Goal: Task Accomplishment & Management: Use online tool/utility

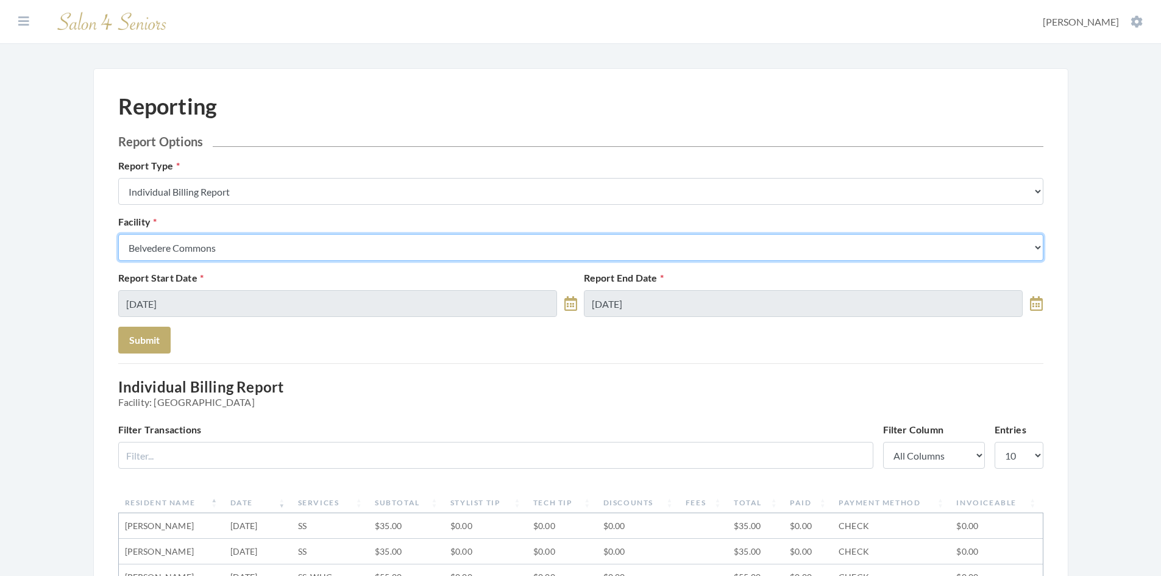
click at [266, 251] on select "Select a Facility Arbor Lakes NH Asher Point Belvedere Commons Brookdale Jones …" at bounding box center [580, 247] width 925 height 27
select select "54"
click at [118, 234] on select "Select a Facility Arbor Lakes NH Asher Point Belvedere Commons Brookdale Jones …" at bounding box center [580, 247] width 925 height 27
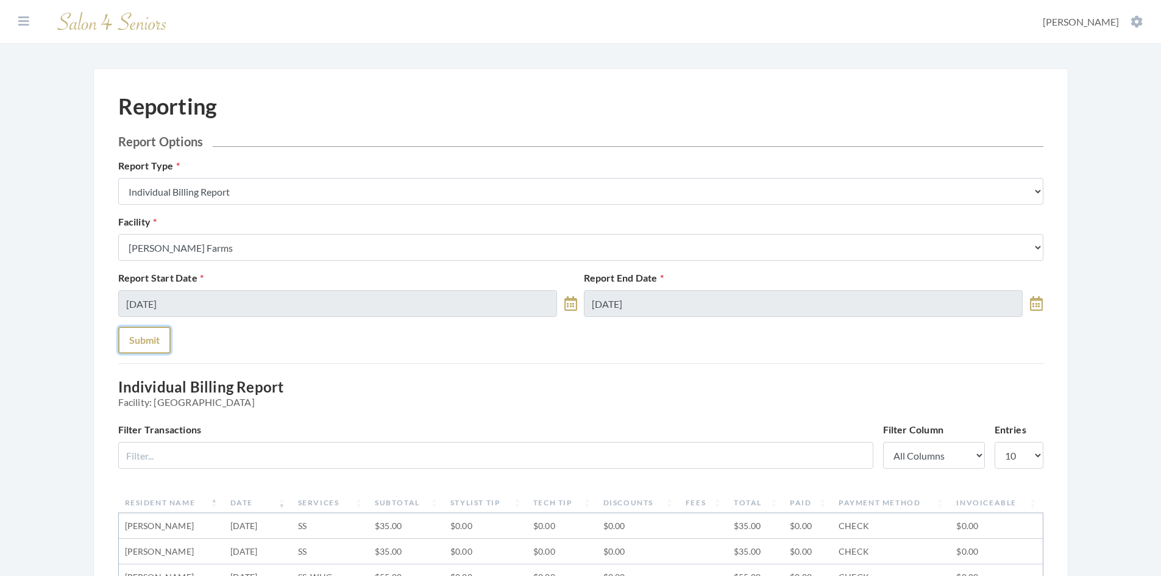
click at [150, 338] on button "Submit" at bounding box center [144, 340] width 52 height 27
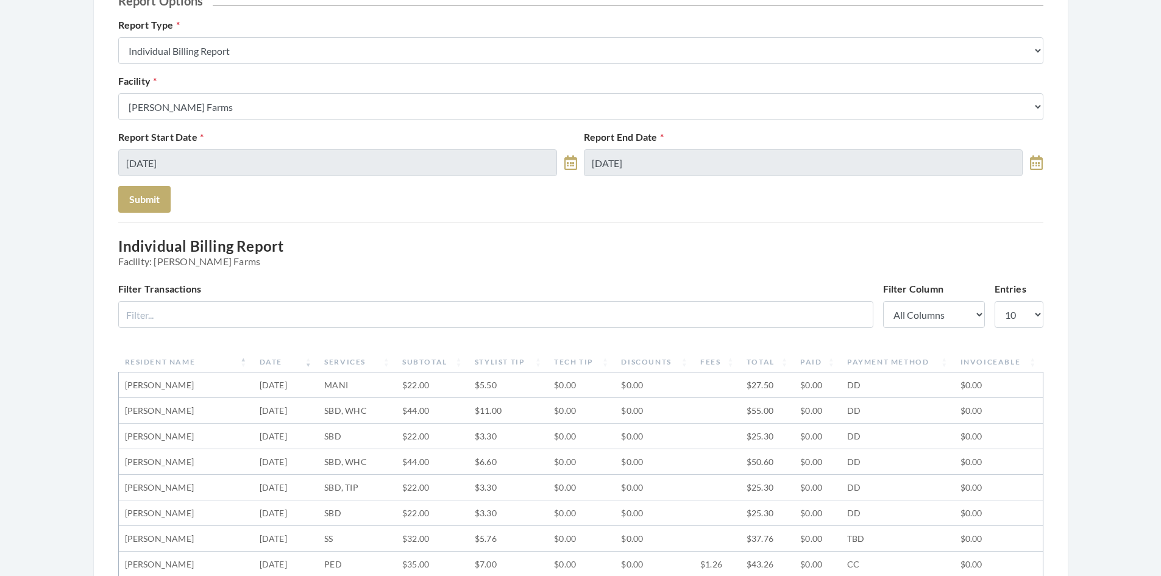
scroll to position [122, 0]
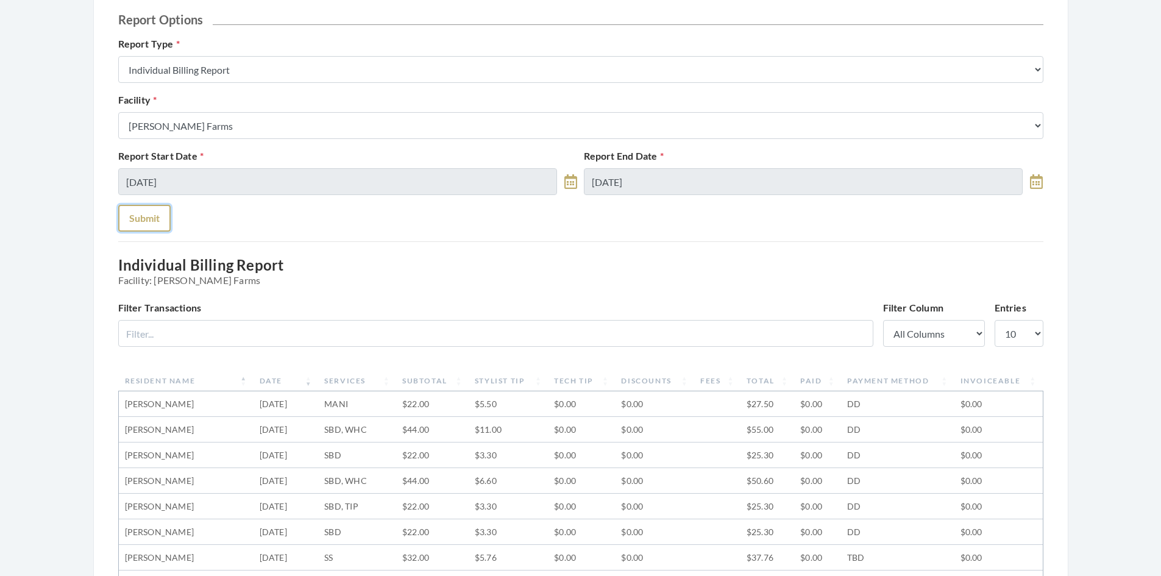
click at [155, 220] on button "Submit" at bounding box center [144, 218] width 52 height 27
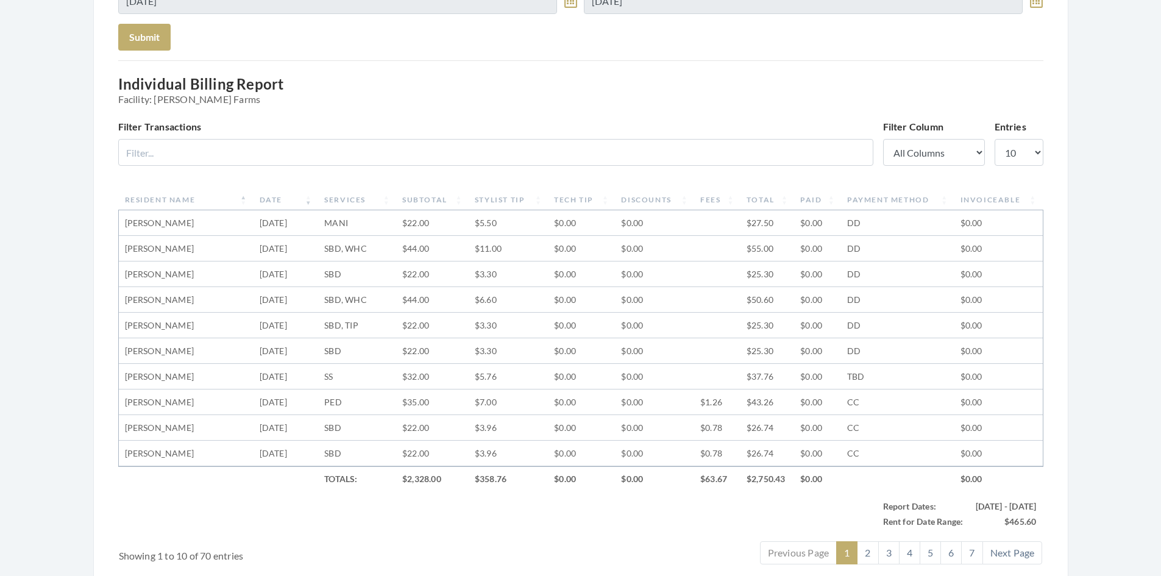
scroll to position [364, 0]
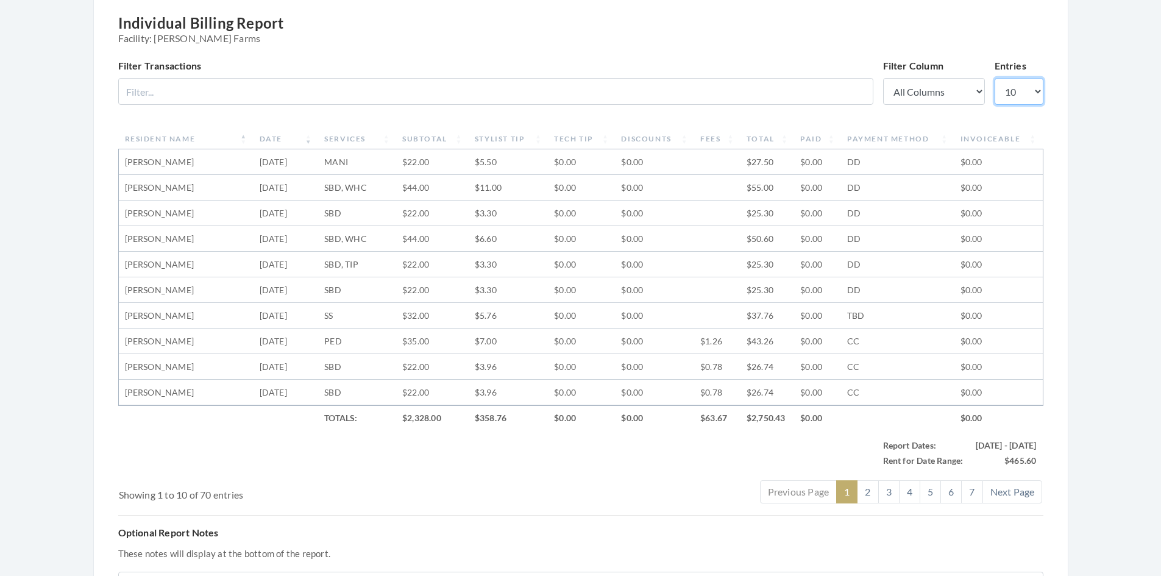
click at [1028, 93] on select "10 25 50 100" at bounding box center [1019, 91] width 49 height 27
click at [995, 78] on select "10 25 50 100" at bounding box center [1019, 91] width 49 height 27
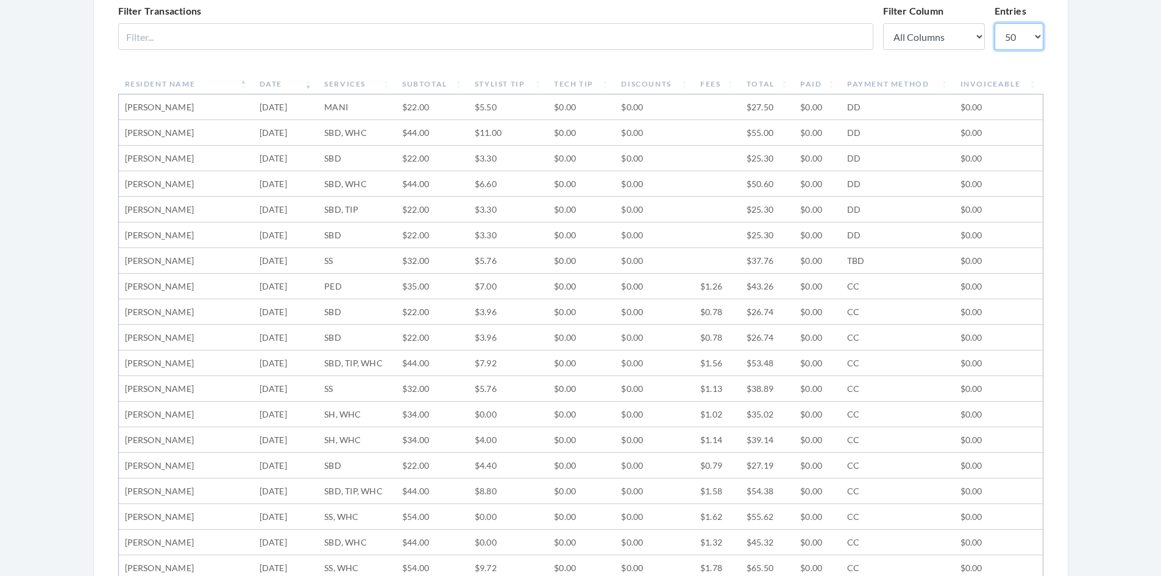
scroll to position [242, 0]
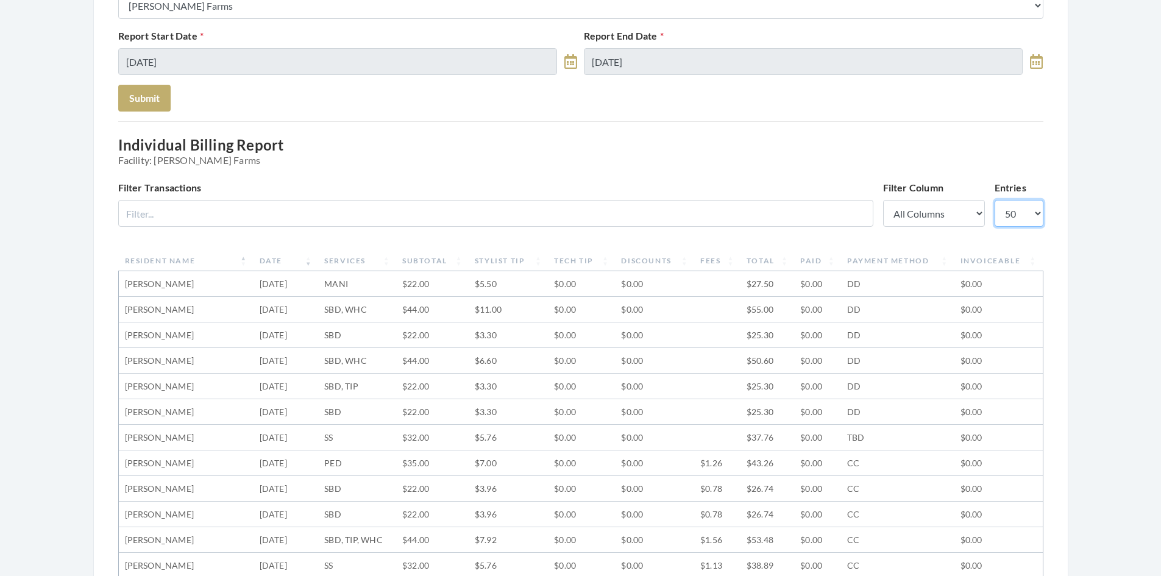
click at [1021, 211] on select "10 25 50 100" at bounding box center [1019, 213] width 49 height 27
select select "100"
click at [995, 200] on select "10 25 50 100" at bounding box center [1019, 213] width 49 height 27
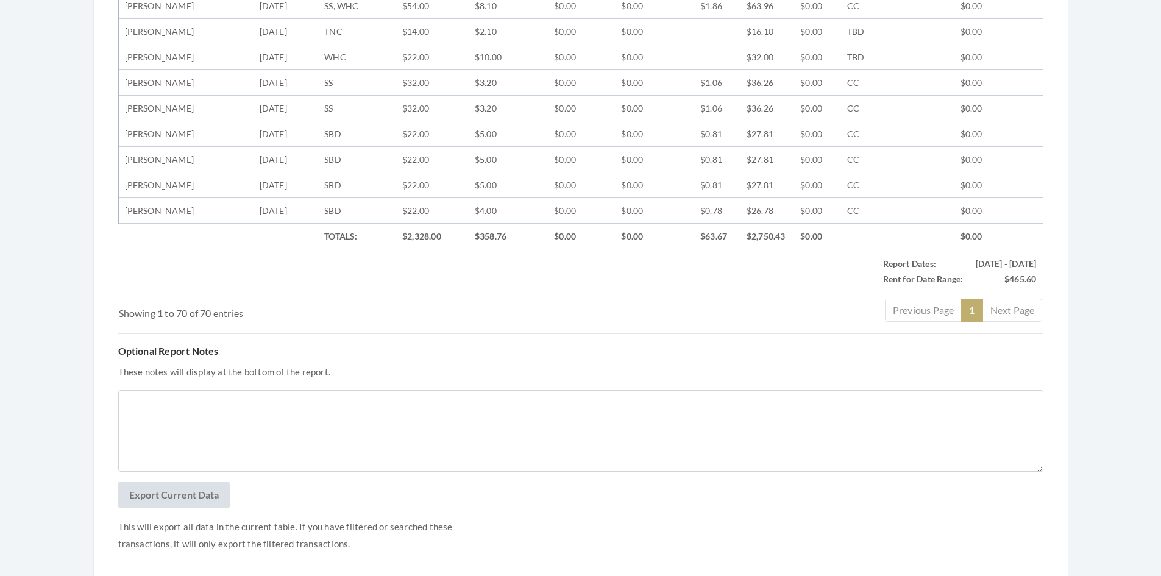
scroll to position [2083, 0]
click at [202, 492] on button "Export Current Data" at bounding box center [174, 493] width 112 height 27
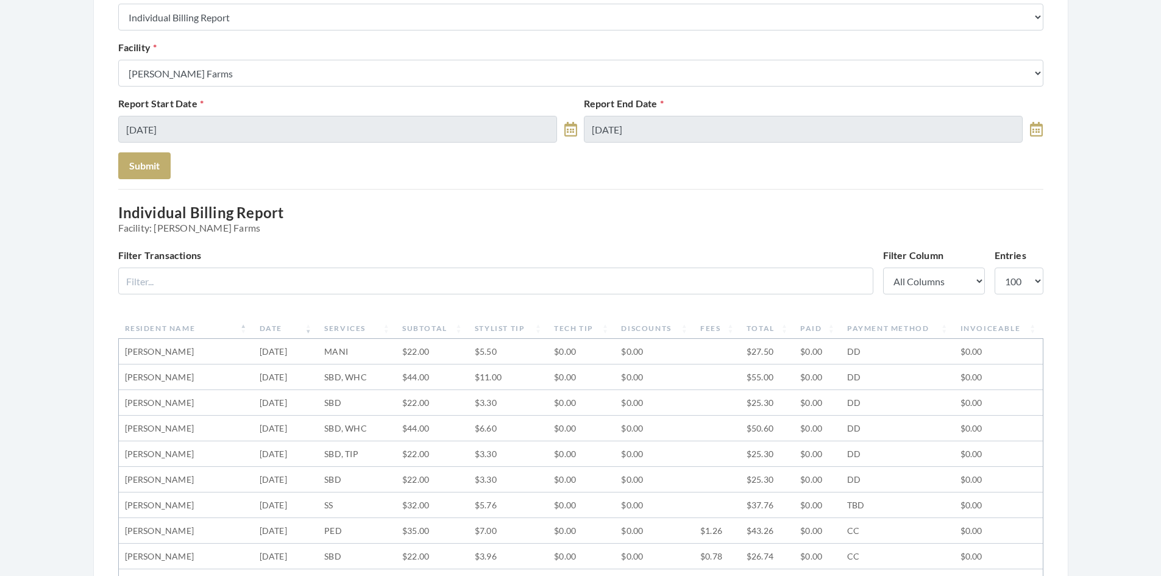
scroll to position [71, 0]
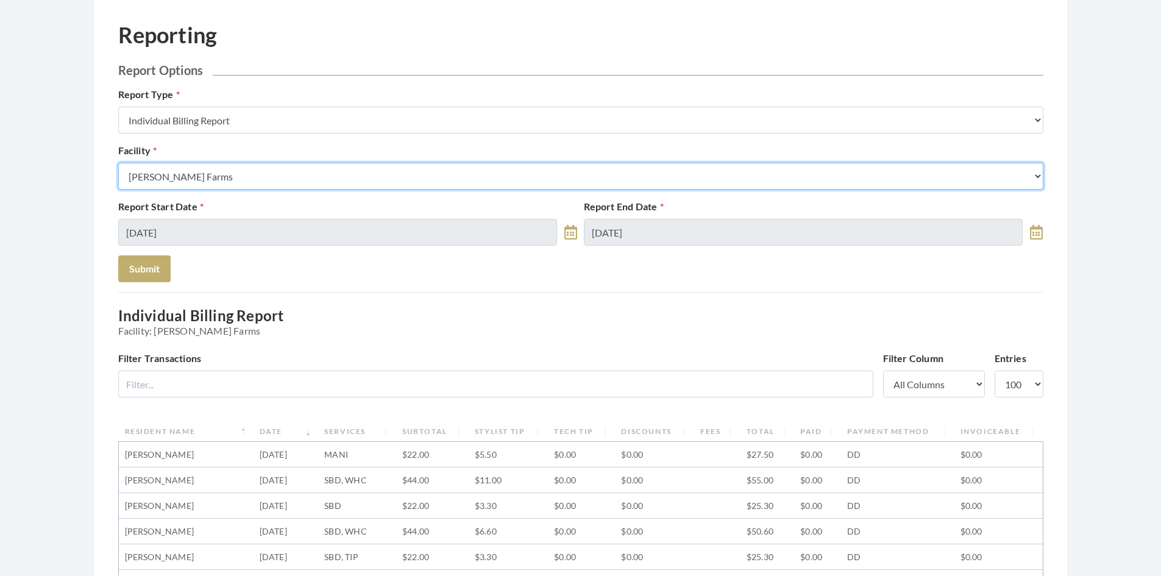
click at [298, 174] on select "Select a Facility Arbor Lakes NH Asher Point Belvedere Commons Brookdale Jones …" at bounding box center [580, 176] width 925 height 27
select select "25"
click at [118, 163] on select "Select a Facility Arbor Lakes NH Asher Point Belvedere Commons Brookdale Jones …" at bounding box center [580, 176] width 925 height 27
click at [258, 178] on select "Select a Facility Arbor Lakes NH Asher Point Belvedere Commons Brookdale Jones …" at bounding box center [580, 176] width 925 height 27
click at [118, 163] on select "Select a Facility Arbor Lakes NH Asher Point Belvedere Commons Brookdale Jones …" at bounding box center [580, 176] width 925 height 27
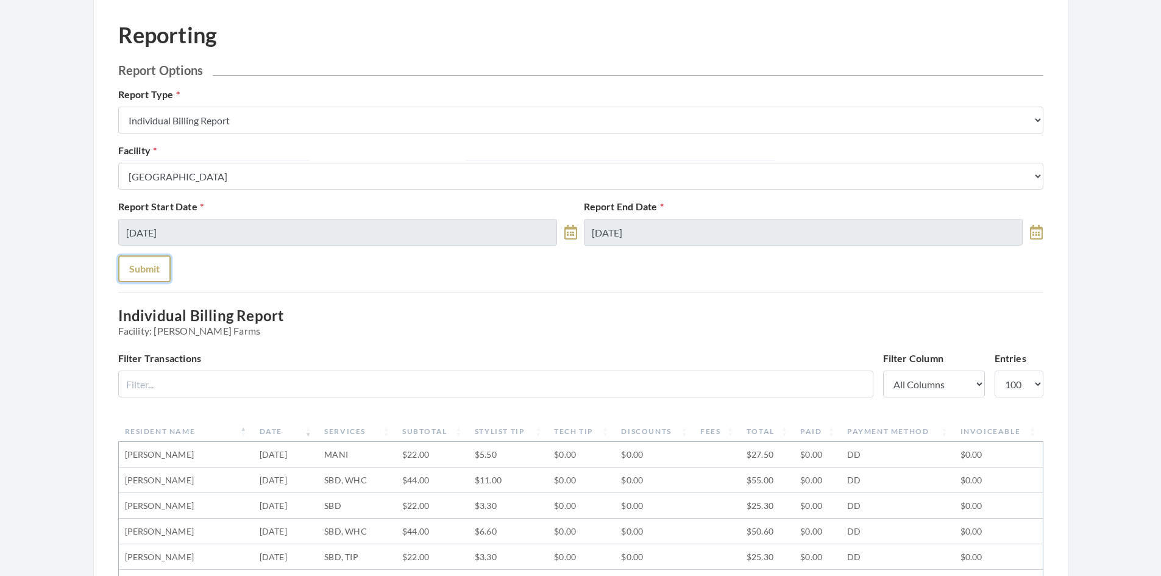
click at [148, 271] on button "Submit" at bounding box center [144, 268] width 52 height 27
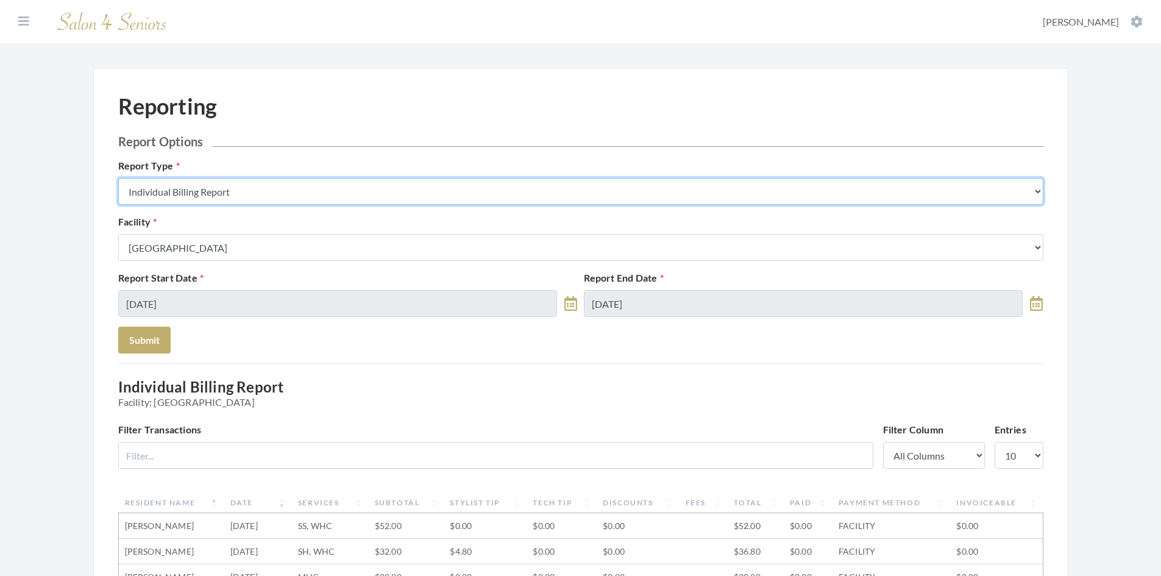
click at [270, 189] on select "Stylist Commission Report Tech Payroll Report Facility Billing Report Individua…" at bounding box center [580, 191] width 925 height 27
click at [118, 178] on select "Stylist Commission Report Tech Payroll Report Facility Billing Report Individua…" at bounding box center [580, 191] width 925 height 27
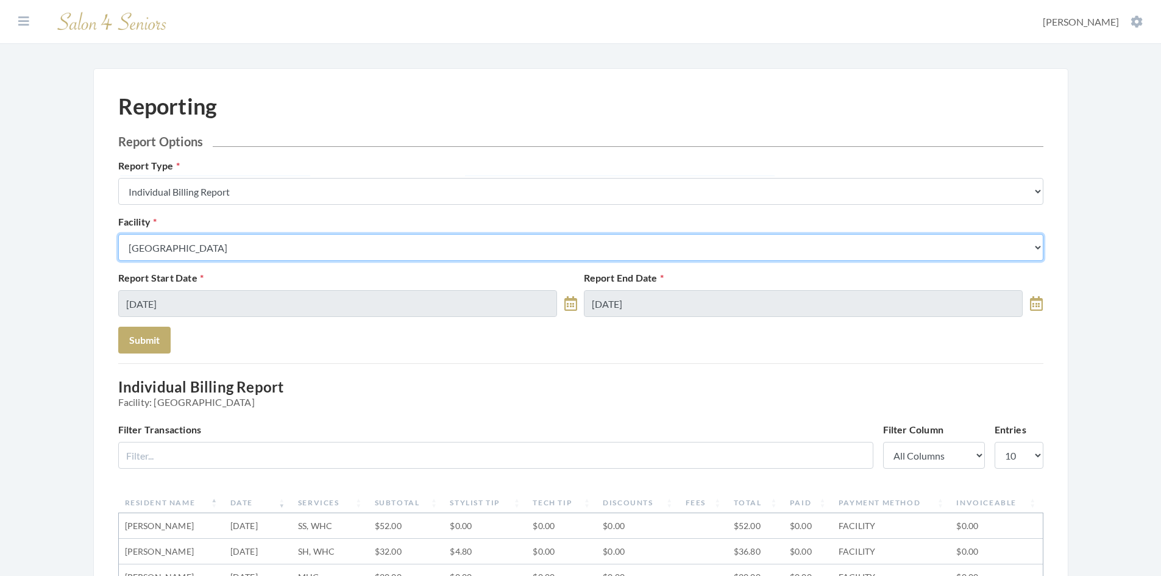
click at [243, 254] on select "Select a Facility Arbor Lakes NH Asher Point Belvedere Commons Brookdale Jones …" at bounding box center [580, 247] width 925 height 27
select select "3"
click at [118, 234] on select "Select a Facility Arbor Lakes NH Asher Point Belvedere Commons Brookdale Jones …" at bounding box center [580, 247] width 925 height 27
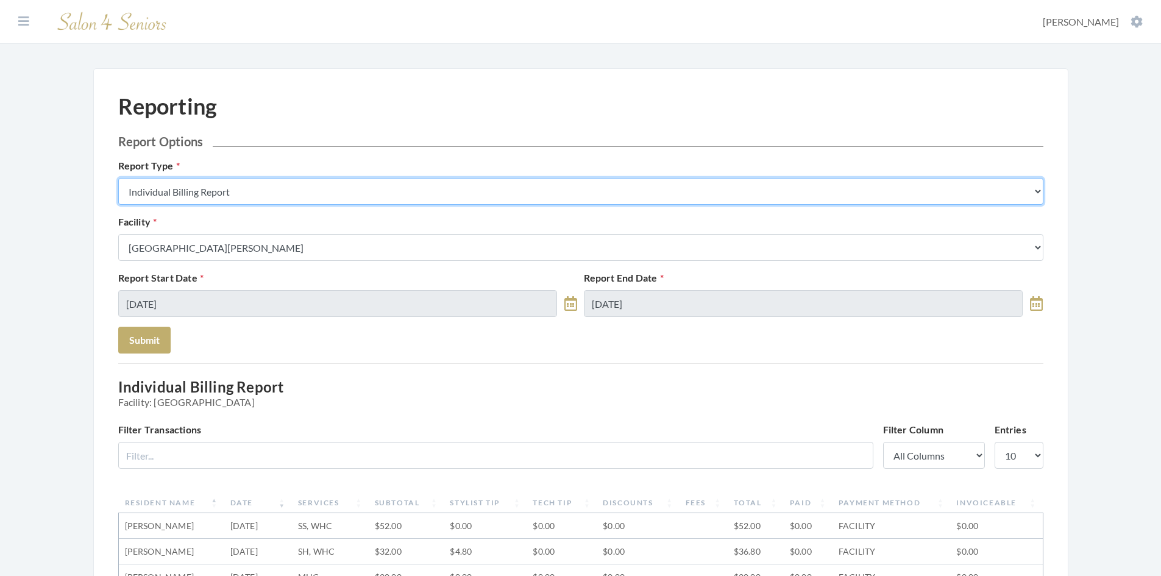
click at [256, 202] on select "Stylist Commission Report Tech Payroll Report Facility Billing Report Individua…" at bounding box center [580, 191] width 925 height 27
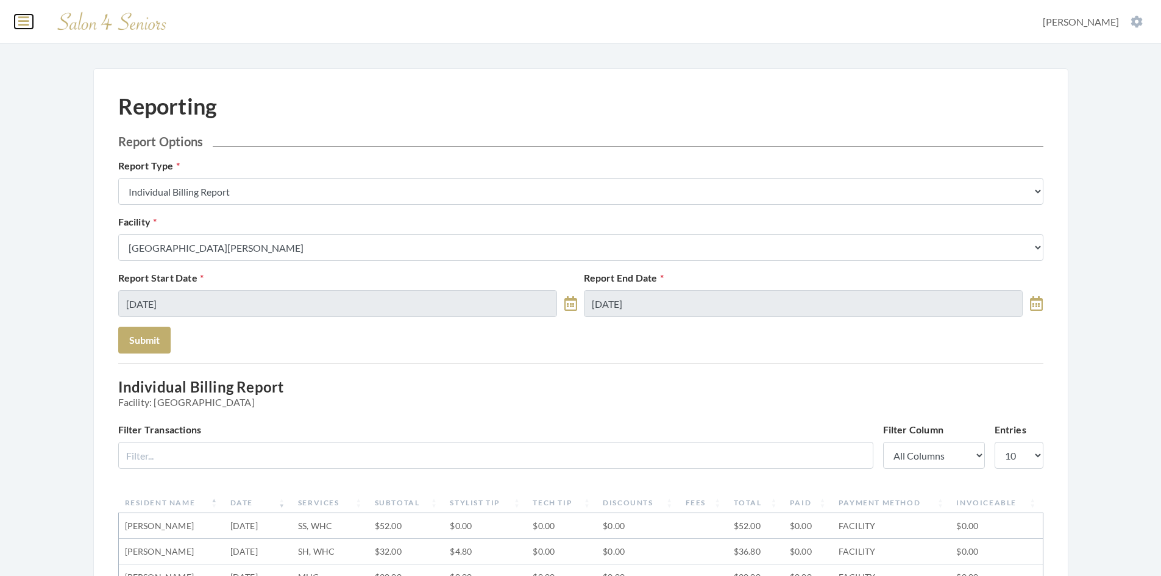
click at [24, 18] on icon at bounding box center [23, 21] width 11 height 12
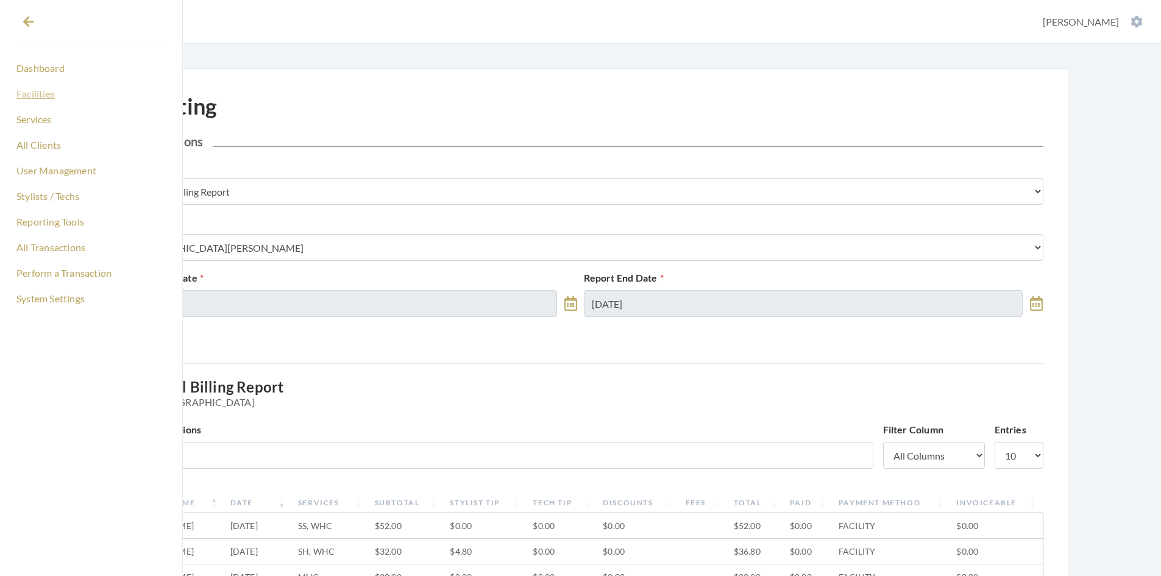
click at [25, 95] on link "Facilities" at bounding box center [91, 93] width 153 height 21
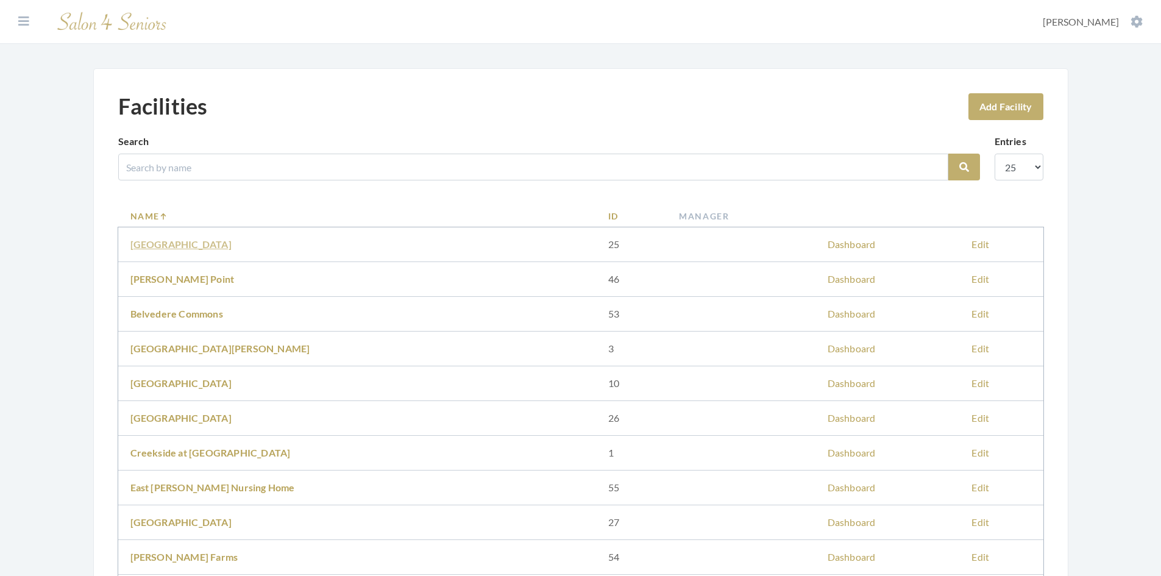
click at [169, 247] on link "[GEOGRAPHIC_DATA]" at bounding box center [180, 244] width 101 height 12
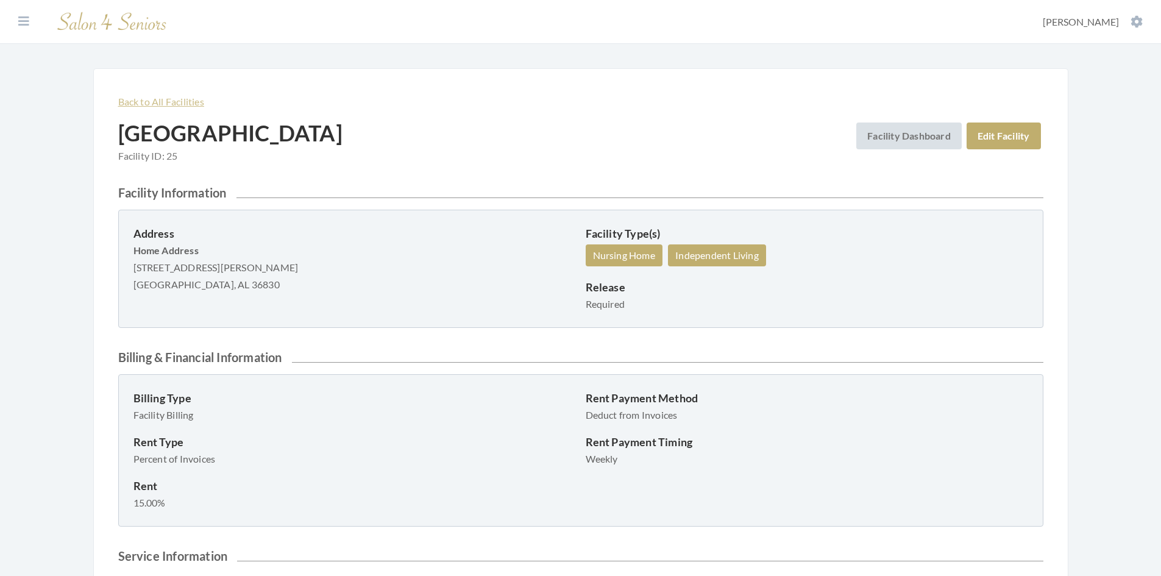
click at [143, 98] on link "Back to All Facilities" at bounding box center [161, 102] width 86 height 12
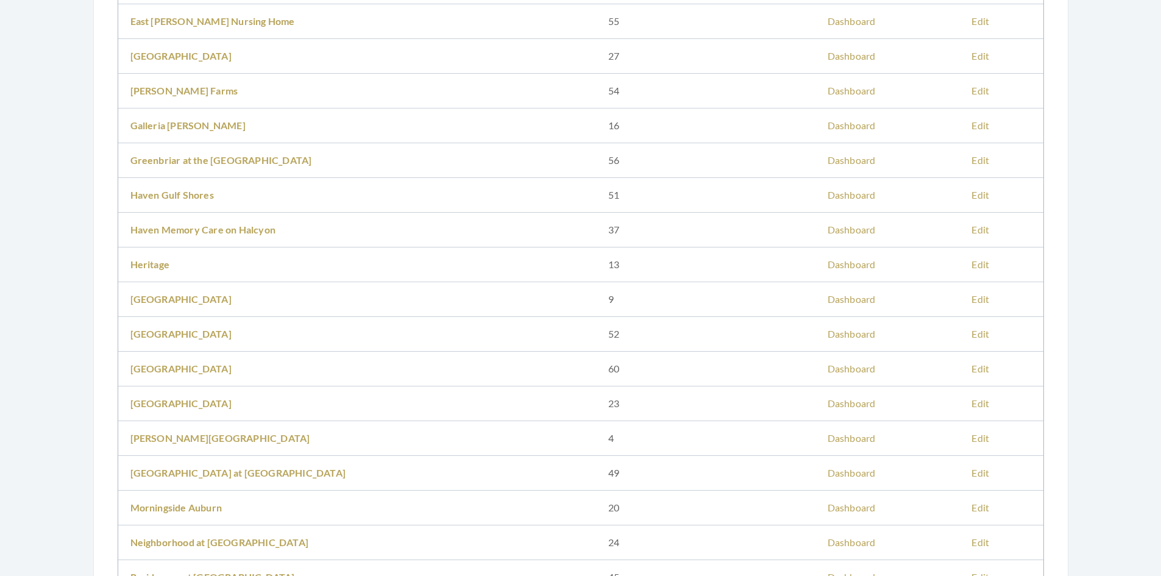
scroll to position [488, 0]
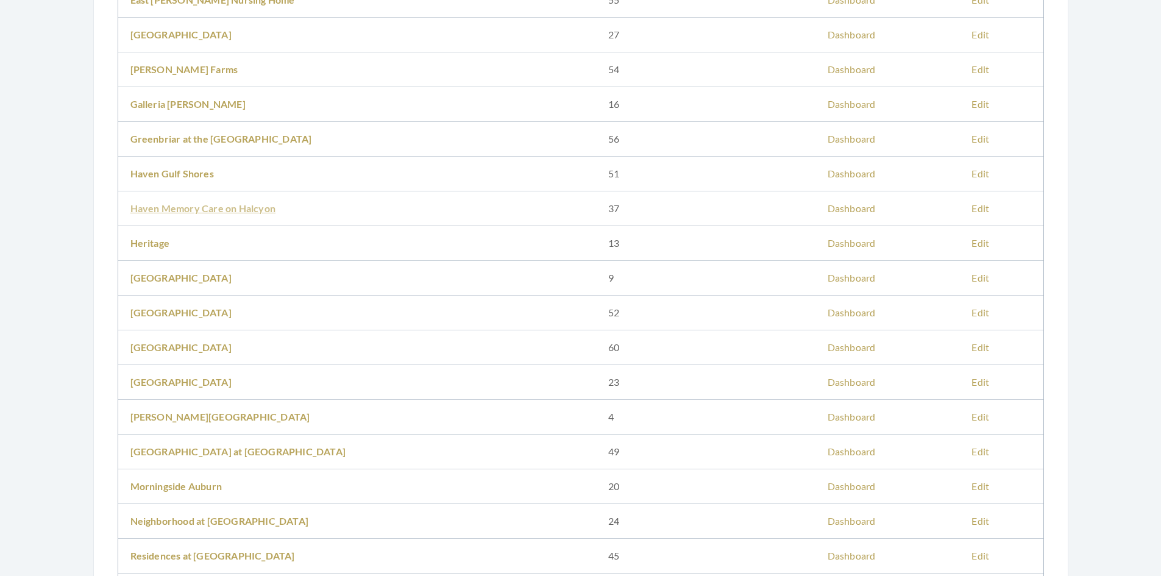
click at [228, 211] on link "Haven Memory Care on Halcyon" at bounding box center [203, 208] width 146 height 12
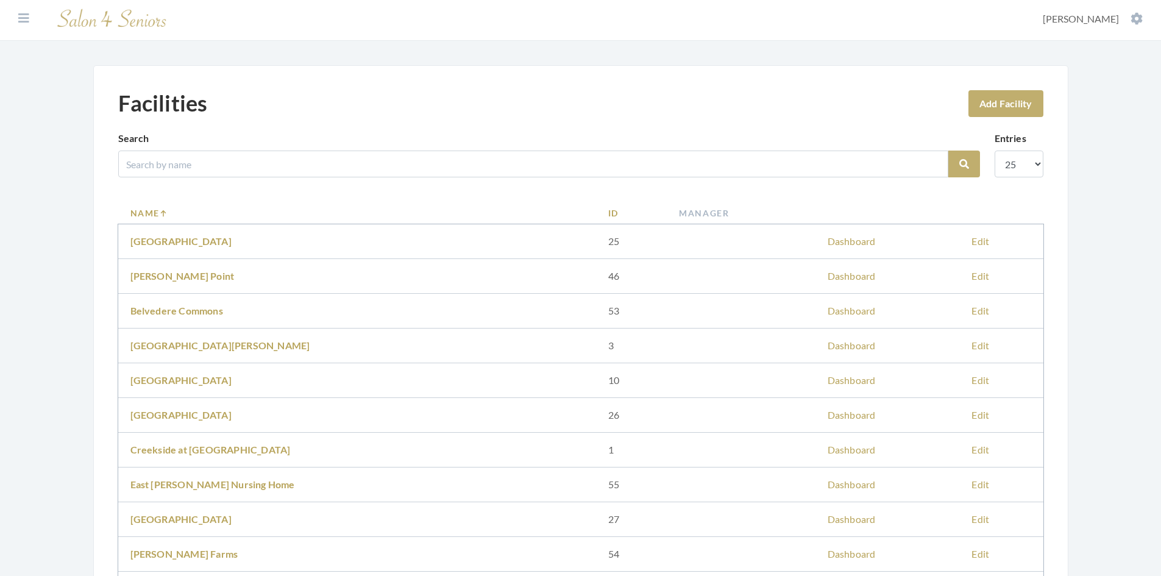
scroll to position [0, 0]
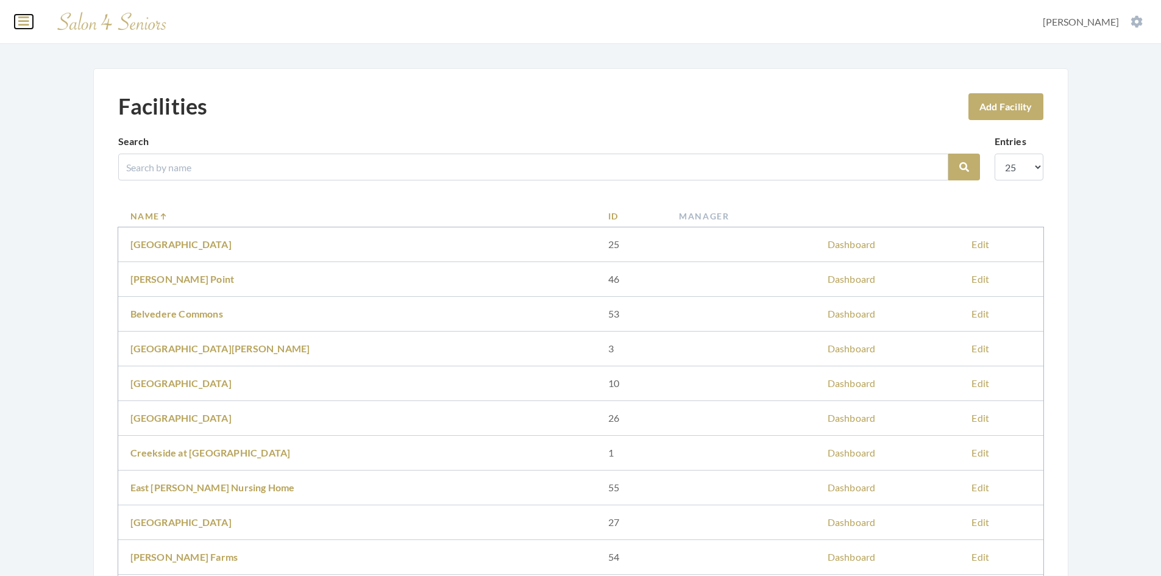
click at [25, 21] on icon at bounding box center [23, 21] width 11 height 12
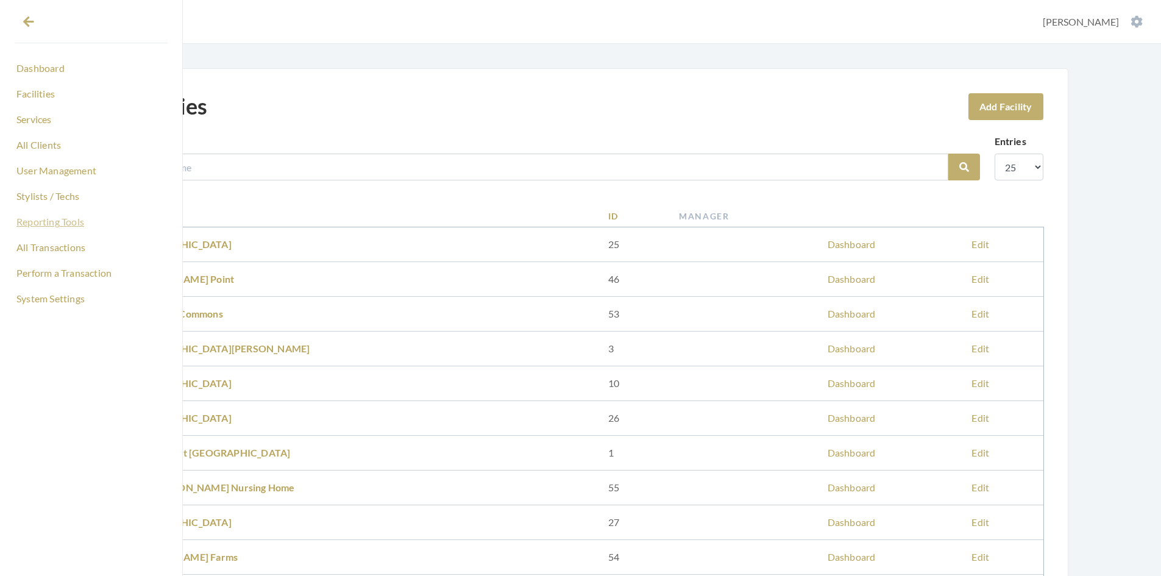
click at [74, 219] on link "Reporting Tools" at bounding box center [91, 221] width 153 height 21
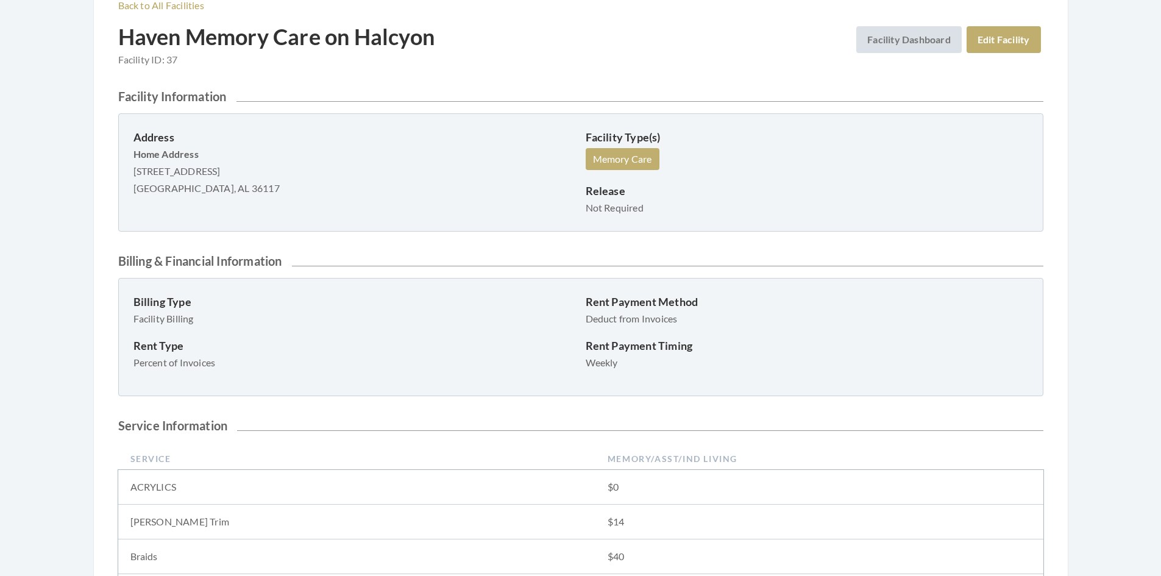
scroll to position [122, 0]
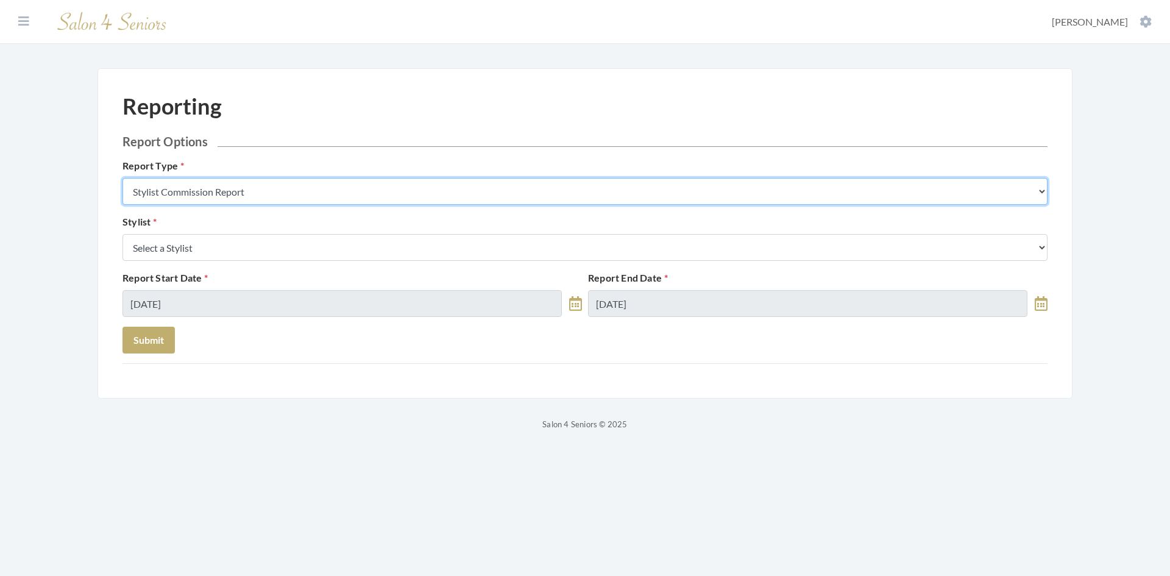
click at [289, 191] on select "Stylist Commission Report Tech Payroll Report Facility Billing Report Individua…" at bounding box center [585, 191] width 925 height 27
select select "individual"
click at [123, 178] on select "Stylist Commission Report Tech Payroll Report Facility Billing Report Individua…" at bounding box center [585, 191] width 925 height 27
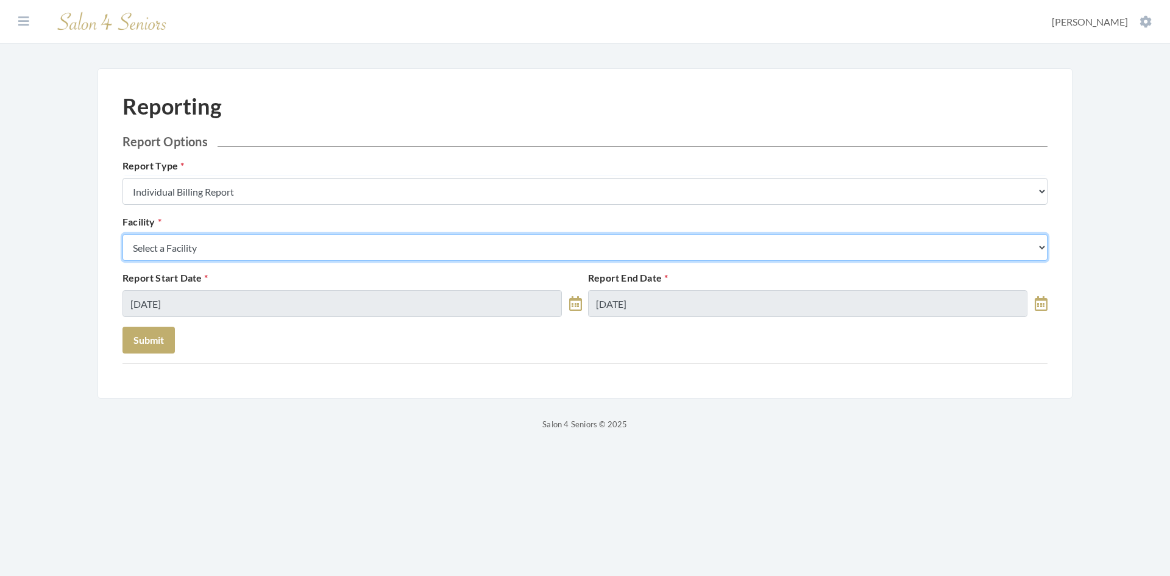
click at [258, 247] on select "Select a Facility [GEOGRAPHIC_DATA] [GEOGRAPHIC_DATA] [PERSON_NAME][GEOGRAPHIC_…" at bounding box center [585, 247] width 925 height 27
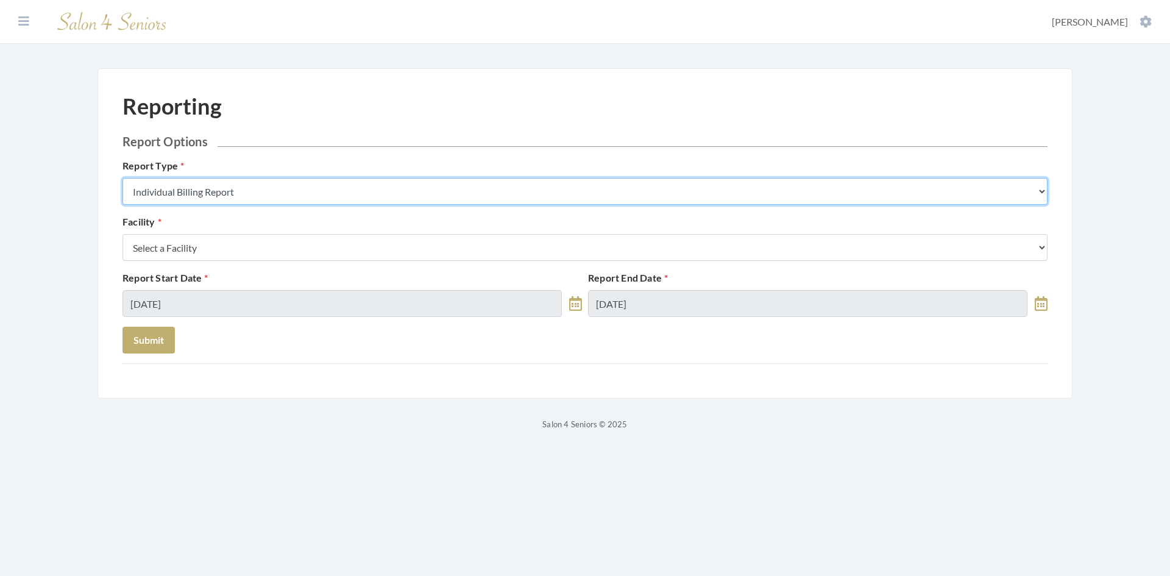
click at [277, 196] on select "Stylist Commission Report Tech Payroll Report Facility Billing Report Individua…" at bounding box center [585, 191] width 925 height 27
click at [123, 178] on select "Stylist Commission Report Tech Payroll Report Facility Billing Report Individua…" at bounding box center [585, 191] width 925 height 27
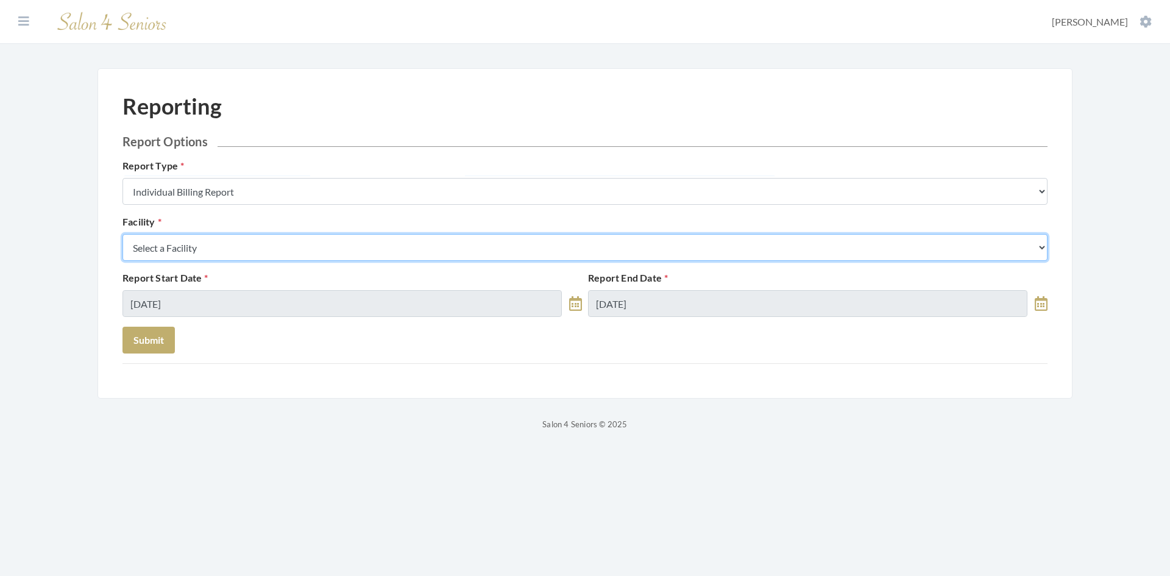
click at [246, 246] on select "Select a Facility [GEOGRAPHIC_DATA] [GEOGRAPHIC_DATA] [PERSON_NAME][GEOGRAPHIC_…" at bounding box center [585, 247] width 925 height 27
select select "13"
click at [123, 234] on select "Select a Facility [GEOGRAPHIC_DATA] [GEOGRAPHIC_DATA] [PERSON_NAME][GEOGRAPHIC_…" at bounding box center [585, 247] width 925 height 27
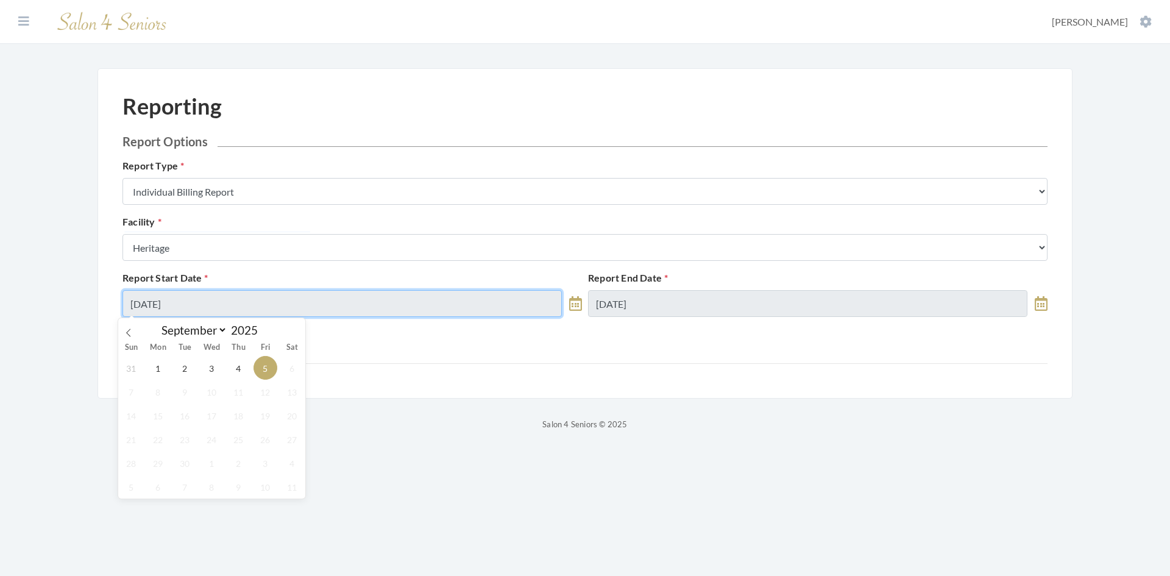
click at [224, 307] on input "09/05/2025" at bounding box center [342, 303] width 439 height 27
click at [124, 331] on icon at bounding box center [128, 333] width 9 height 9
select select "7"
click at [264, 371] on span "1" at bounding box center [266, 368] width 24 height 24
type input "[DATE]"
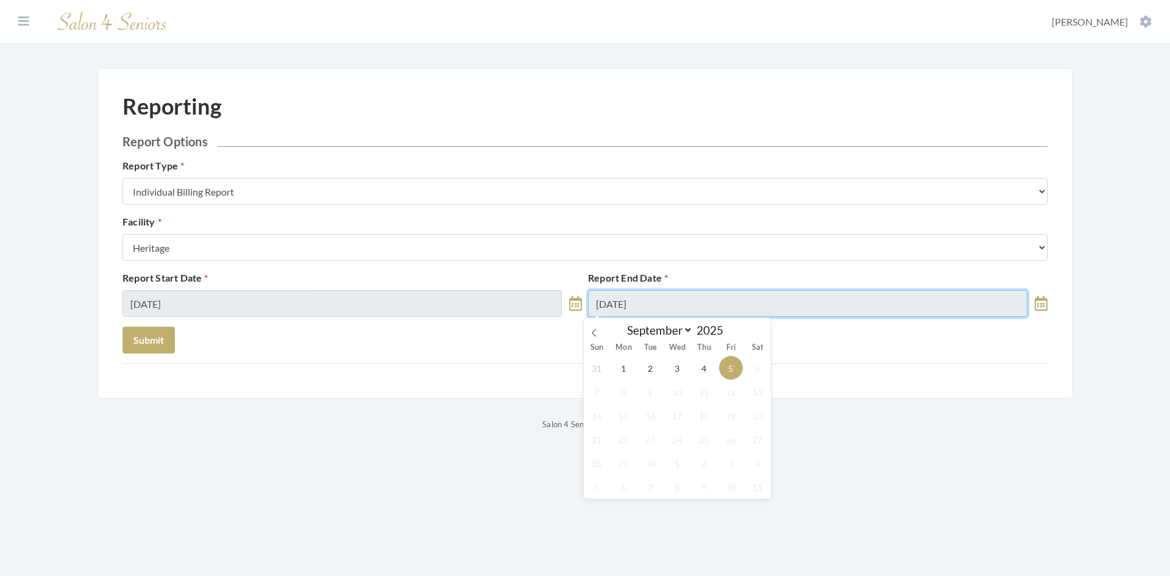
click at [679, 300] on input "09/05/2025" at bounding box center [807, 303] width 439 height 27
click at [594, 331] on icon at bounding box center [594, 333] width 9 height 9
select select "7"
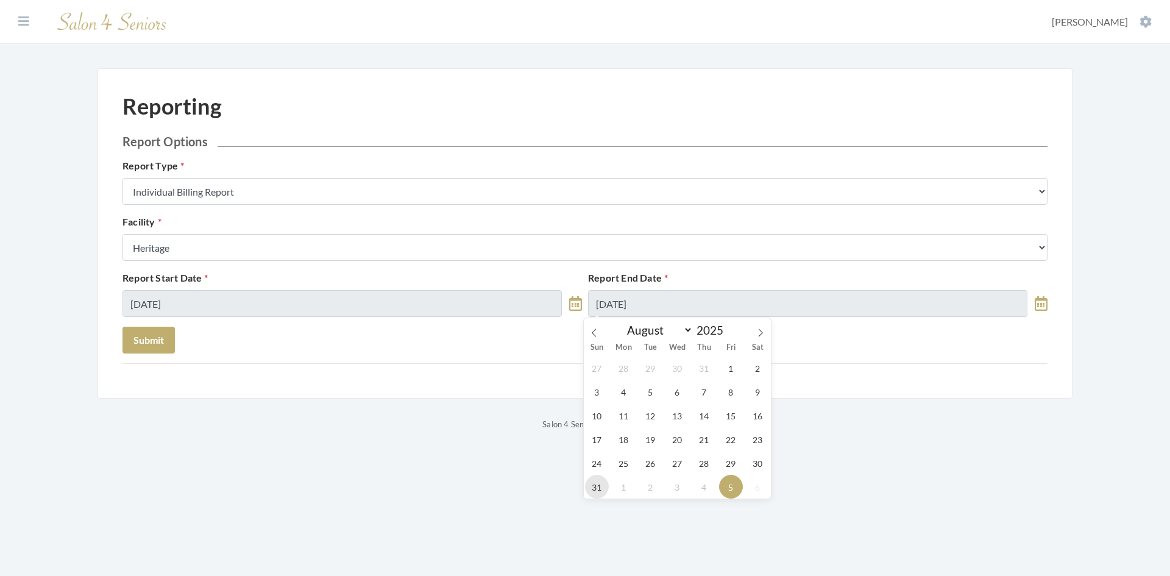
click at [600, 490] on span "31" at bounding box center [597, 487] width 24 height 24
type input "[DATE]"
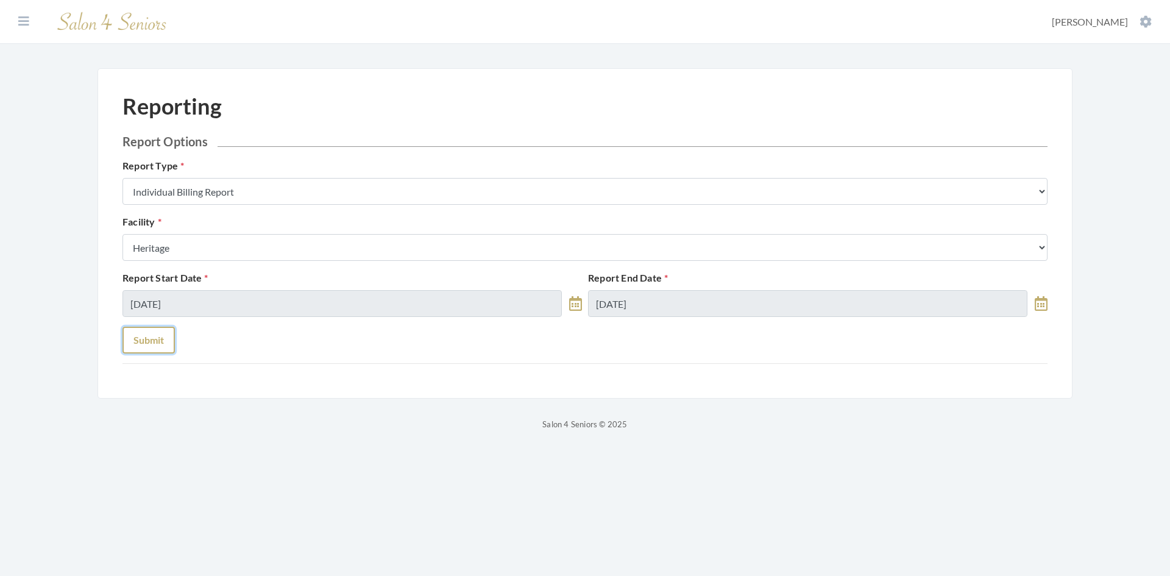
click at [157, 340] on button "Submit" at bounding box center [149, 340] width 52 height 27
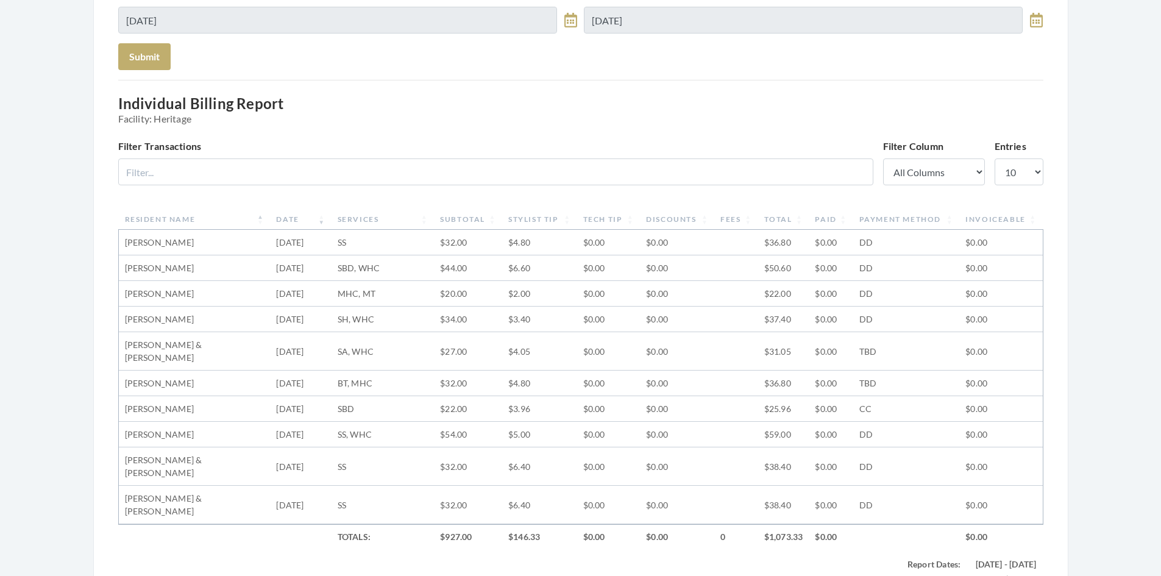
scroll to position [305, 0]
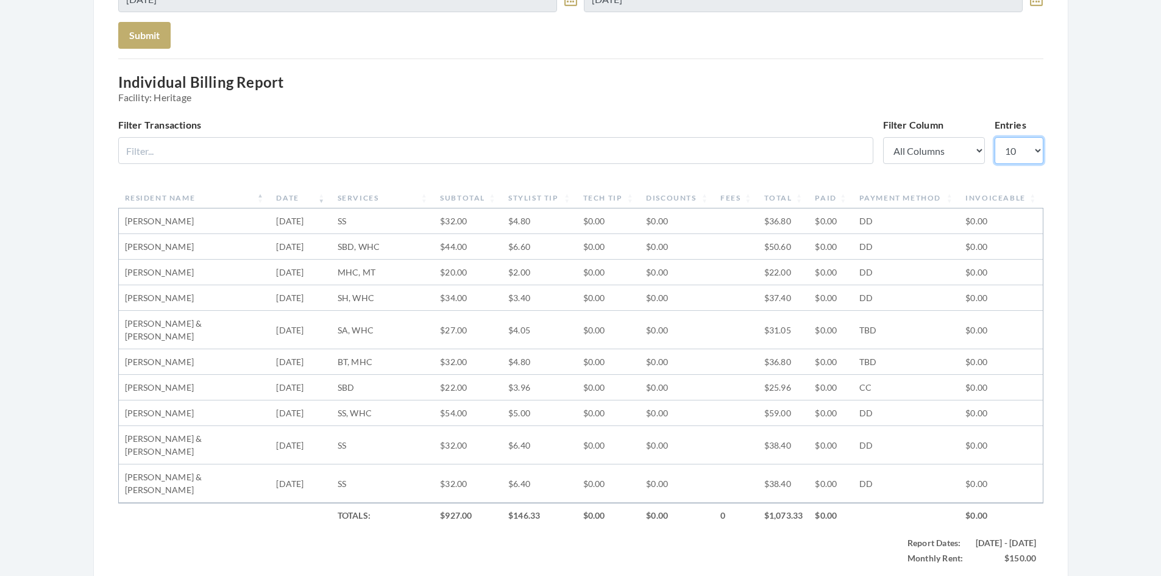
click at [1025, 151] on select "10 25 50 100" at bounding box center [1019, 150] width 49 height 27
select select "100"
click at [995, 137] on select "10 25 50 100" at bounding box center [1019, 150] width 49 height 27
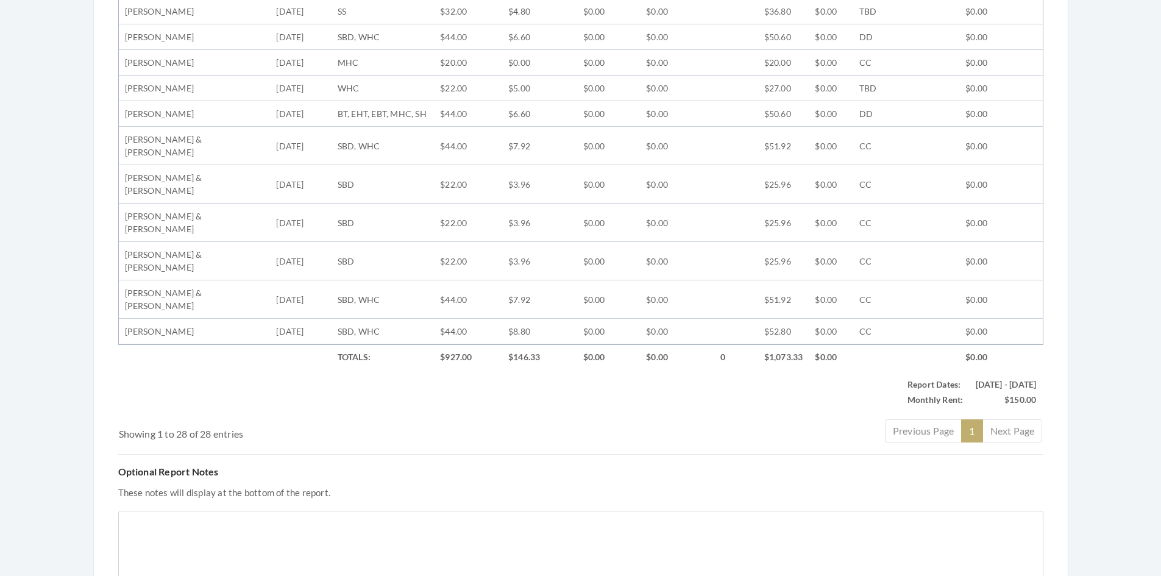
scroll to position [1036, 0]
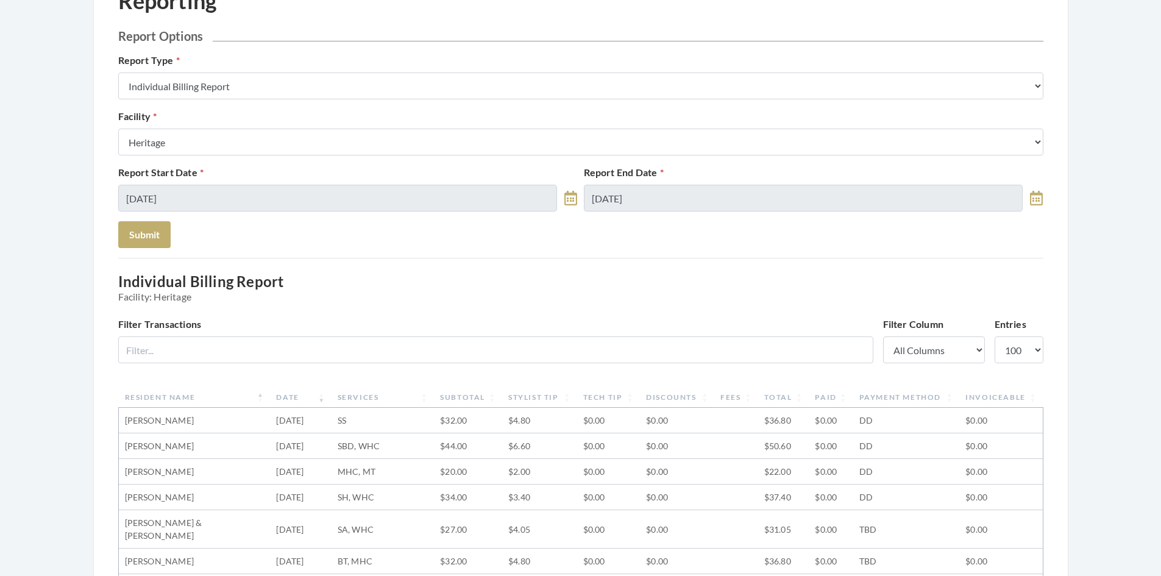
scroll to position [61, 0]
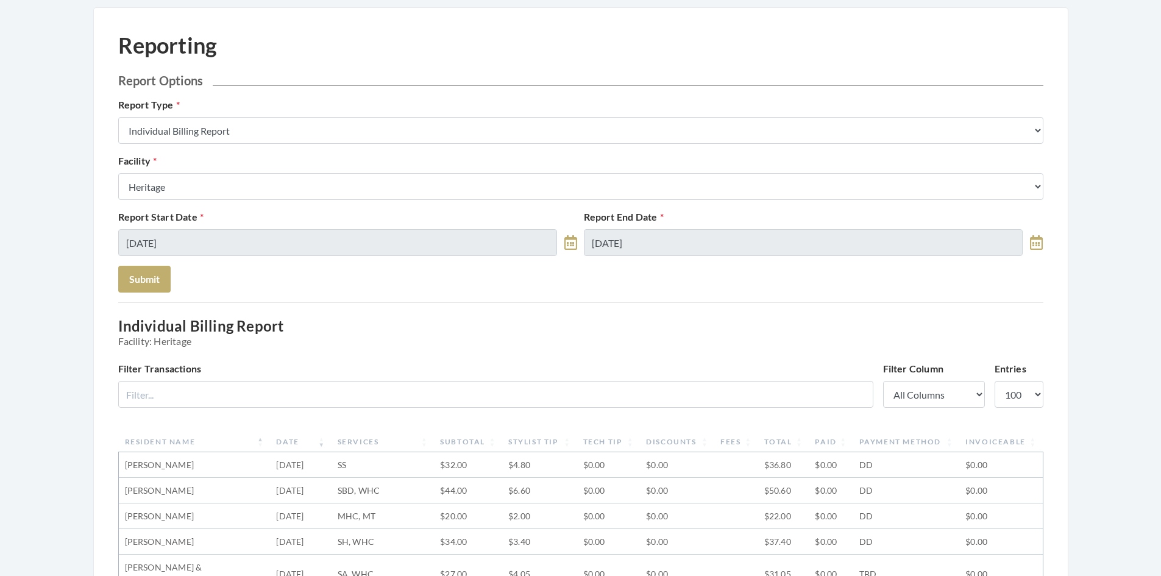
click at [255, 182] on select "Select a Facility [GEOGRAPHIC_DATA] [GEOGRAPHIC_DATA] [PERSON_NAME][GEOGRAPHIC_…" at bounding box center [580, 186] width 925 height 27
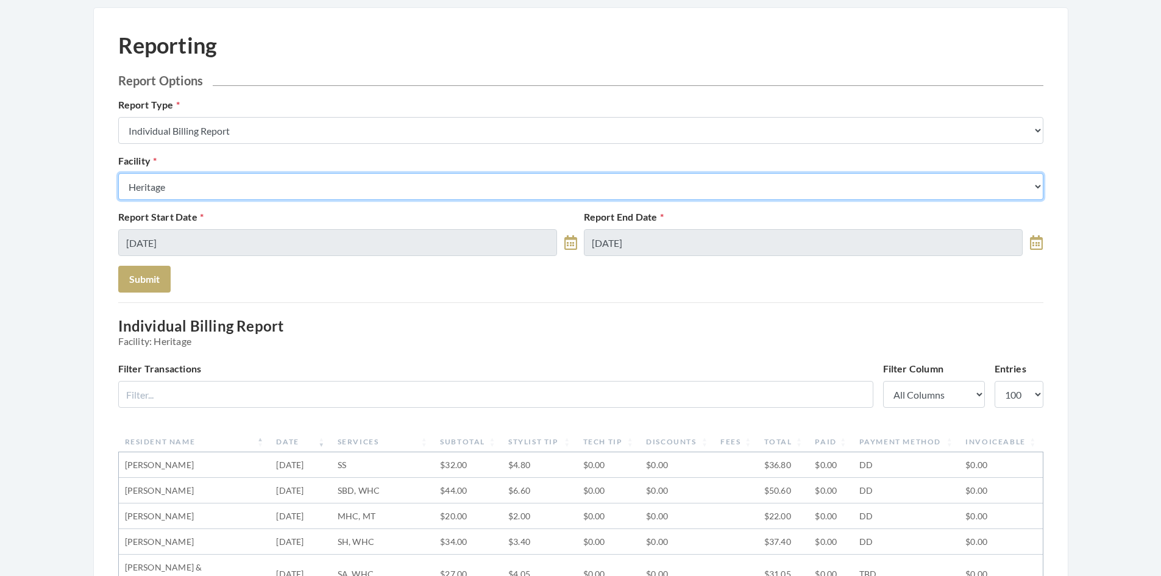
click at [252, 190] on select "Select a Facility [GEOGRAPHIC_DATA] [GEOGRAPHIC_DATA] [PERSON_NAME][GEOGRAPHIC_…" at bounding box center [580, 186] width 925 height 27
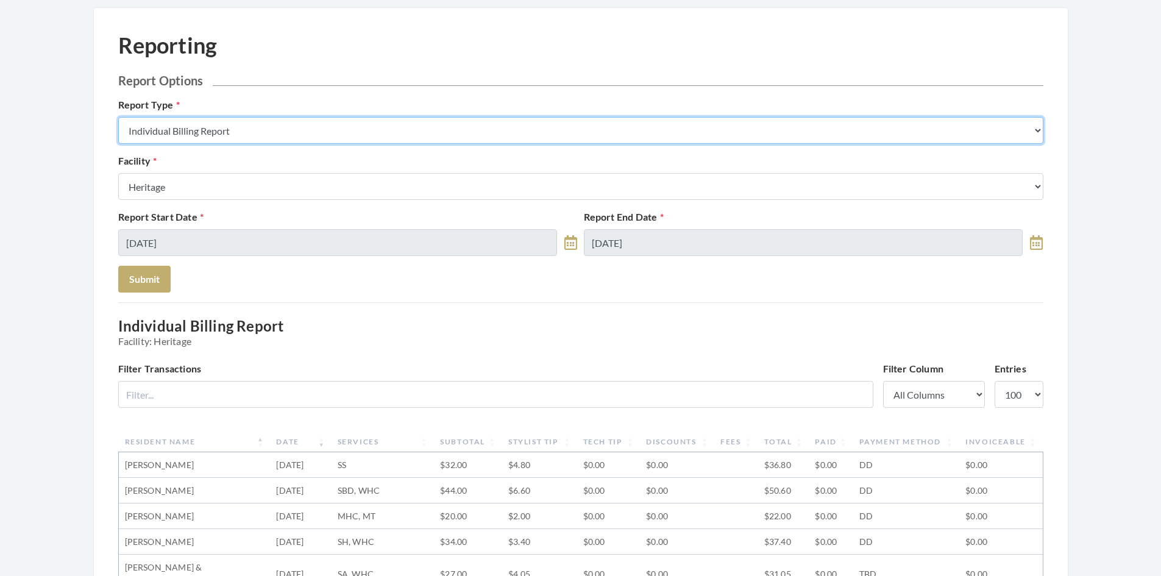
click at [284, 132] on select "Stylist Commission Report Tech Payroll Report Facility Billing Report Individua…" at bounding box center [580, 130] width 925 height 27
click at [118, 117] on select "Stylist Commission Report Tech Payroll Report Facility Billing Report Individua…" at bounding box center [580, 130] width 925 height 27
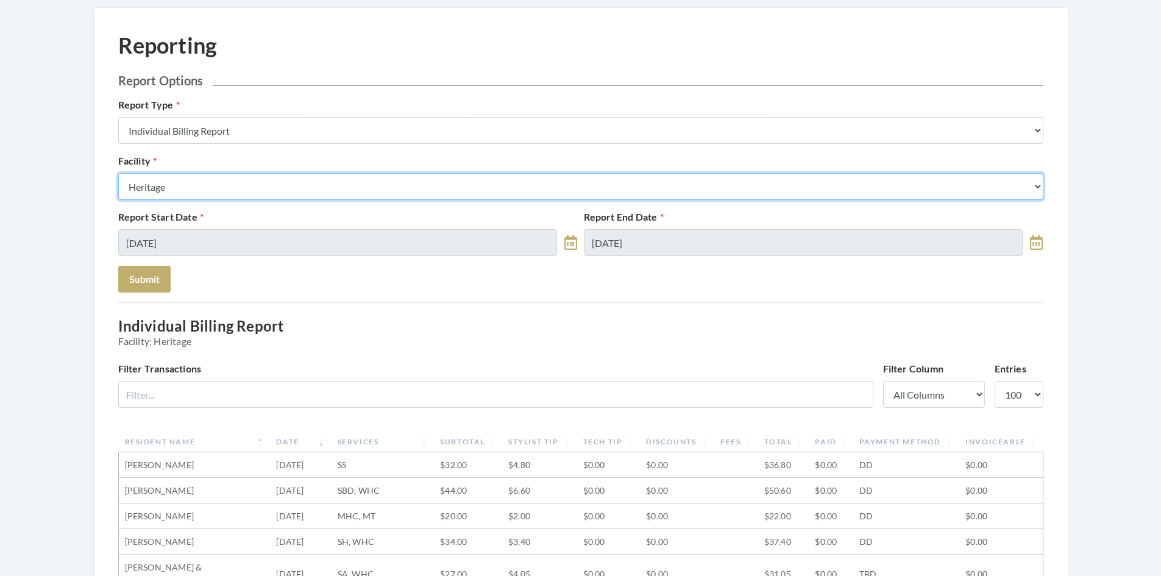
click at [254, 191] on select "Select a Facility [GEOGRAPHIC_DATA] [GEOGRAPHIC_DATA] [PERSON_NAME][GEOGRAPHIC_…" at bounding box center [580, 186] width 925 height 27
click at [118, 173] on select "Select a Facility [GEOGRAPHIC_DATA] [GEOGRAPHIC_DATA] [PERSON_NAME][GEOGRAPHIC_…" at bounding box center [580, 186] width 925 height 27
click at [277, 185] on select "Select a Facility [GEOGRAPHIC_DATA] [GEOGRAPHIC_DATA] [PERSON_NAME][GEOGRAPHIC_…" at bounding box center [580, 186] width 925 height 27
select select "9"
click at [118, 173] on select "Select a Facility [GEOGRAPHIC_DATA] [GEOGRAPHIC_DATA] [PERSON_NAME][GEOGRAPHIC_…" at bounding box center [580, 186] width 925 height 27
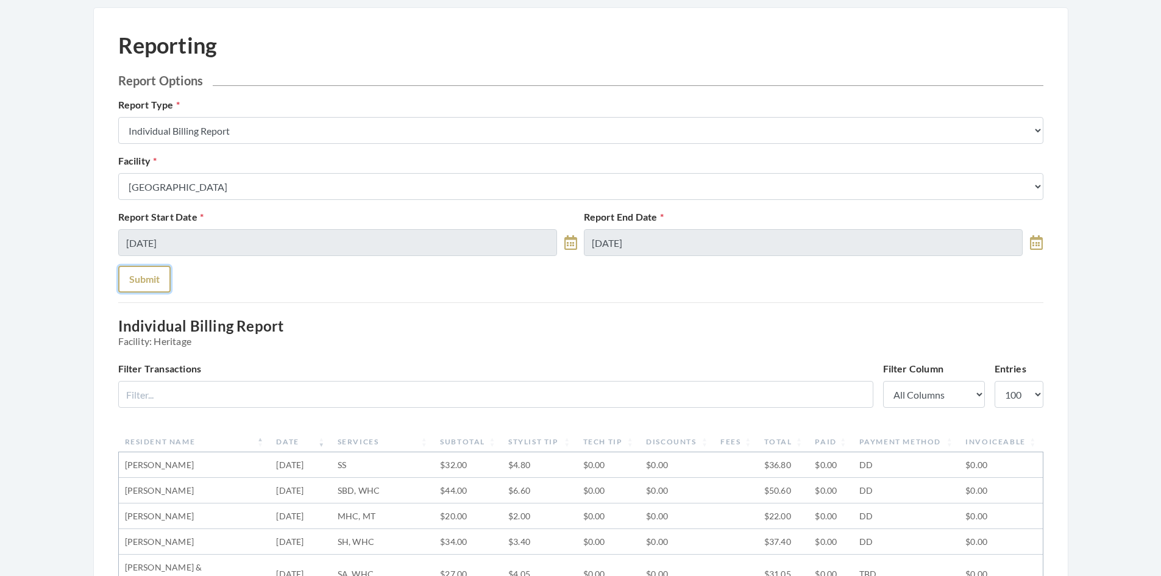
click at [160, 279] on button "Submit" at bounding box center [144, 279] width 52 height 27
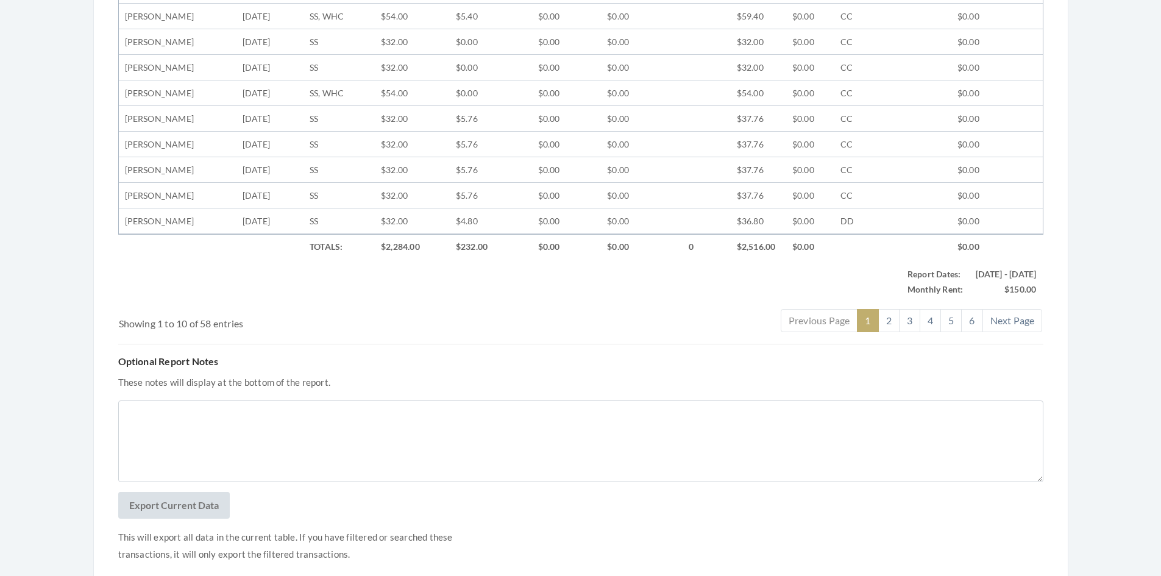
scroll to position [608, 0]
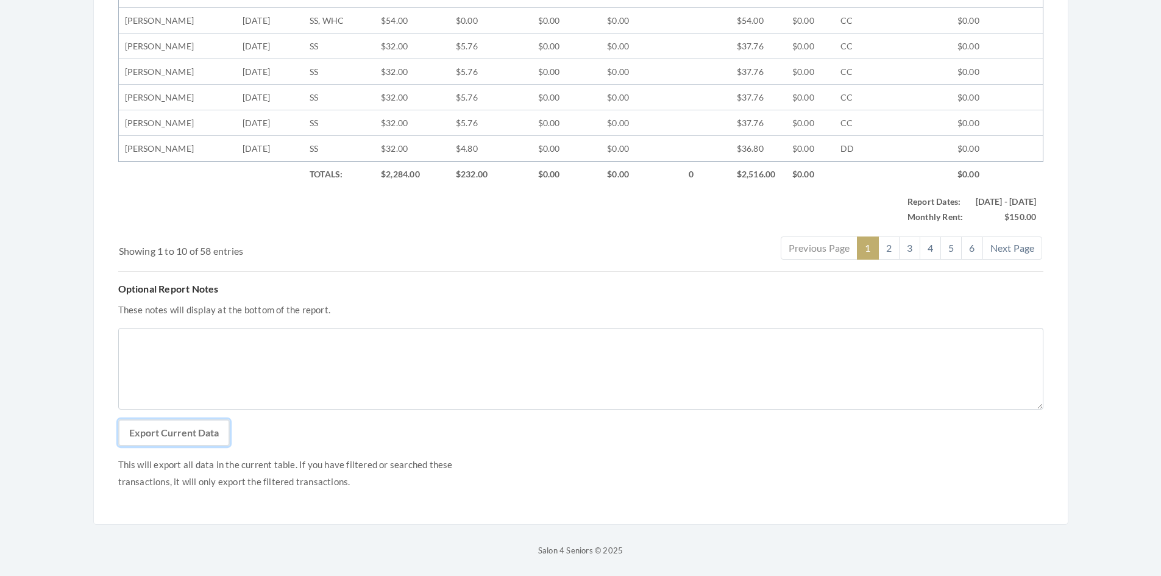
click at [208, 432] on button "Export Current Data" at bounding box center [174, 432] width 112 height 27
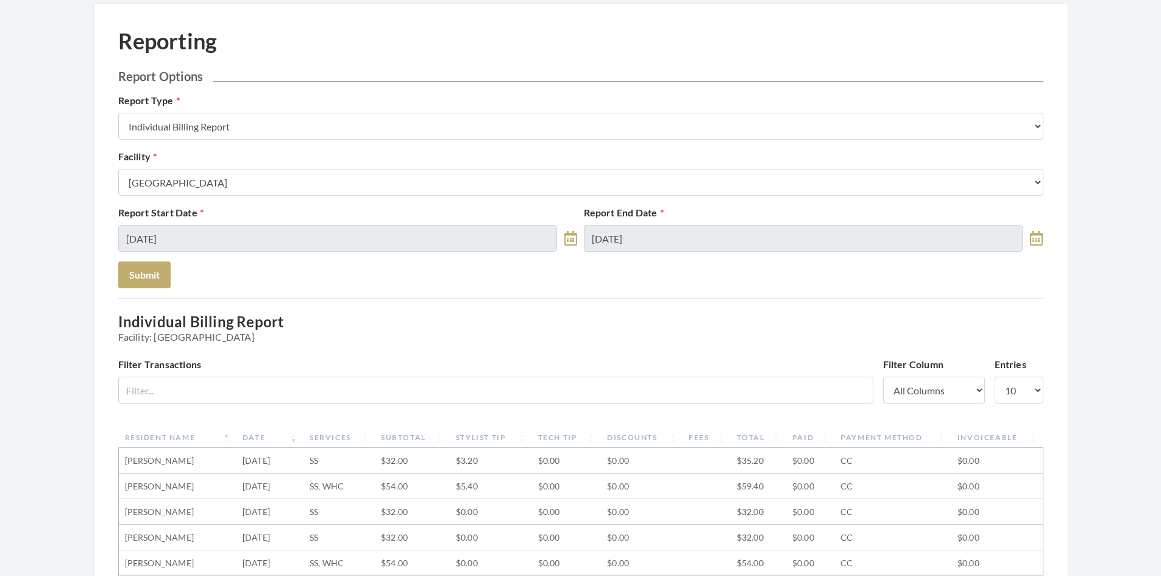
scroll to position [0, 0]
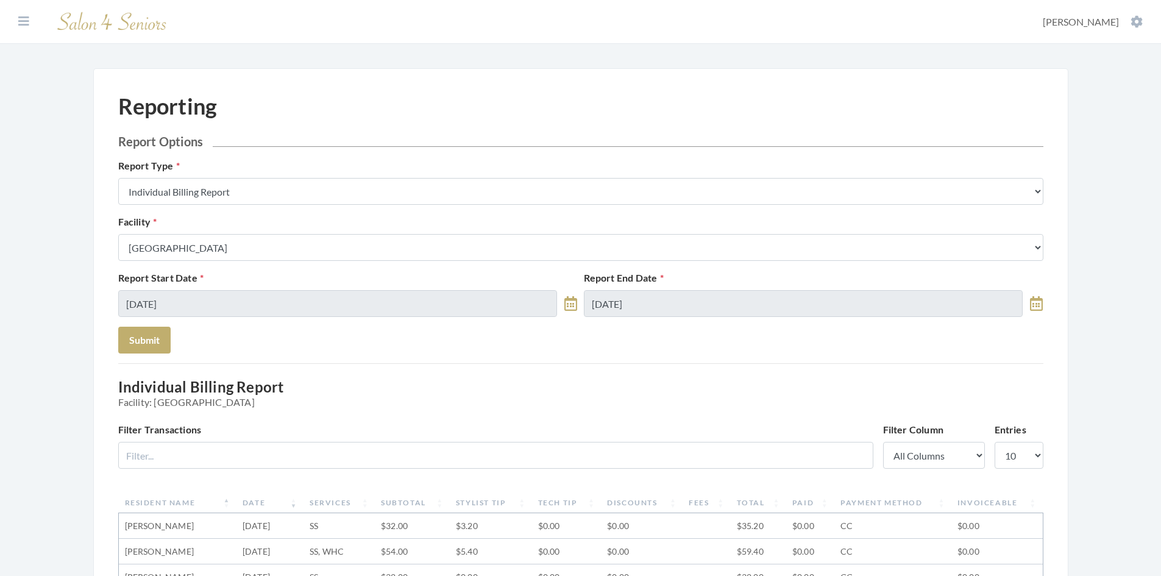
click at [297, 242] on select "Select a Facility [GEOGRAPHIC_DATA] [GEOGRAPHIC_DATA] [PERSON_NAME][GEOGRAPHIC_…" at bounding box center [580, 247] width 925 height 27
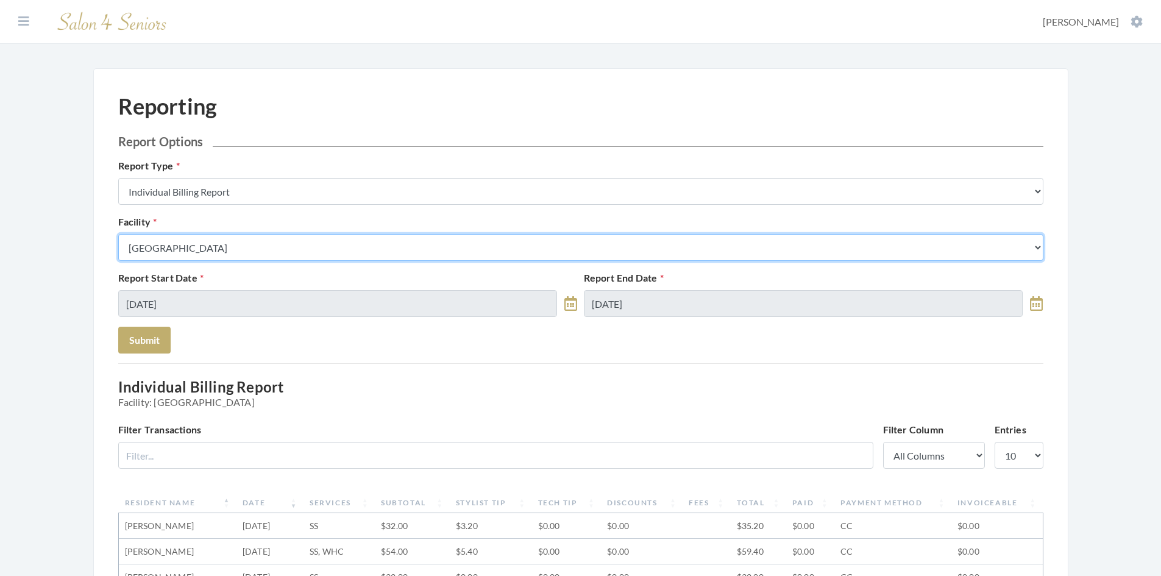
click at [278, 250] on select "Select a Facility [GEOGRAPHIC_DATA] [GEOGRAPHIC_DATA] [PERSON_NAME][GEOGRAPHIC_…" at bounding box center [580, 247] width 925 height 27
select select "4"
click at [118, 234] on select "Select a Facility [GEOGRAPHIC_DATA] [GEOGRAPHIC_DATA] [PERSON_NAME][GEOGRAPHIC_…" at bounding box center [580, 247] width 925 height 27
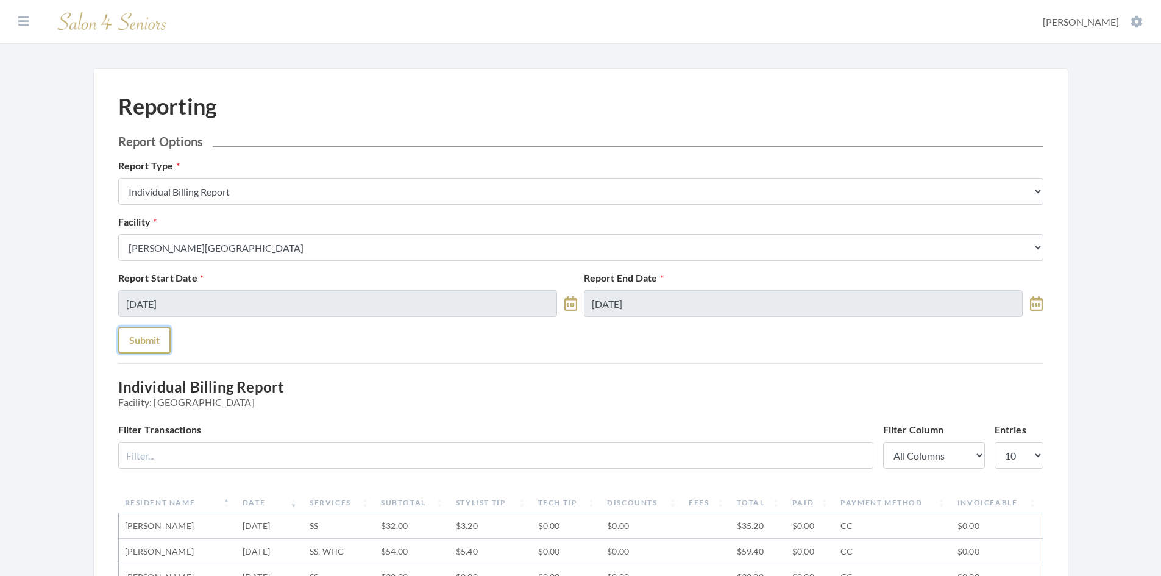
click at [147, 343] on button "Submit" at bounding box center [144, 340] width 52 height 27
click at [147, 346] on button "Submit" at bounding box center [144, 340] width 52 height 27
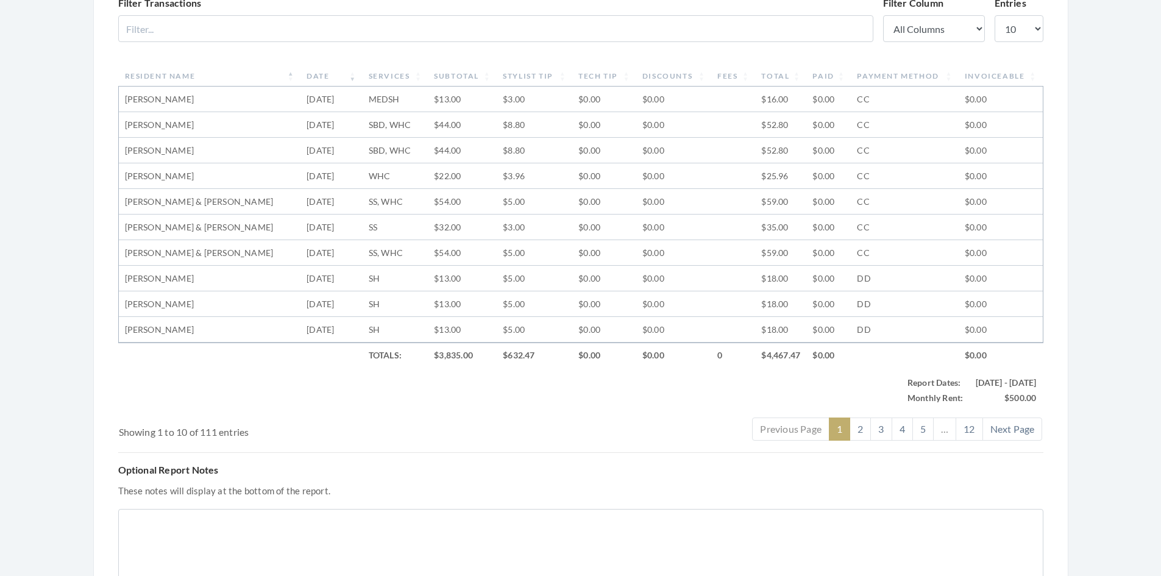
scroll to position [549, 0]
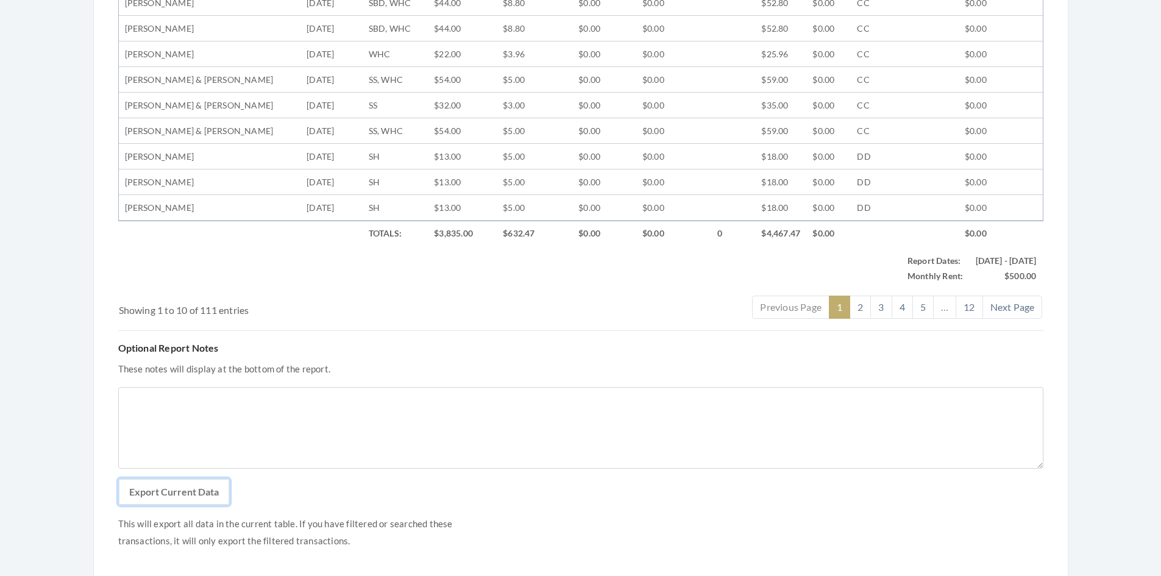
click at [188, 484] on button "Export Current Data" at bounding box center [174, 491] width 112 height 27
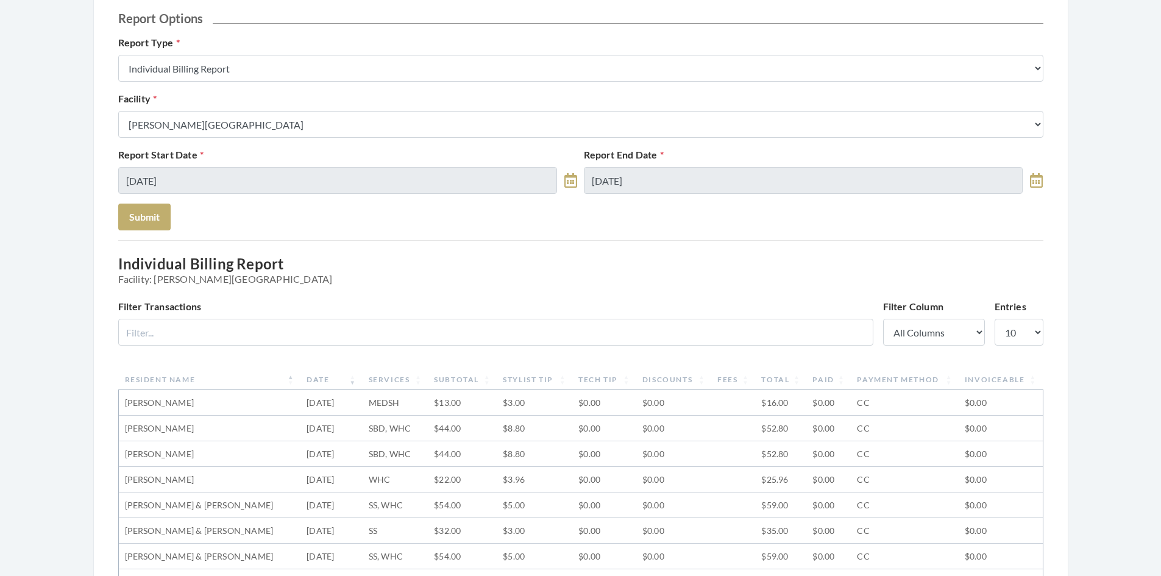
scroll to position [122, 0]
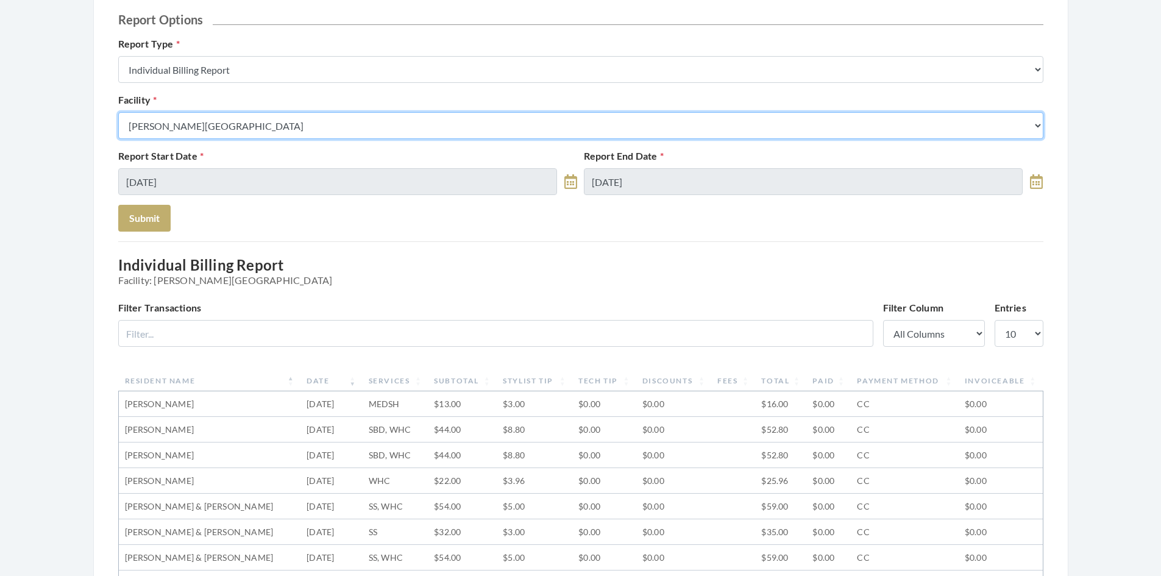
click at [310, 122] on select "Select a Facility [GEOGRAPHIC_DATA] [GEOGRAPHIC_DATA] [PERSON_NAME][GEOGRAPHIC_…" at bounding box center [580, 125] width 925 height 27
select select "45"
click at [118, 112] on select "Select a Facility [GEOGRAPHIC_DATA] [GEOGRAPHIC_DATA] [PERSON_NAME][GEOGRAPHIC_…" at bounding box center [580, 125] width 925 height 27
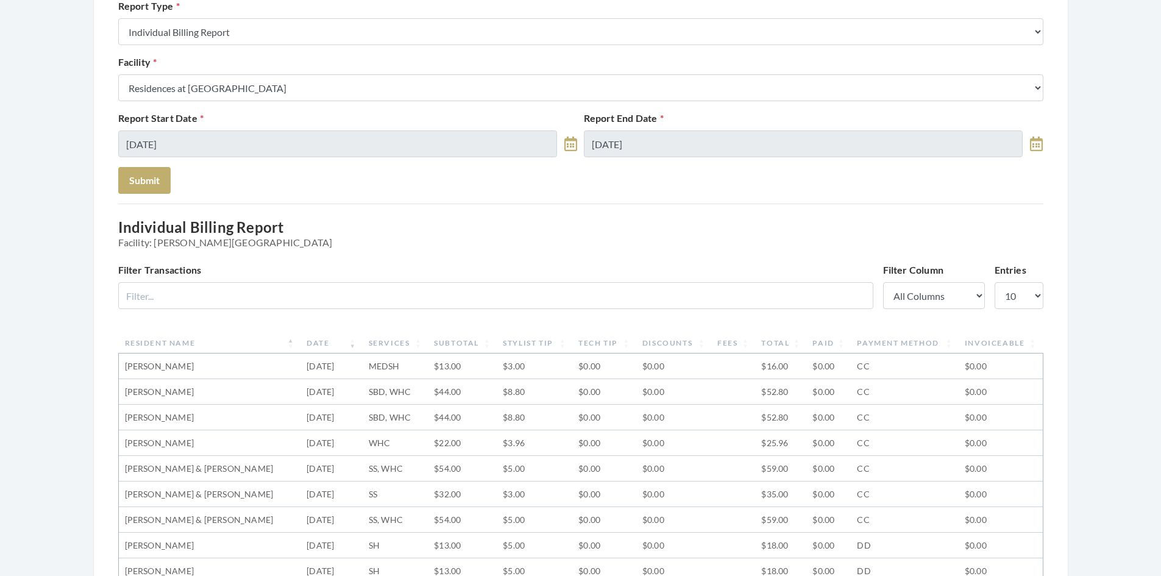
scroll to position [181, 0]
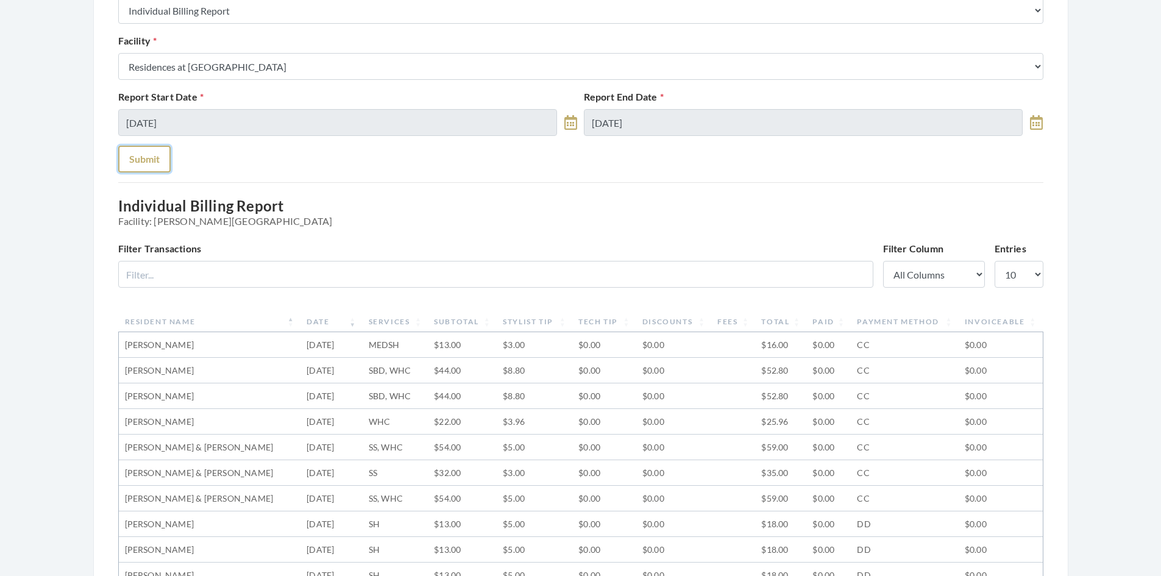
click at [132, 162] on button "Submit" at bounding box center [144, 159] width 52 height 27
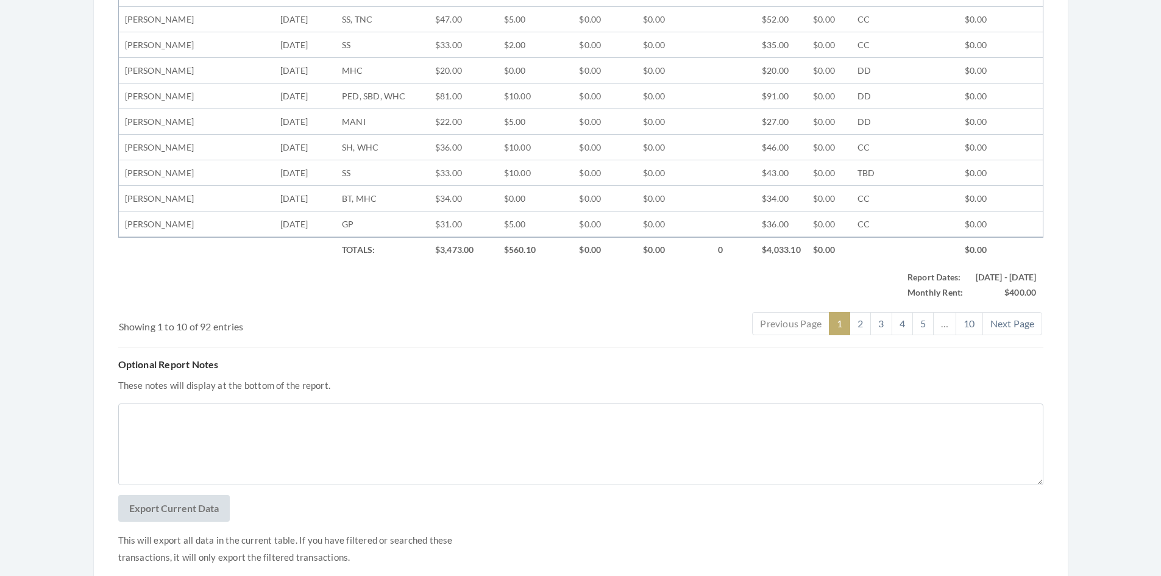
scroll to position [549, 0]
click at [188, 494] on button "Export Current Data" at bounding box center [174, 504] width 112 height 27
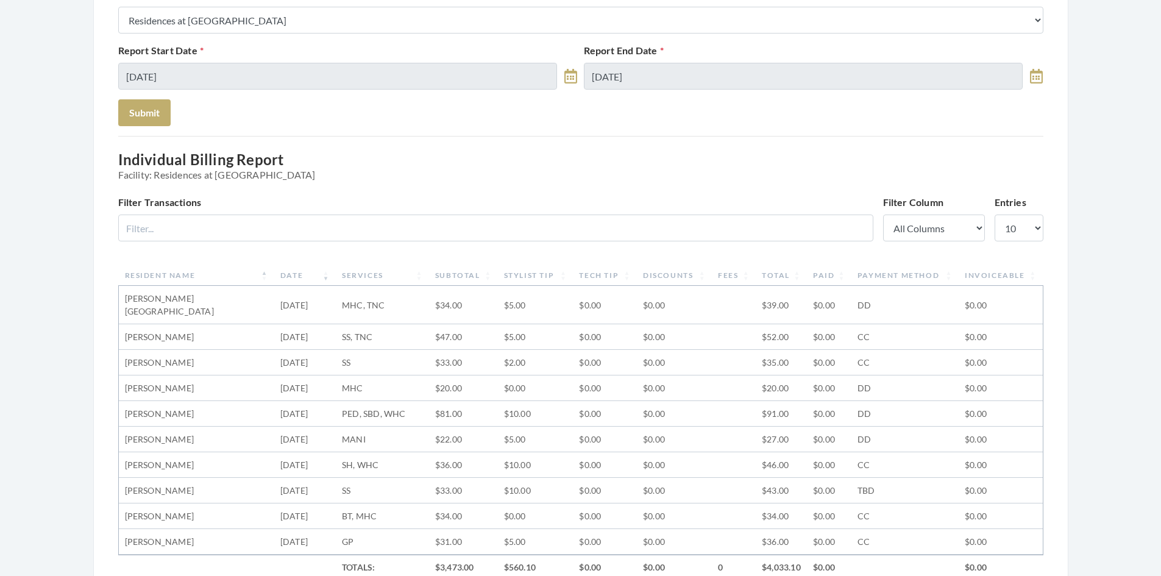
scroll to position [122, 0]
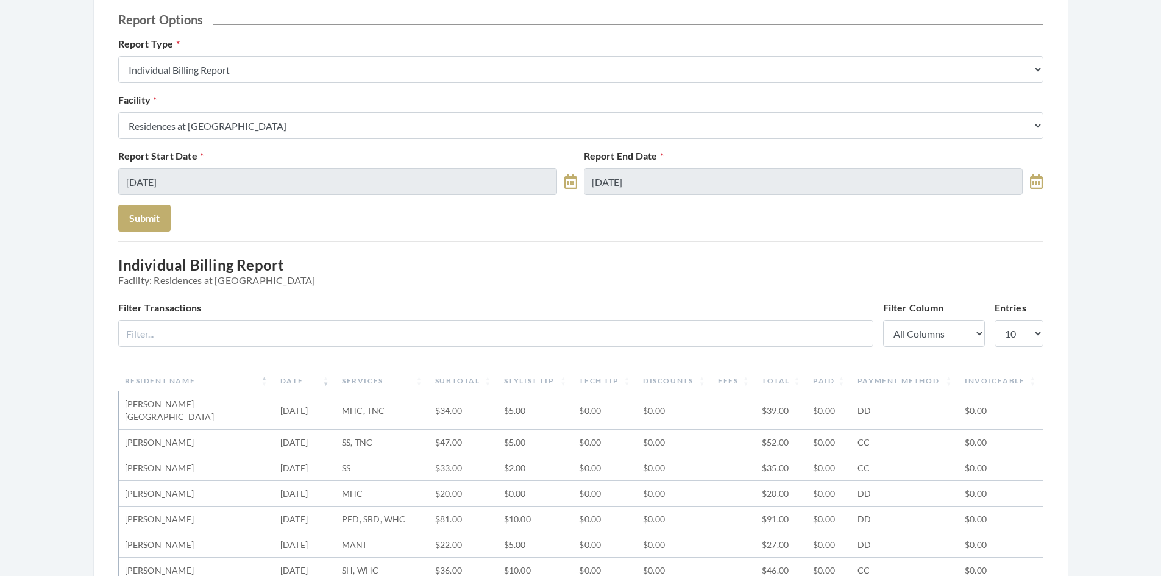
click at [297, 130] on select "Select a Facility [GEOGRAPHIC_DATA] [GEOGRAPHIC_DATA] [PERSON_NAME][GEOGRAPHIC_…" at bounding box center [580, 125] width 925 height 27
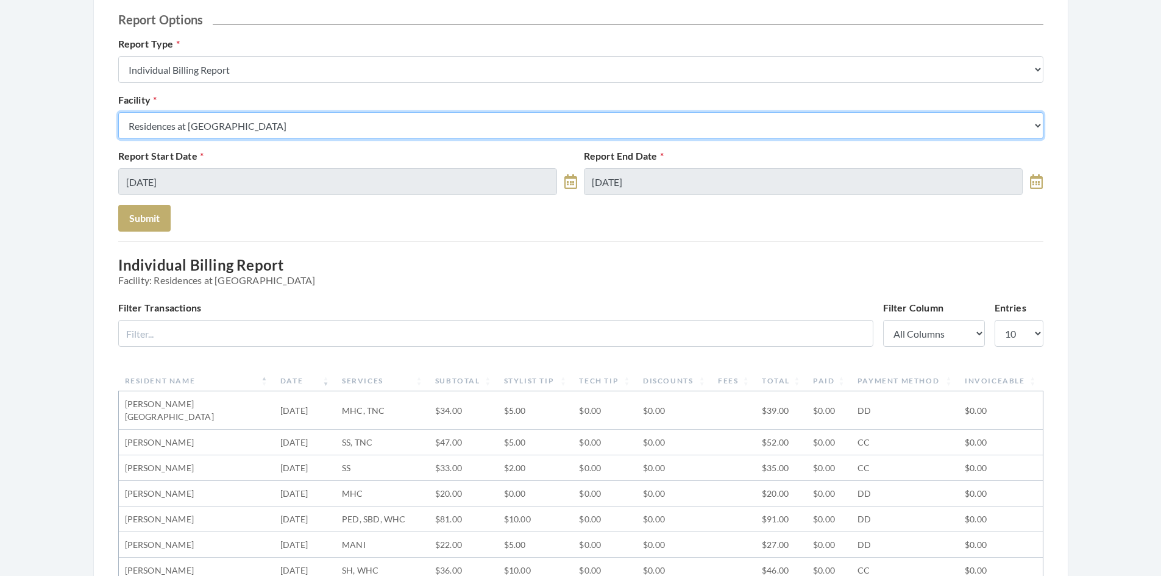
click at [255, 127] on select "Select a Facility [GEOGRAPHIC_DATA] [GEOGRAPHIC_DATA] [PERSON_NAME][GEOGRAPHIC_…" at bounding box center [580, 125] width 925 height 27
select select "58"
click at [118, 112] on select "Select a Facility [GEOGRAPHIC_DATA] [GEOGRAPHIC_DATA] [PERSON_NAME][GEOGRAPHIC_…" at bounding box center [580, 125] width 925 height 27
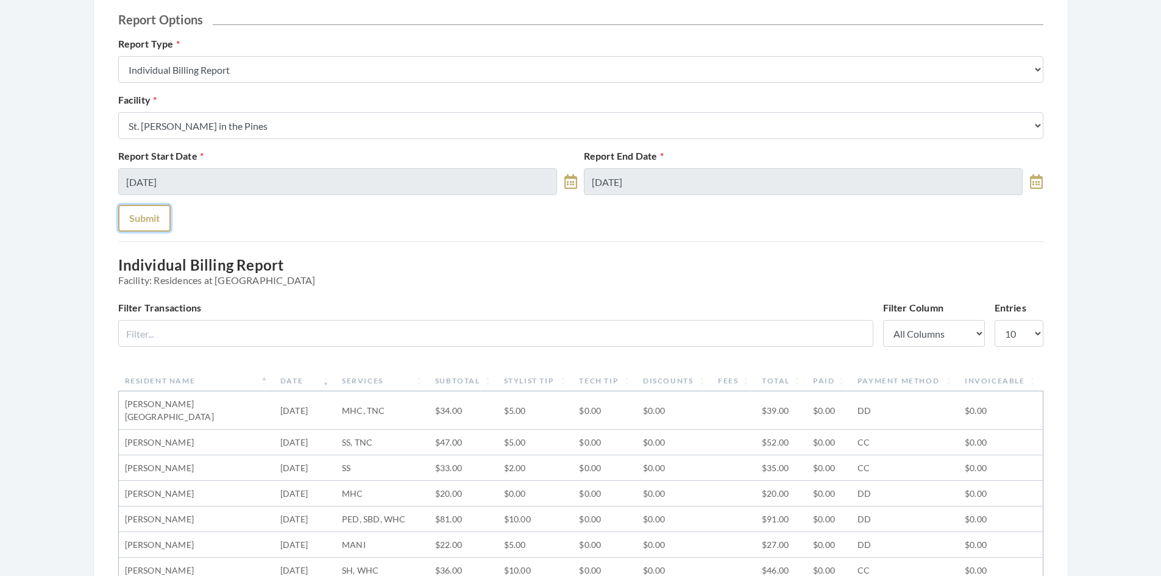
click at [138, 218] on button "Submit" at bounding box center [144, 218] width 52 height 27
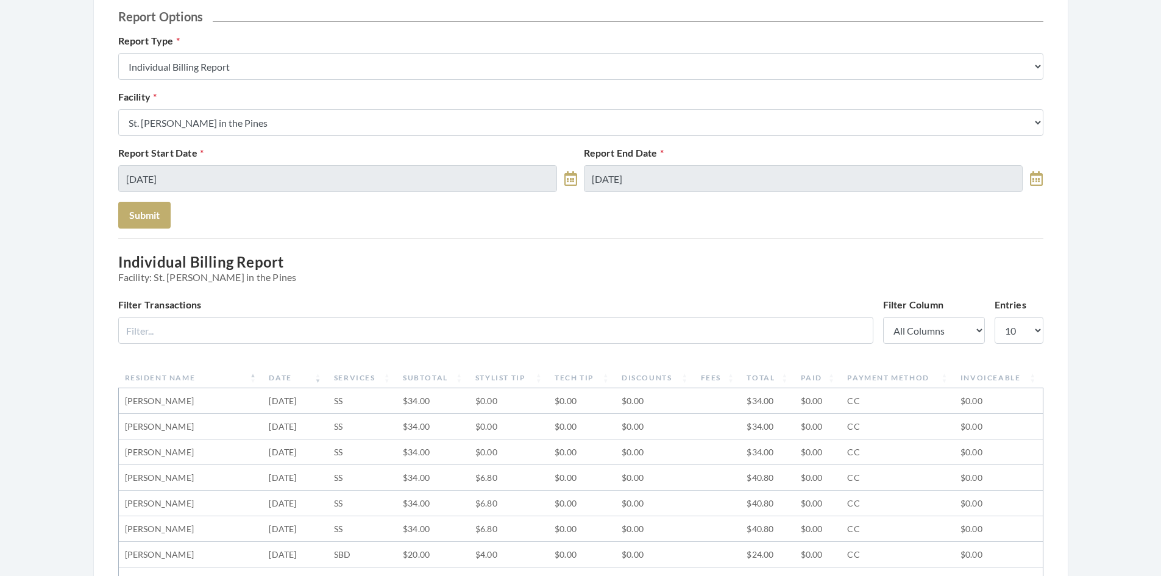
scroll to position [122, 0]
click at [144, 220] on button "Submit" at bounding box center [144, 218] width 52 height 27
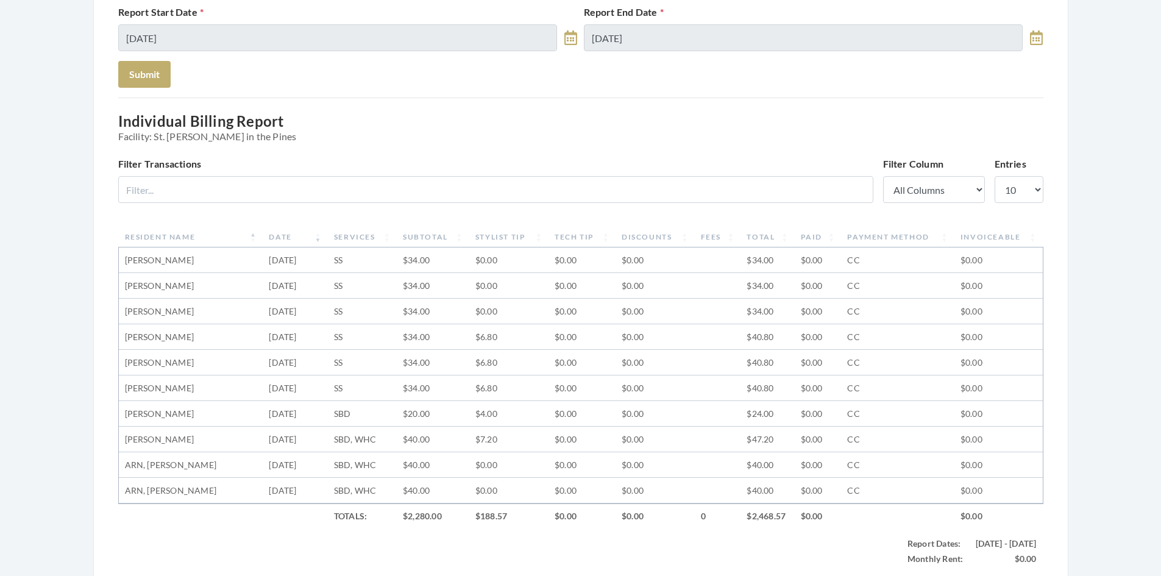
scroll to position [305, 0]
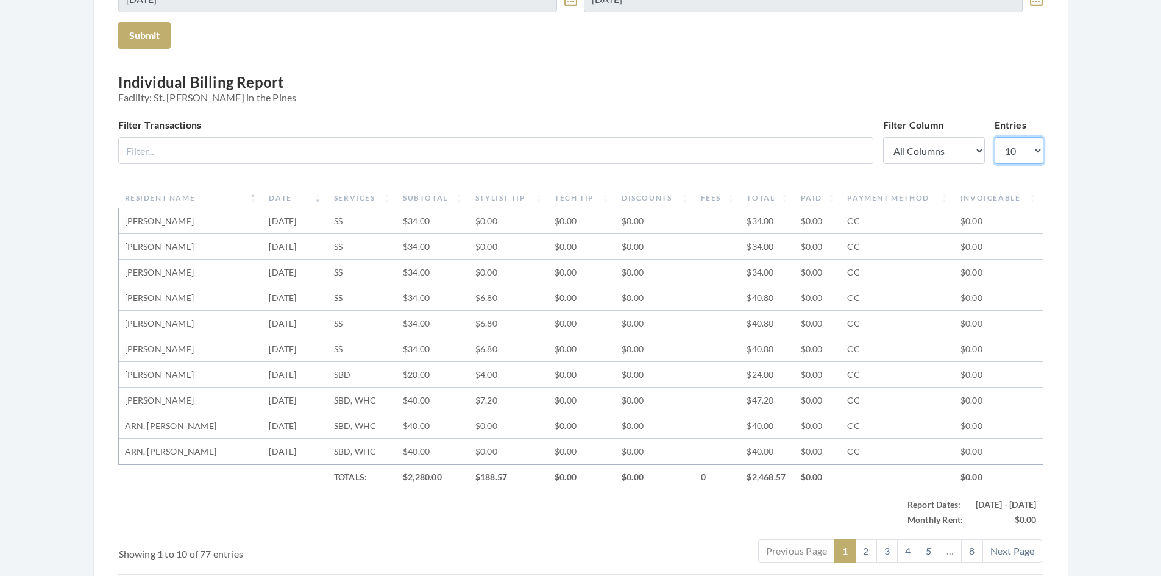
click at [1039, 151] on select "10 25 50 100" at bounding box center [1019, 150] width 49 height 27
select select "100"
click at [995, 137] on select "10 25 50 100" at bounding box center [1019, 150] width 49 height 27
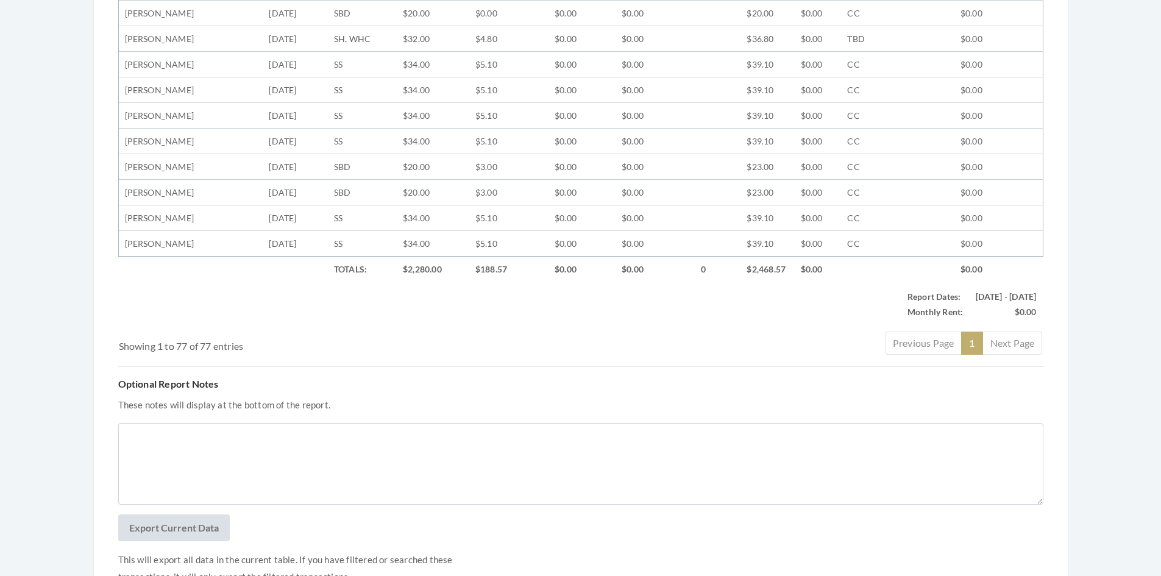
scroll to position [2255, 0]
click at [184, 513] on button "Export Current Data" at bounding box center [174, 526] width 112 height 27
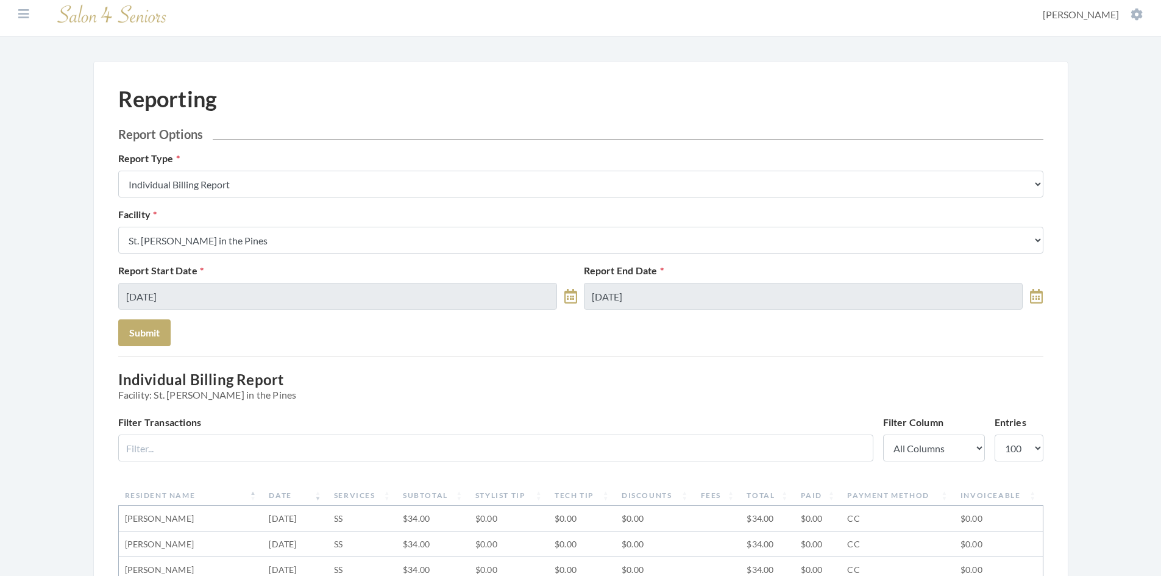
scroll to position [0, 0]
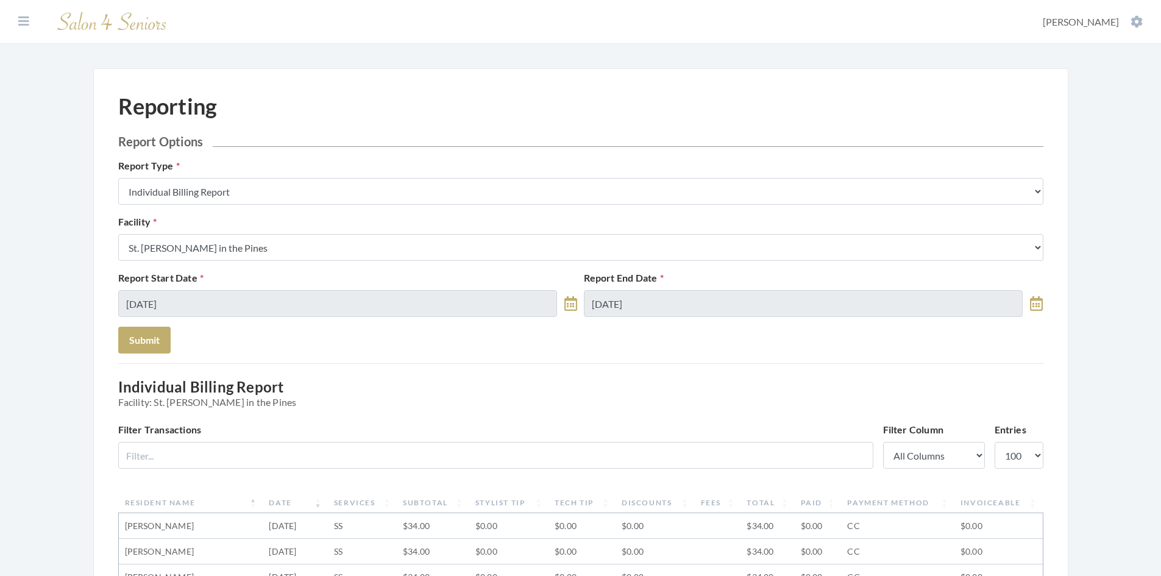
click at [367, 251] on select "Select a Facility Arbor Lakes NH Asher Point Belvedere Commons Brookdale Jones …" at bounding box center [580, 247] width 925 height 27
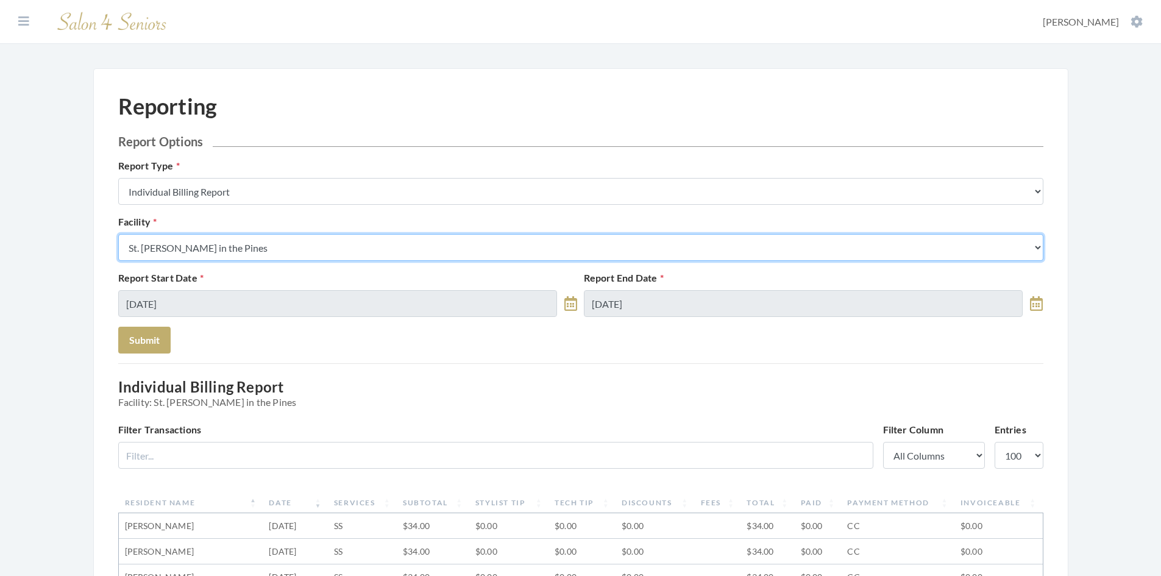
click at [360, 250] on select "Select a Facility Arbor Lakes NH Asher Point Belvedere Commons Brookdale Jones …" at bounding box center [580, 247] width 925 height 27
select select "41"
click at [118, 234] on select "Select a Facility Arbor Lakes NH Asher Point Belvedere Commons Brookdale Jones …" at bounding box center [580, 247] width 925 height 27
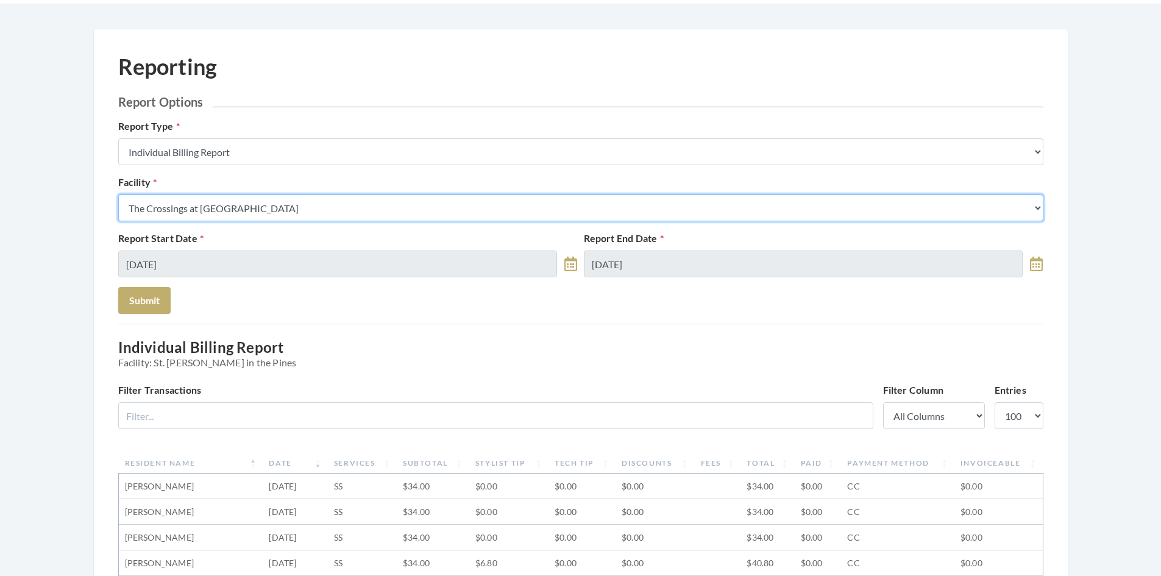
scroll to position [61, 0]
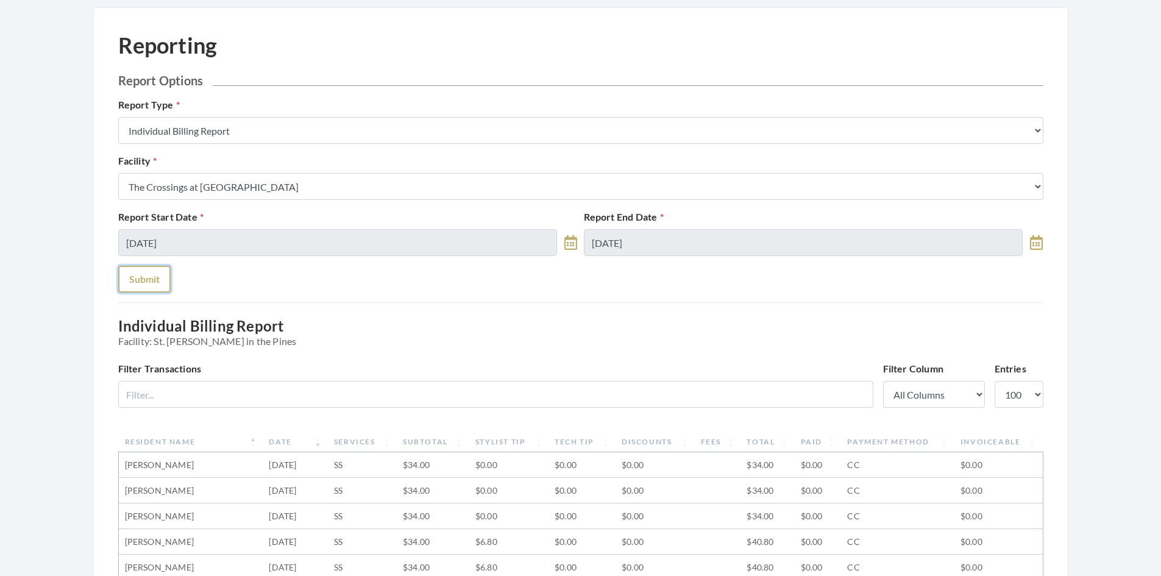
click at [152, 283] on button "Submit" at bounding box center [144, 279] width 52 height 27
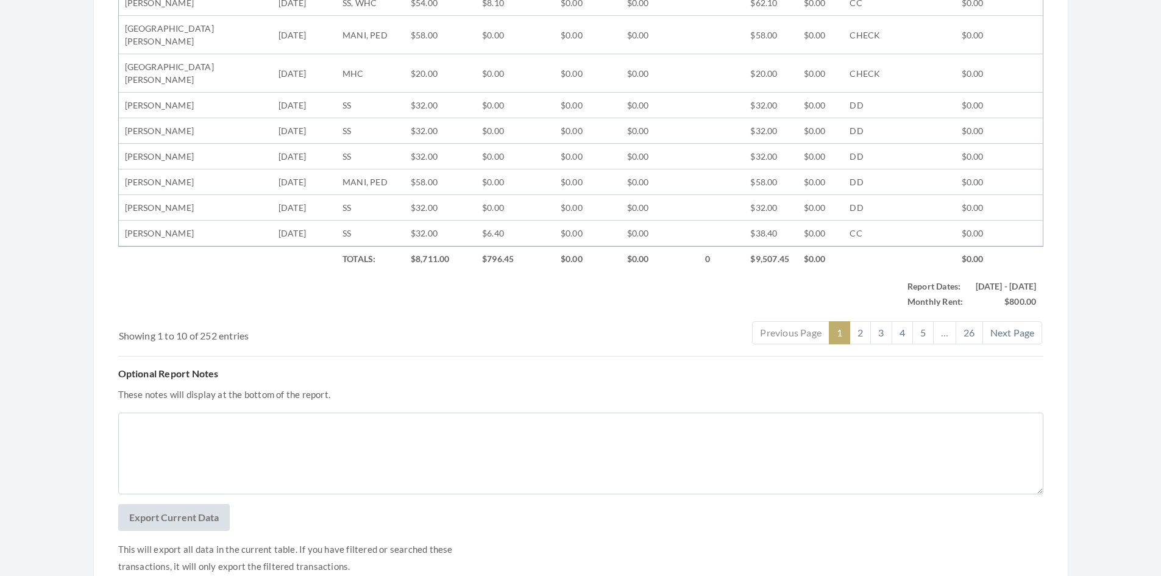
scroll to position [608, 0]
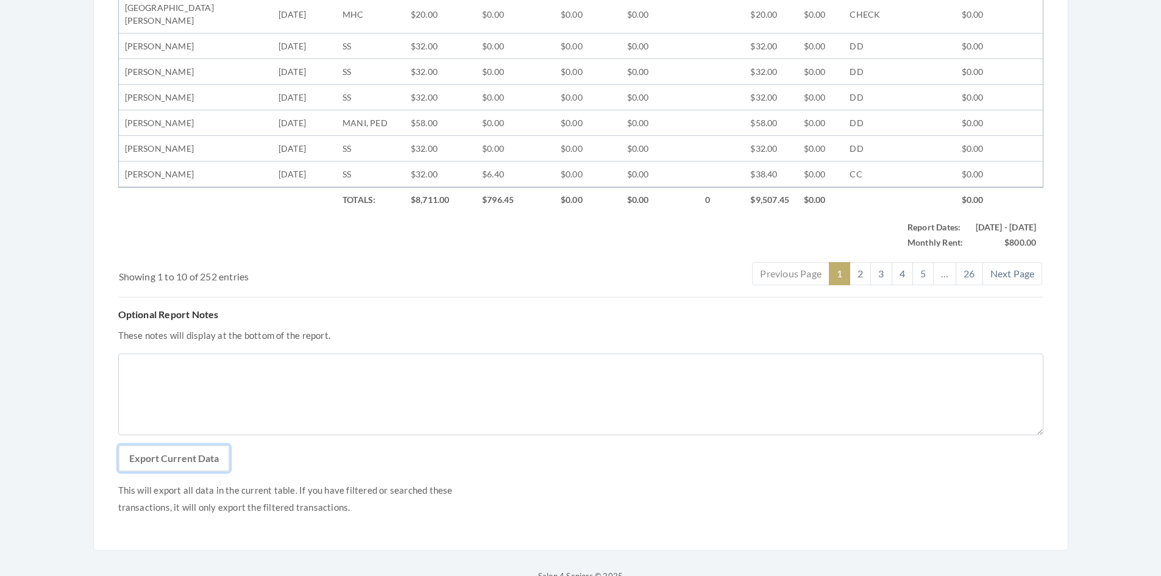
click at [176, 445] on button "Export Current Data" at bounding box center [174, 458] width 112 height 27
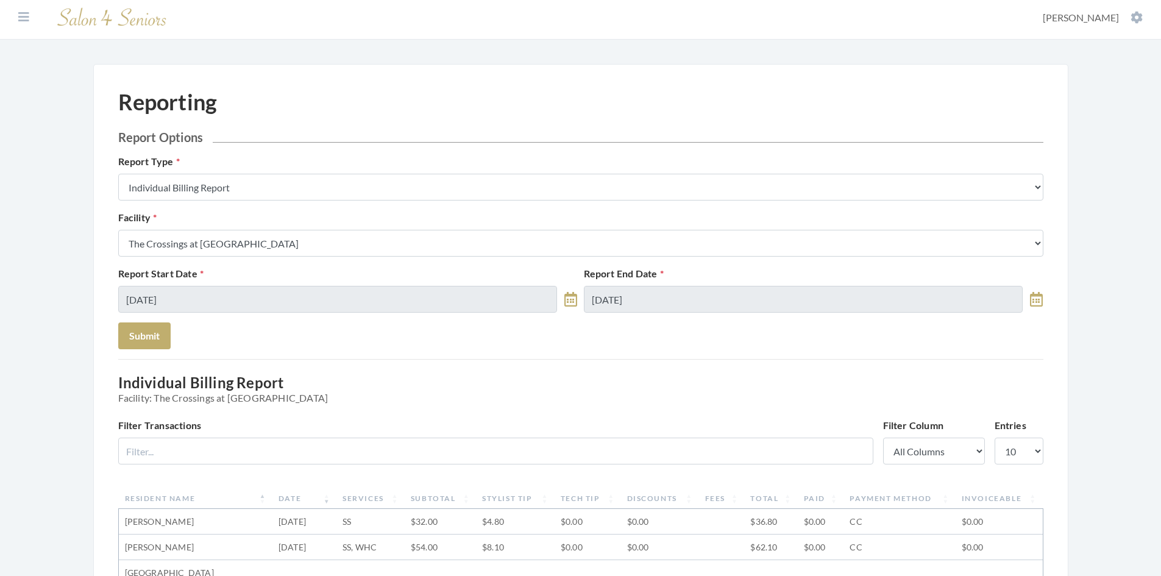
scroll to position [0, 0]
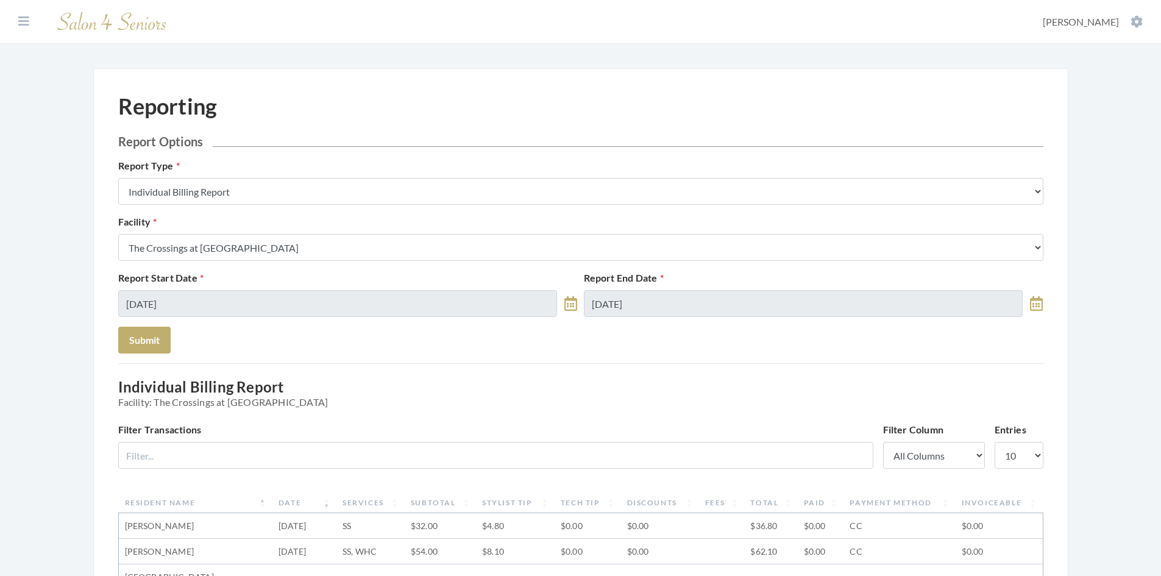
click at [338, 245] on select "Select a Facility [GEOGRAPHIC_DATA] [GEOGRAPHIC_DATA] [PERSON_NAME][GEOGRAPHIC_…" at bounding box center [580, 247] width 925 height 27
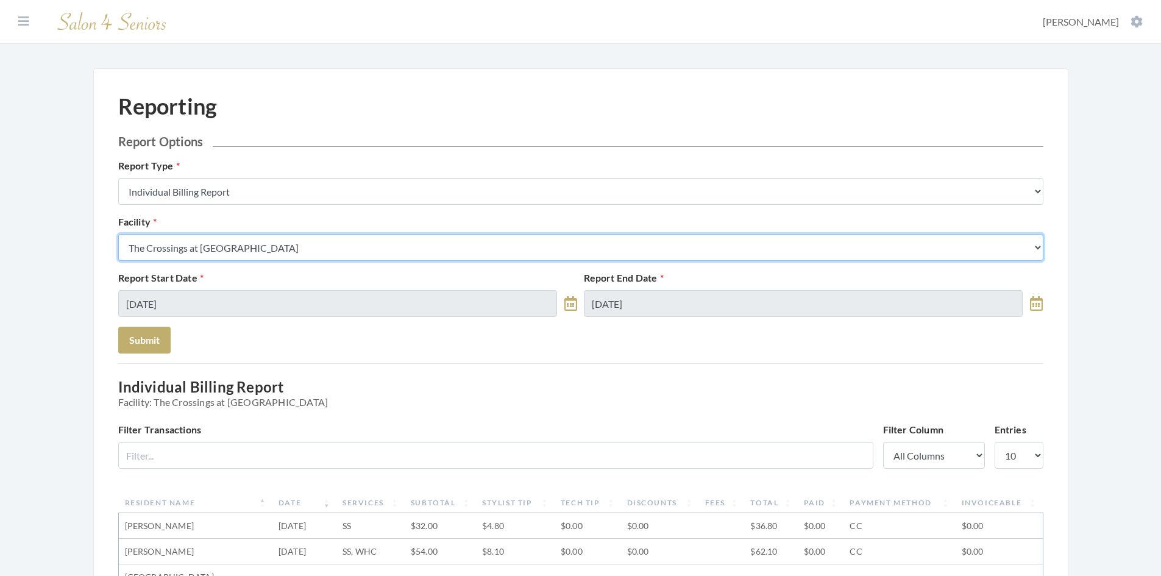
click at [331, 249] on select "Select a Facility [GEOGRAPHIC_DATA] [GEOGRAPHIC_DATA] [PERSON_NAME][GEOGRAPHIC_…" at bounding box center [580, 247] width 925 height 27
select select "42"
click at [118, 234] on select "Select a Facility Arbor Lakes NH Asher Point Belvedere Commons Brookdale Jones …" at bounding box center [580, 247] width 925 height 27
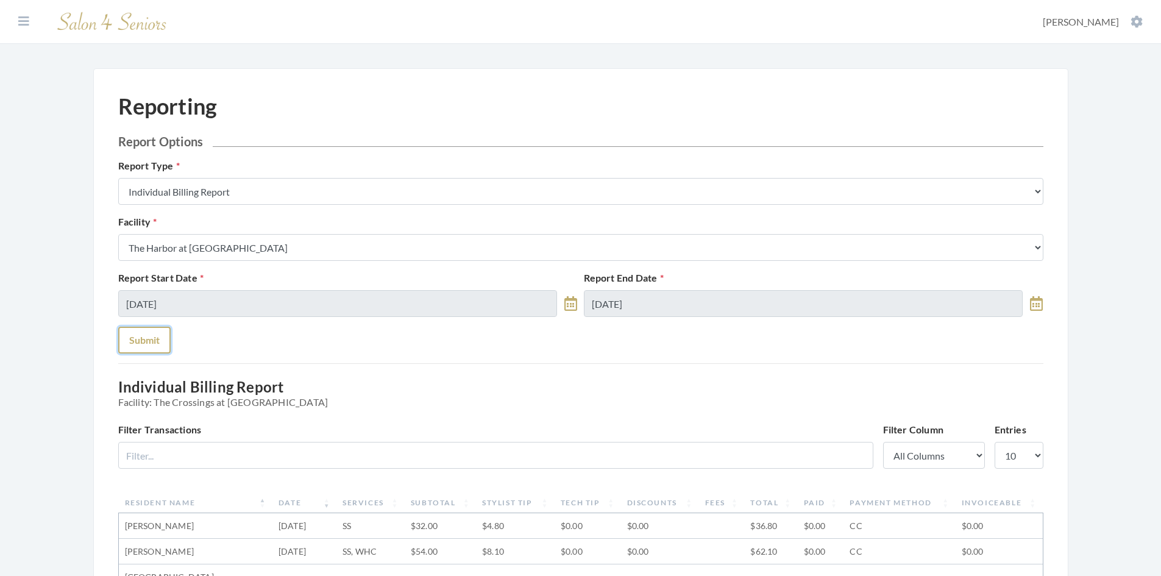
click at [144, 339] on button "Submit" at bounding box center [144, 340] width 52 height 27
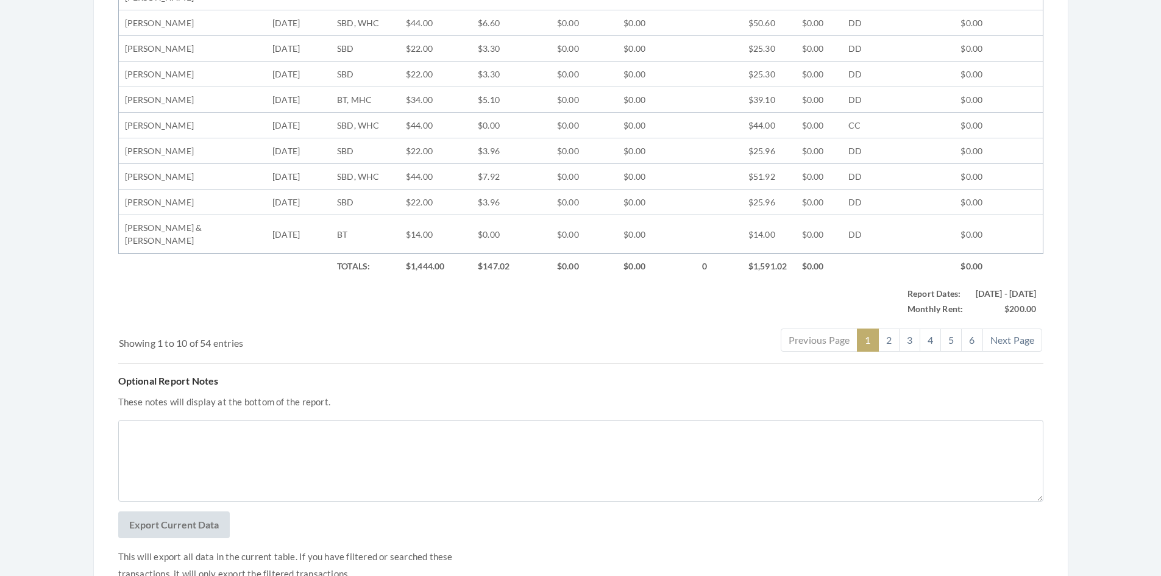
scroll to position [608, 0]
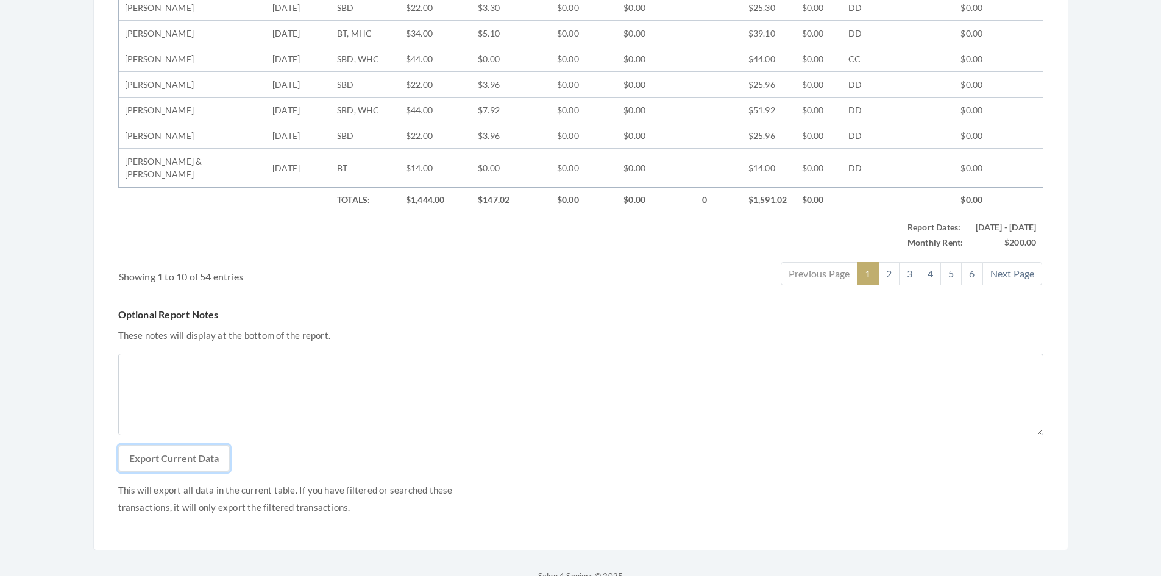
click at [197, 445] on button "Export Current Data" at bounding box center [174, 458] width 112 height 27
click at [1091, 332] on div "Reporting Report Options Report Type Stylist Commission Report Tech Payroll Rep…" at bounding box center [581, 22] width 1024 height 1123
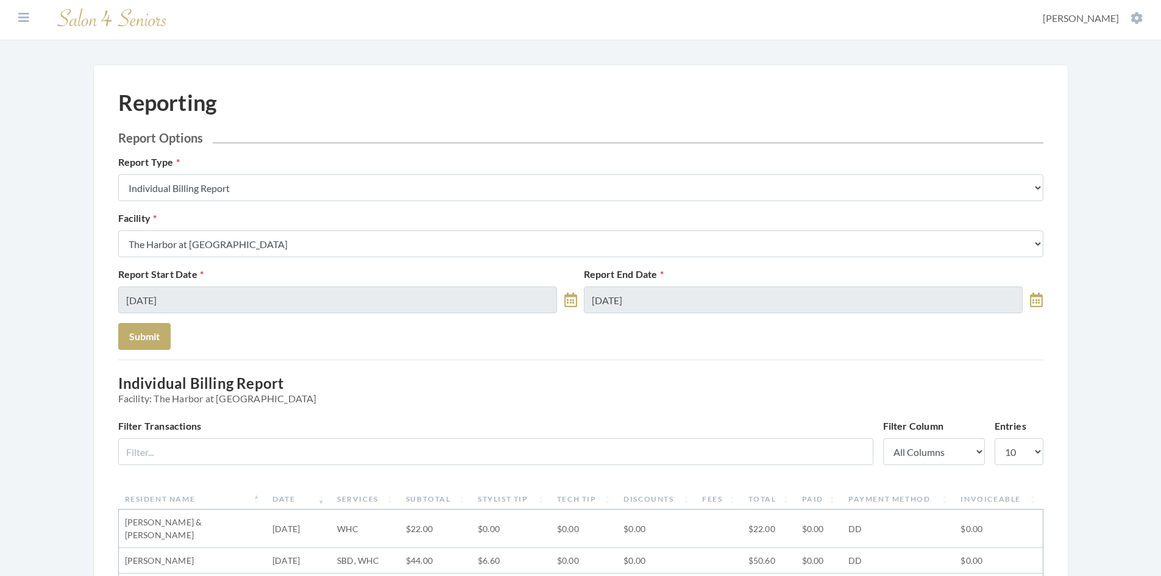
scroll to position [0, 0]
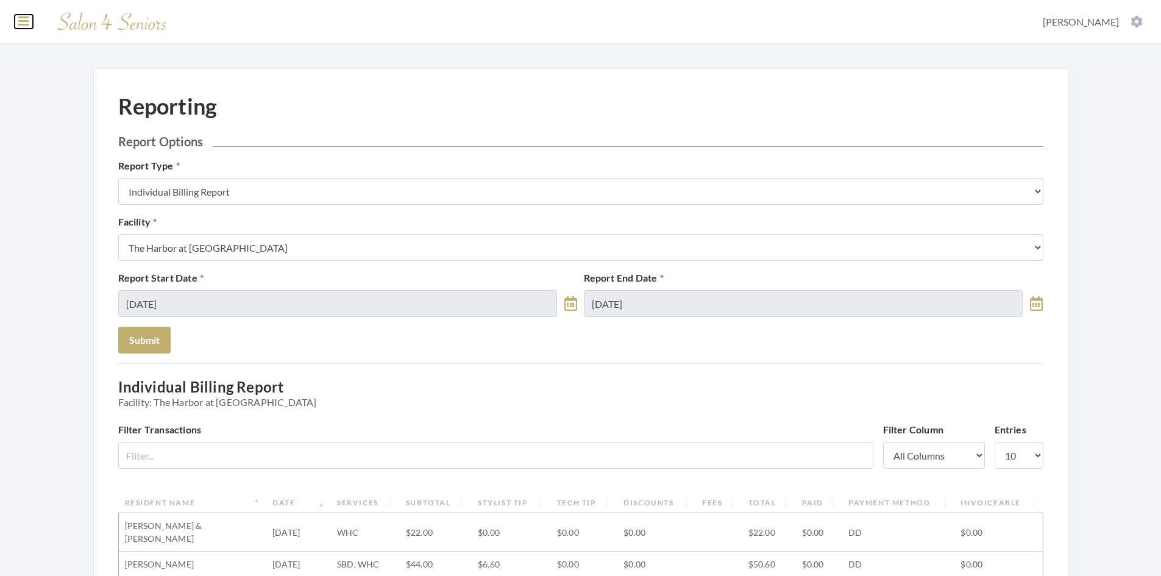
click at [29, 18] on icon at bounding box center [23, 21] width 11 height 12
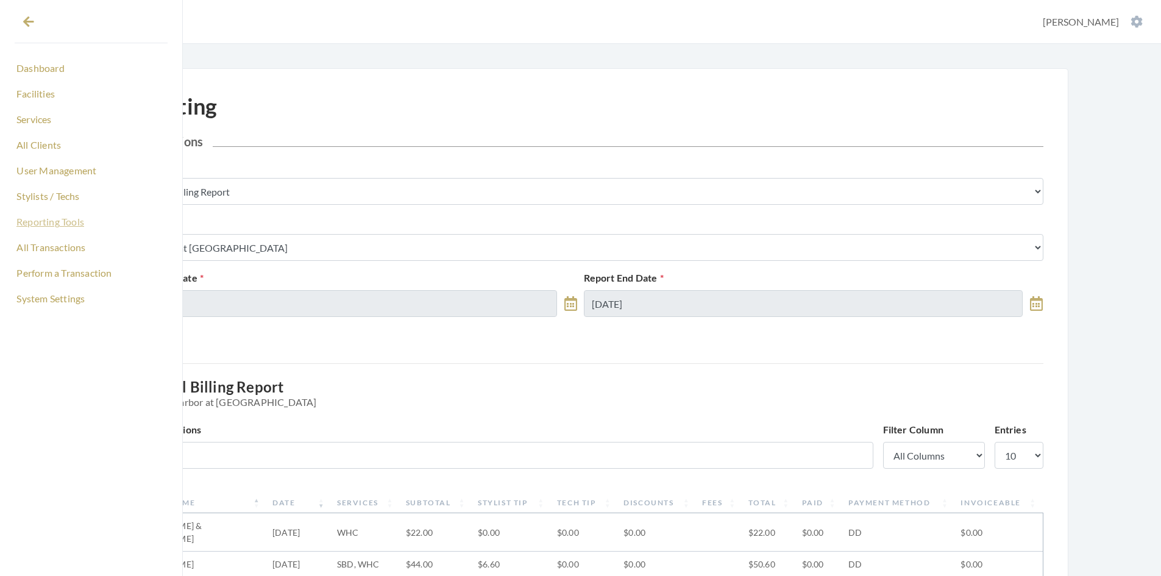
click at [87, 220] on link "Reporting Tools" at bounding box center [91, 221] width 153 height 21
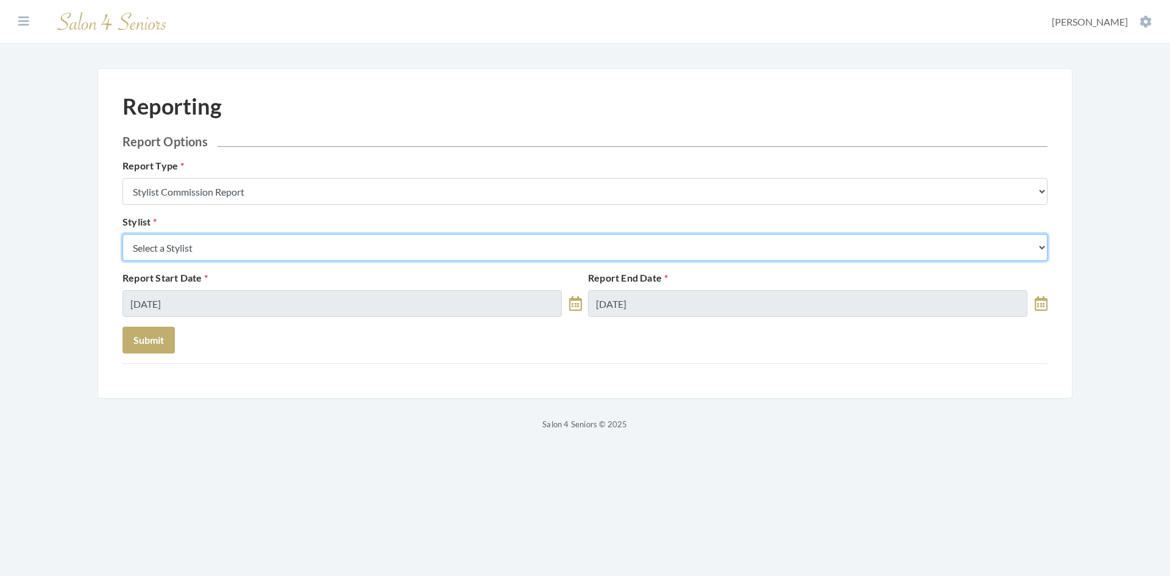
click at [249, 248] on select "Select a Stylist Alaina Krumm Alisha Teasley Anna White Ashley Venable Cassie B…" at bounding box center [585, 247] width 925 height 27
select select "18"
click at [123, 234] on select "Select a Stylist Alaina Krumm Alisha Teasley Anna White Ashley Venable Cassie B…" at bounding box center [585, 247] width 925 height 27
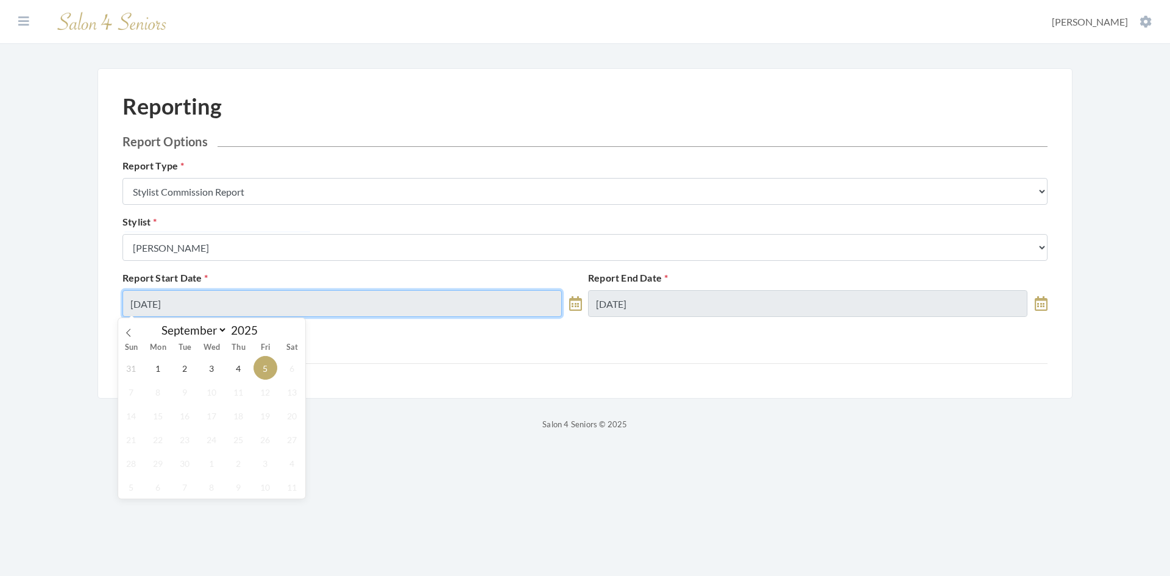
click at [211, 297] on input "09/05/2025" at bounding box center [342, 303] width 439 height 27
drag, startPoint x: 209, startPoint y: 369, endPoint x: 222, endPoint y: 362, distance: 15.0
click at [211, 367] on span "3" at bounding box center [212, 368] width 24 height 24
type input "09/03/2025"
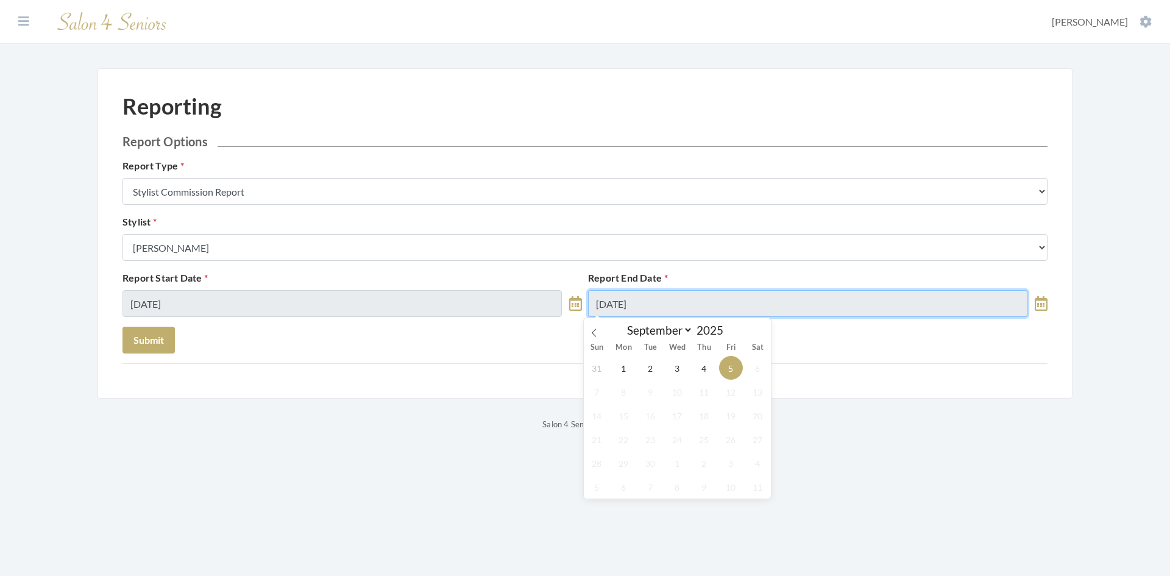
click at [702, 315] on input "09/05/2025" at bounding box center [807, 303] width 439 height 27
click at [678, 367] on span "3" at bounding box center [678, 368] width 24 height 24
type input "09/03/2025"
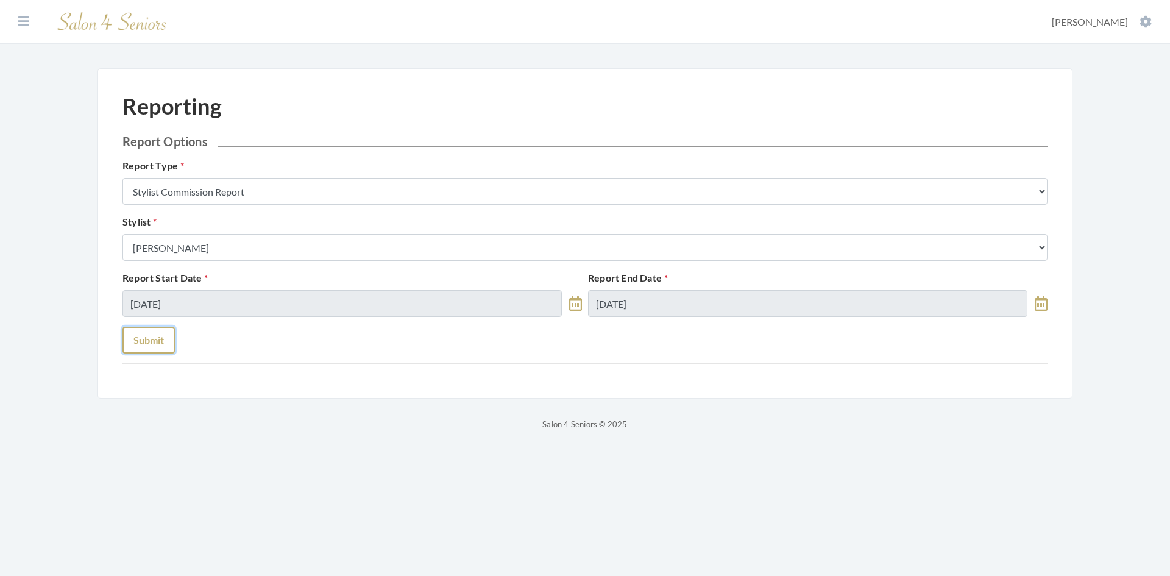
click at [160, 341] on button "Submit" at bounding box center [149, 340] width 52 height 27
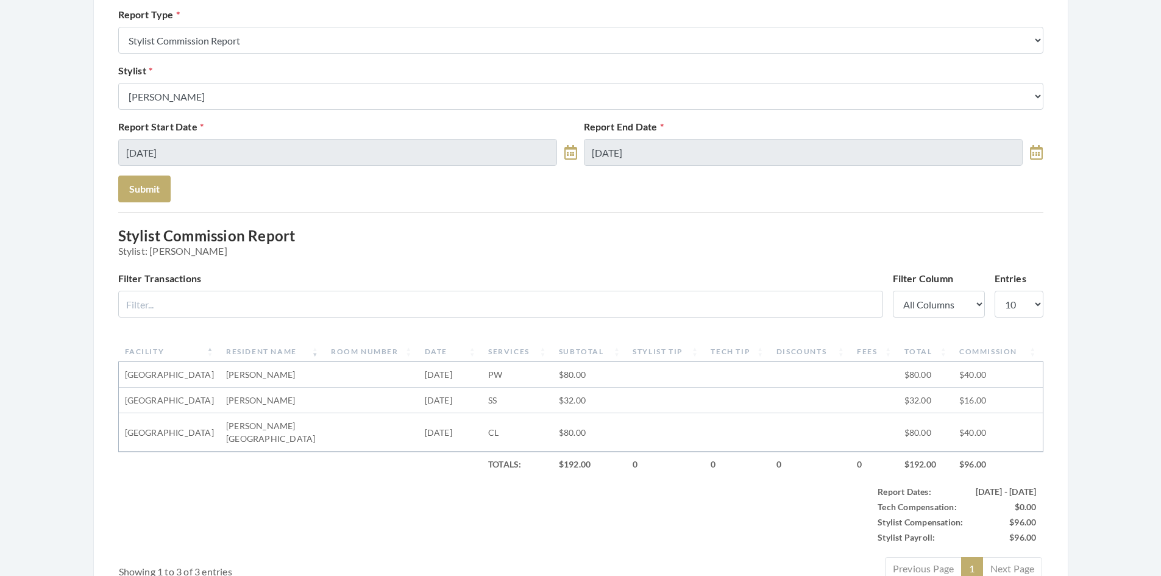
scroll to position [122, 0]
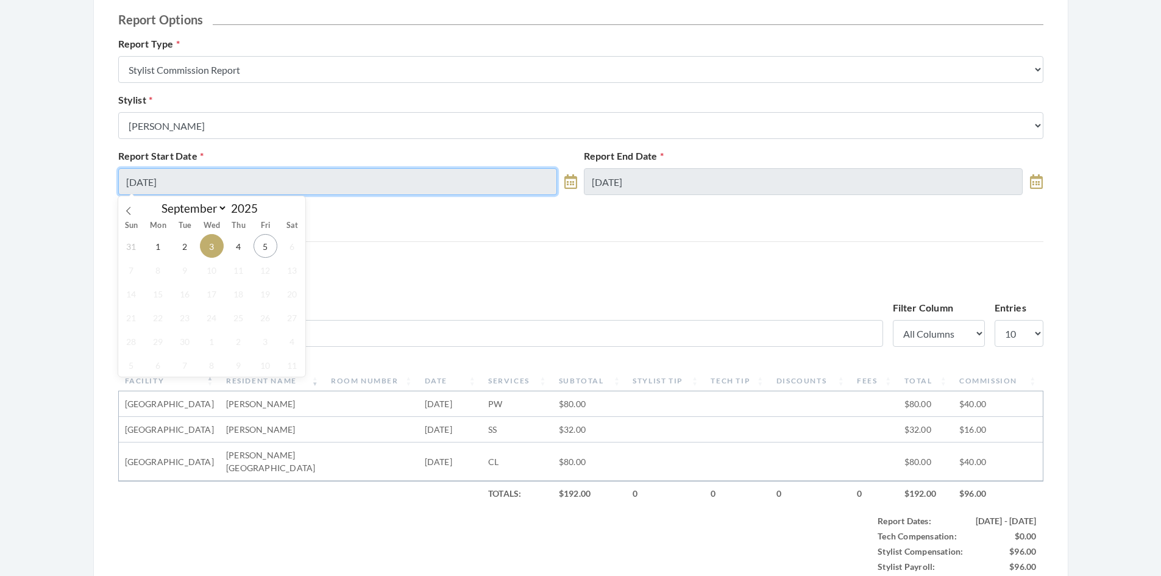
click at [241, 182] on input "[DATE]" at bounding box center [337, 181] width 439 height 27
click at [183, 248] on span "2" at bounding box center [185, 246] width 24 height 24
type input "[DATE]"
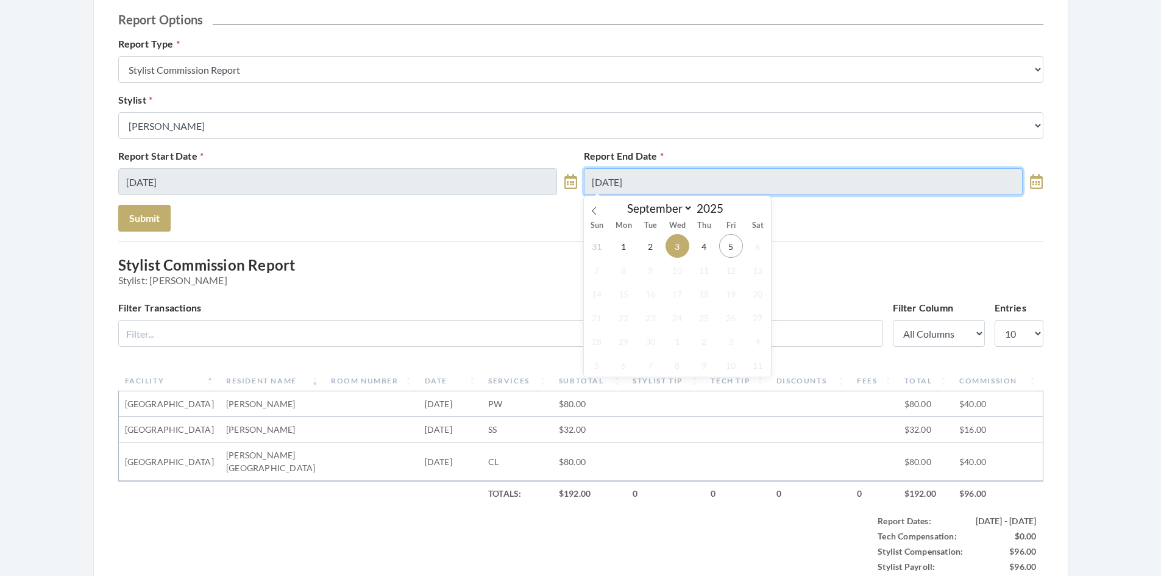
click at [675, 179] on input "[DATE]" at bounding box center [803, 181] width 439 height 27
click at [653, 246] on span "2" at bounding box center [651, 246] width 24 height 24
type input "[DATE]"
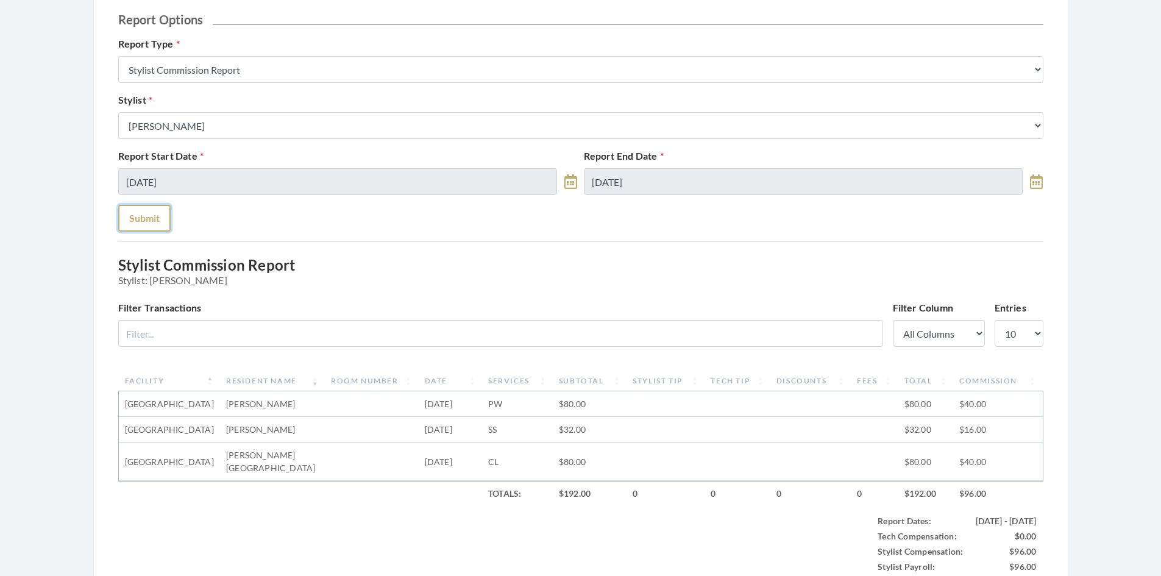
click at [149, 218] on button "Submit" at bounding box center [144, 218] width 52 height 27
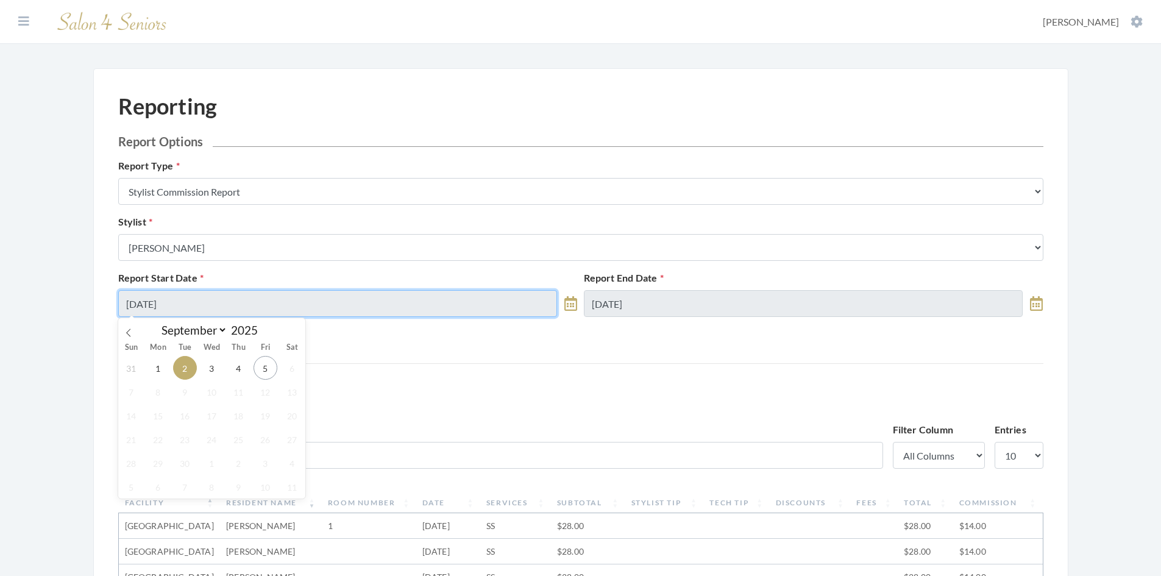
click at [222, 306] on input "[DATE]" at bounding box center [337, 303] width 439 height 27
click at [244, 367] on span "4" at bounding box center [239, 368] width 24 height 24
type input "[DATE]"
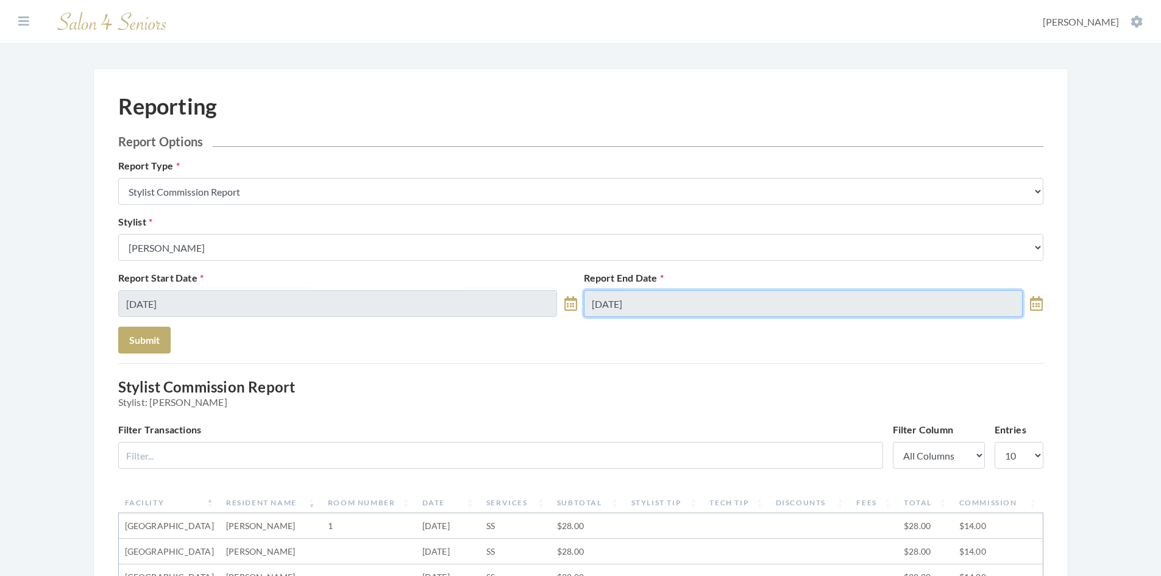
click at [666, 298] on input "[DATE]" at bounding box center [803, 303] width 439 height 27
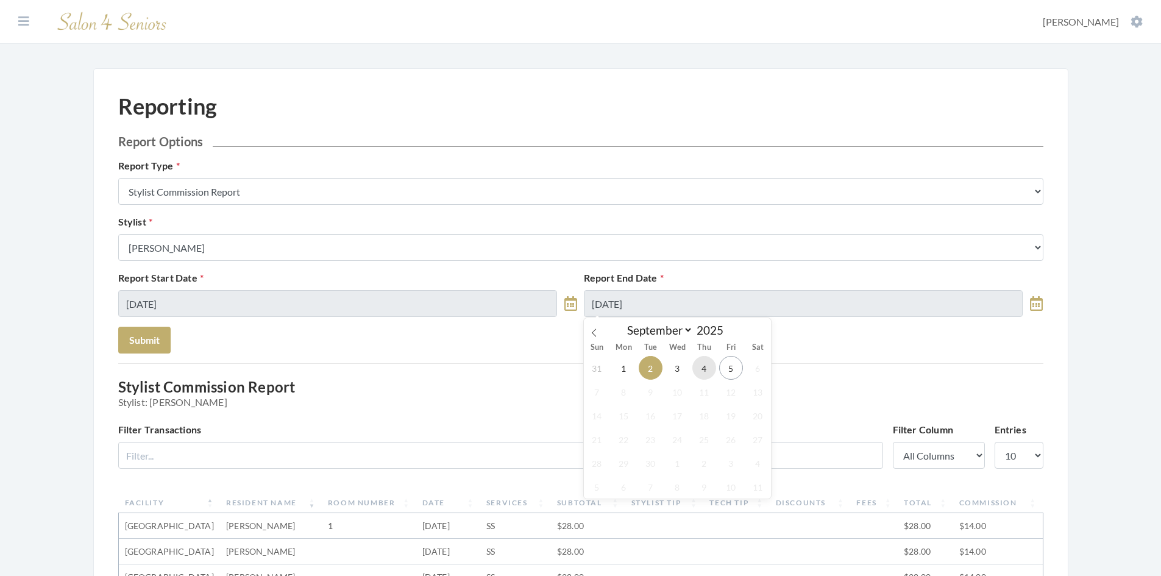
click at [703, 368] on span "4" at bounding box center [704, 368] width 24 height 24
type input "[DATE]"
click at [150, 336] on button "Submit" at bounding box center [144, 340] width 52 height 27
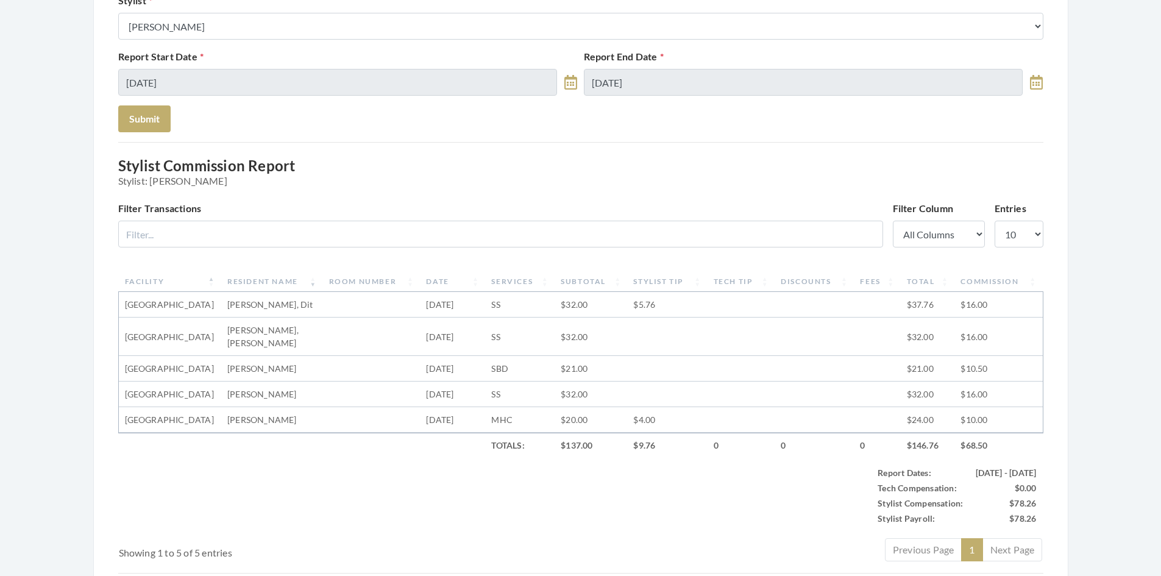
scroll to position [244, 0]
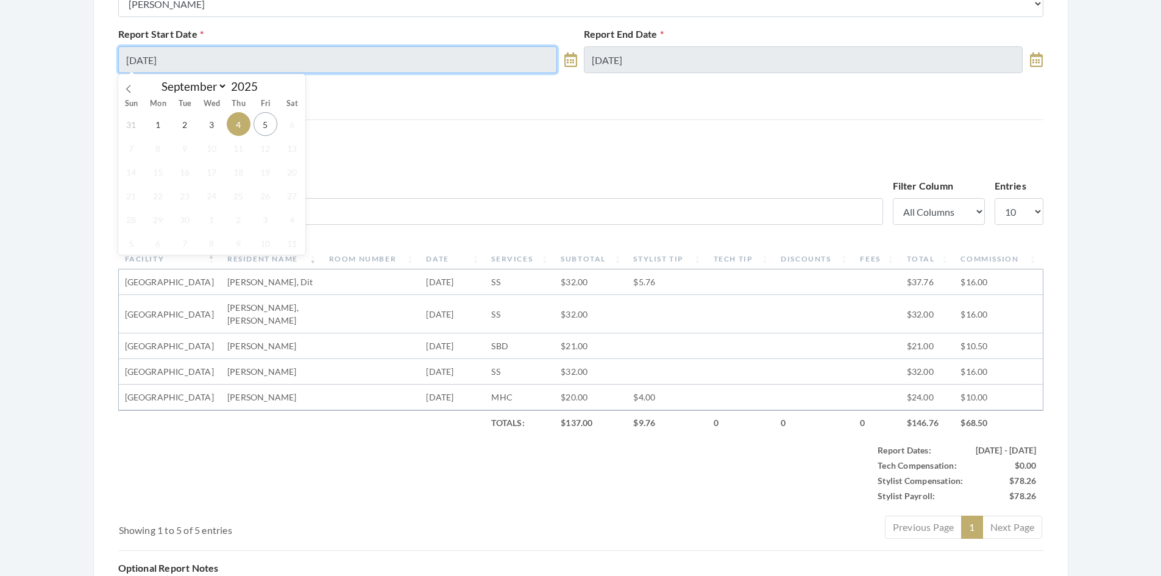
click at [321, 57] on input "[DATE]" at bounding box center [337, 59] width 439 height 27
click at [211, 128] on span "3" at bounding box center [212, 124] width 24 height 24
type input "[DATE]"
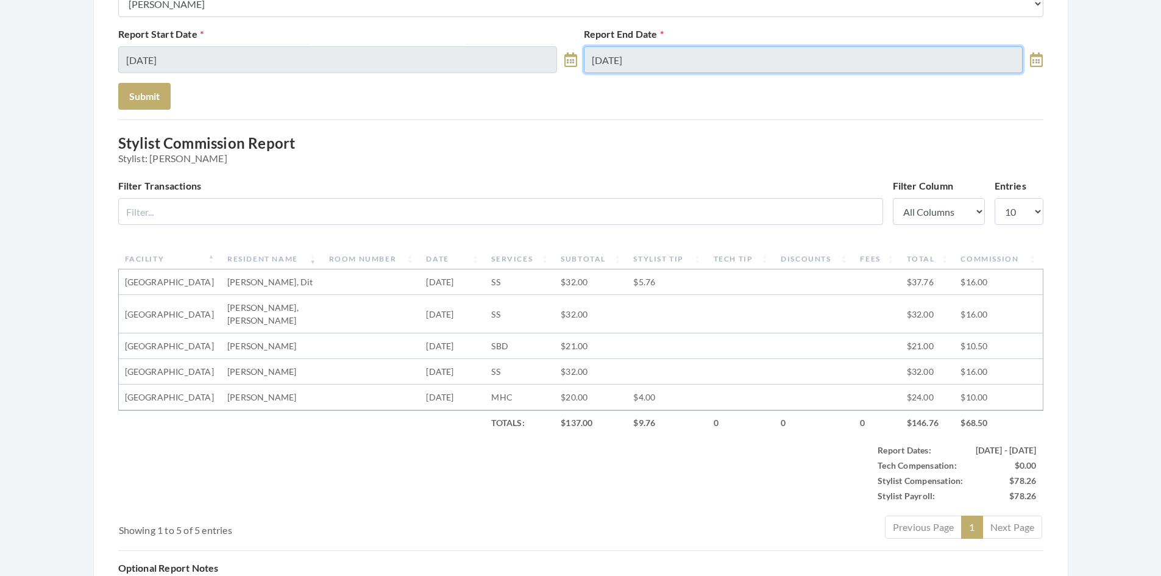
click at [695, 63] on input "[DATE]" at bounding box center [803, 59] width 439 height 27
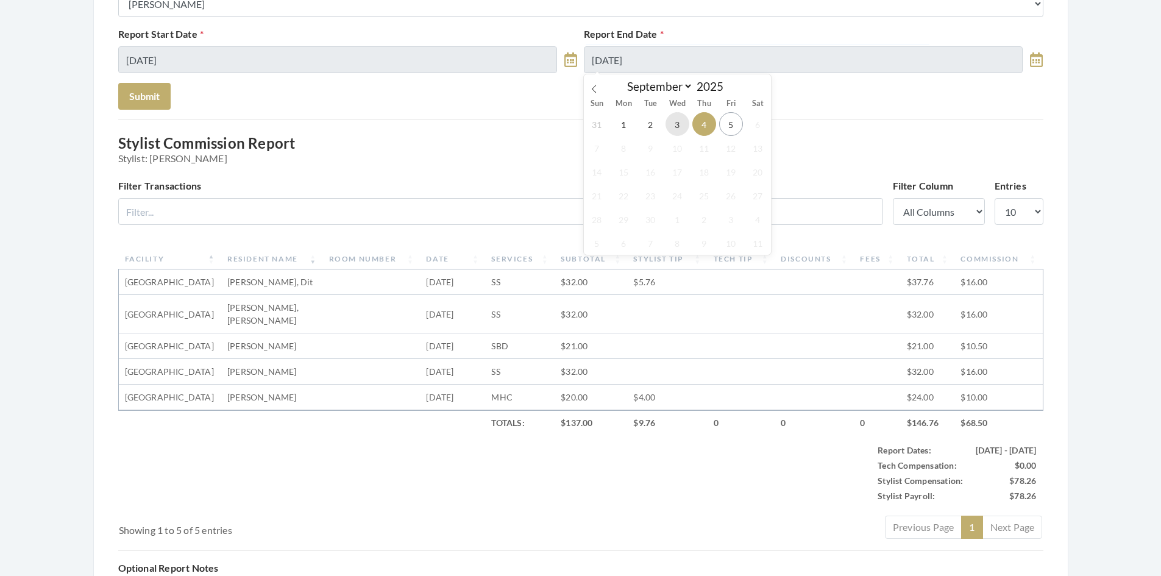
click at [679, 124] on span "3" at bounding box center [678, 124] width 24 height 24
type input "[DATE]"
click at [146, 91] on button "Submit" at bounding box center [144, 96] width 52 height 27
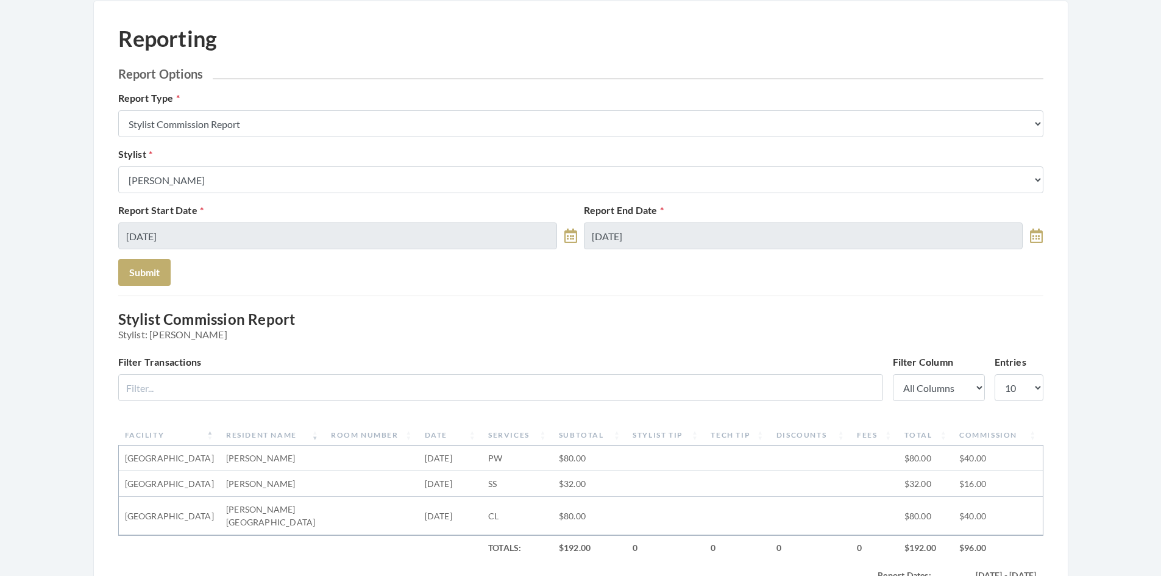
scroll to position [61, 0]
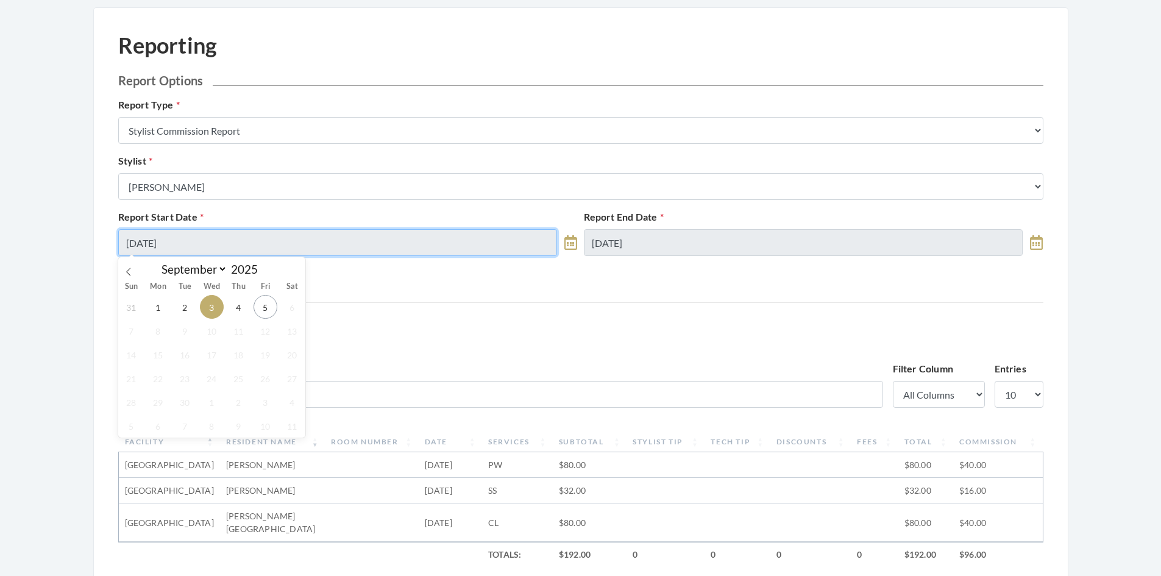
click at [270, 248] on input "09/03/2025" at bounding box center [337, 242] width 439 height 27
click at [157, 309] on span "1" at bounding box center [158, 307] width 24 height 24
type input "[DATE]"
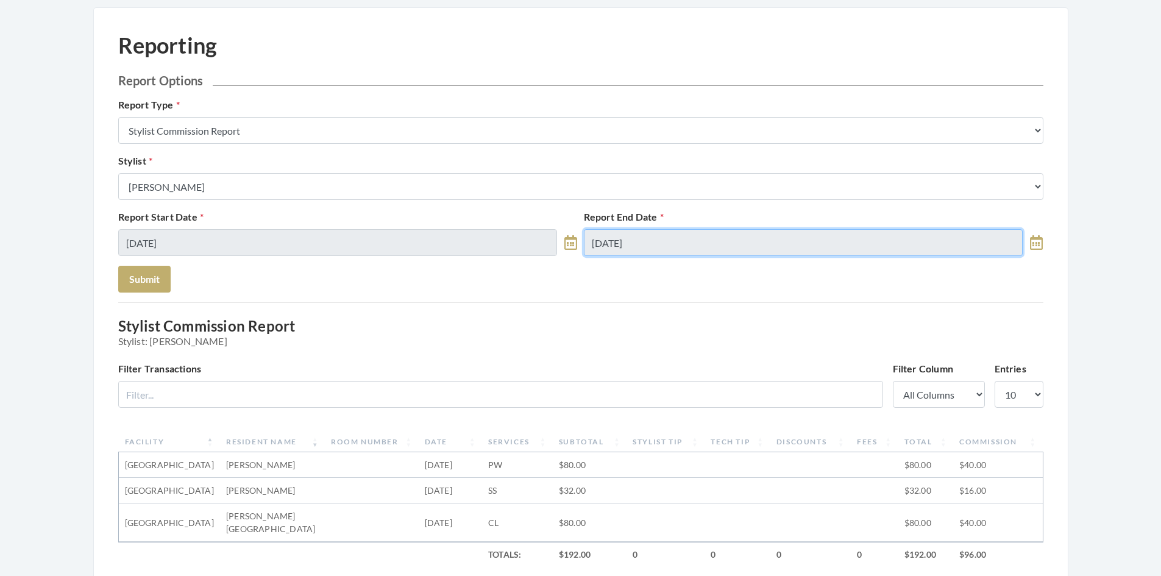
click at [697, 249] on input "09/03/2025" at bounding box center [803, 242] width 439 height 27
click at [730, 312] on span "5" at bounding box center [731, 307] width 24 height 24
type input "[DATE]"
click at [161, 282] on button "Submit" at bounding box center [144, 279] width 52 height 27
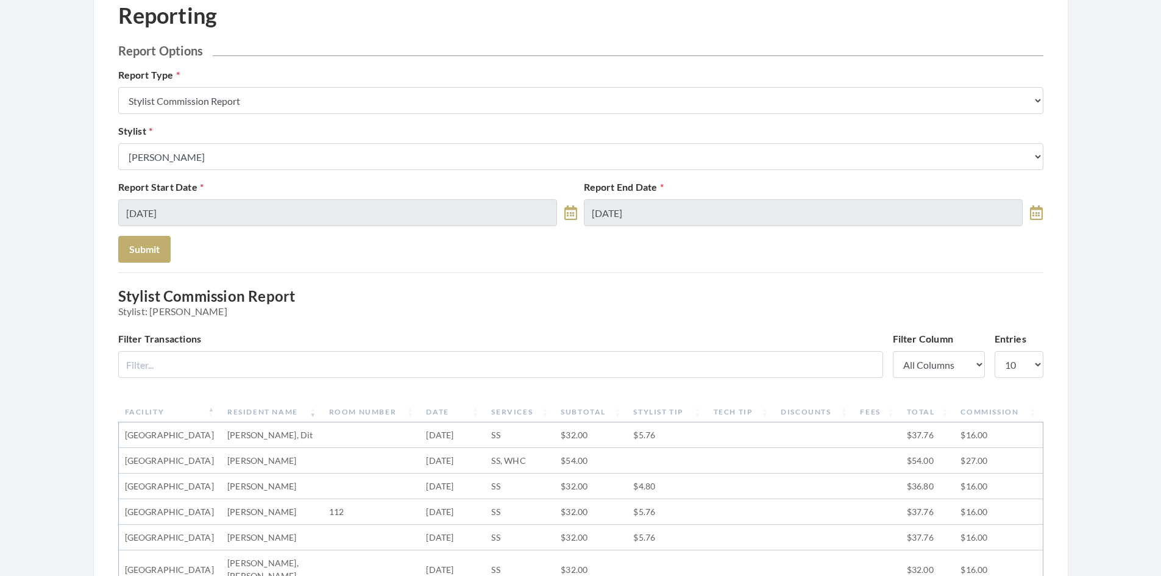
scroll to position [61, 0]
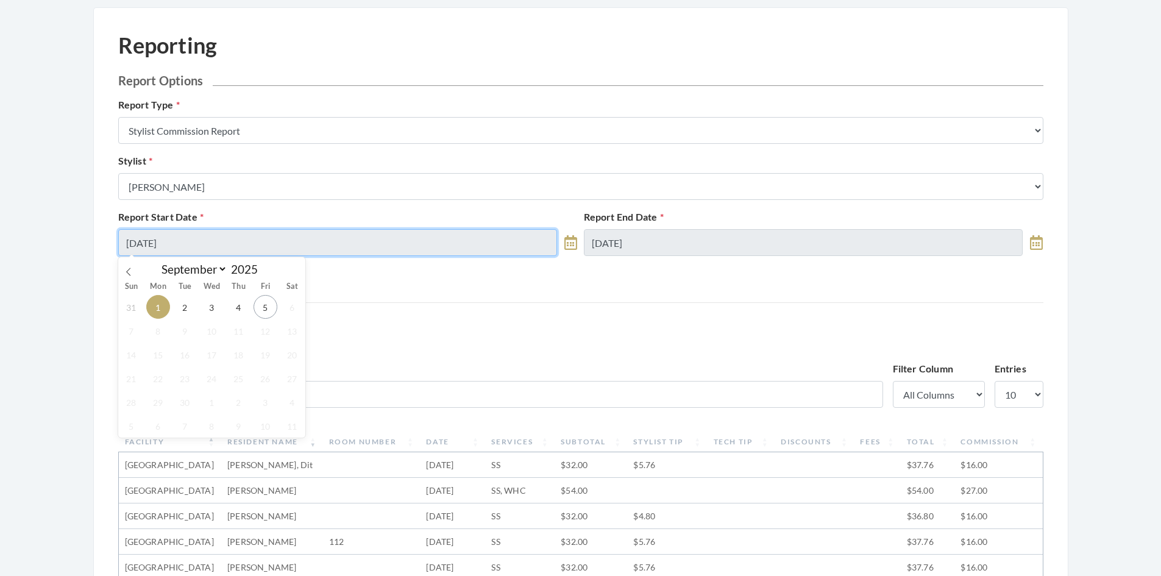
click at [210, 244] on input "[DATE]" at bounding box center [337, 242] width 439 height 27
click at [237, 310] on span "4" at bounding box center [239, 307] width 24 height 24
type input "[DATE]"
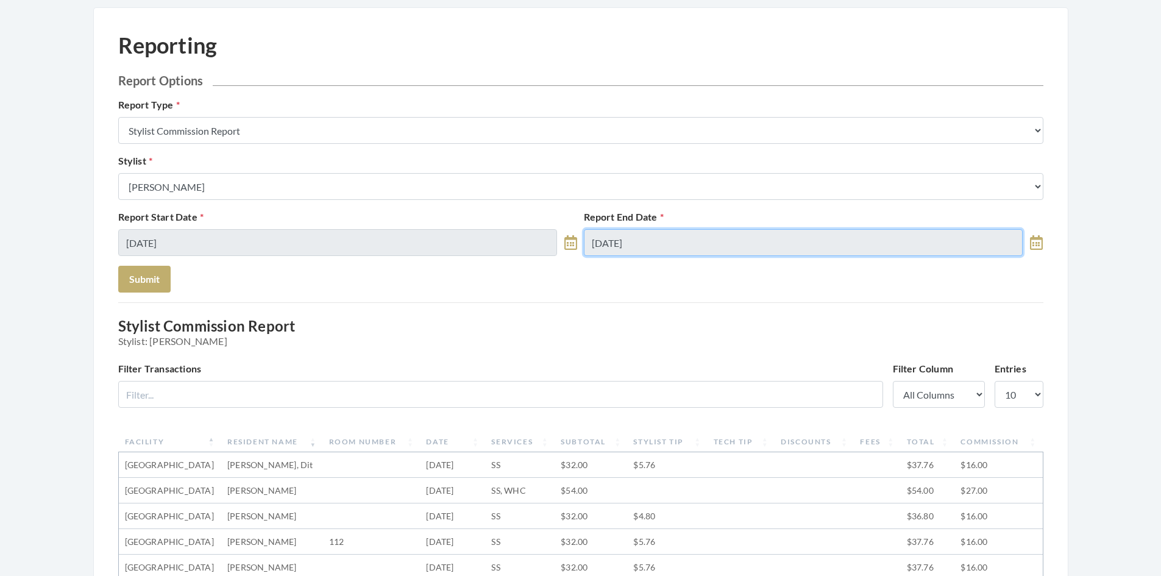
click at [652, 242] on input "[DATE]" at bounding box center [803, 242] width 439 height 27
click at [704, 307] on span "4" at bounding box center [704, 307] width 24 height 24
type input "[DATE]"
click at [151, 277] on button "Submit" at bounding box center [144, 279] width 52 height 27
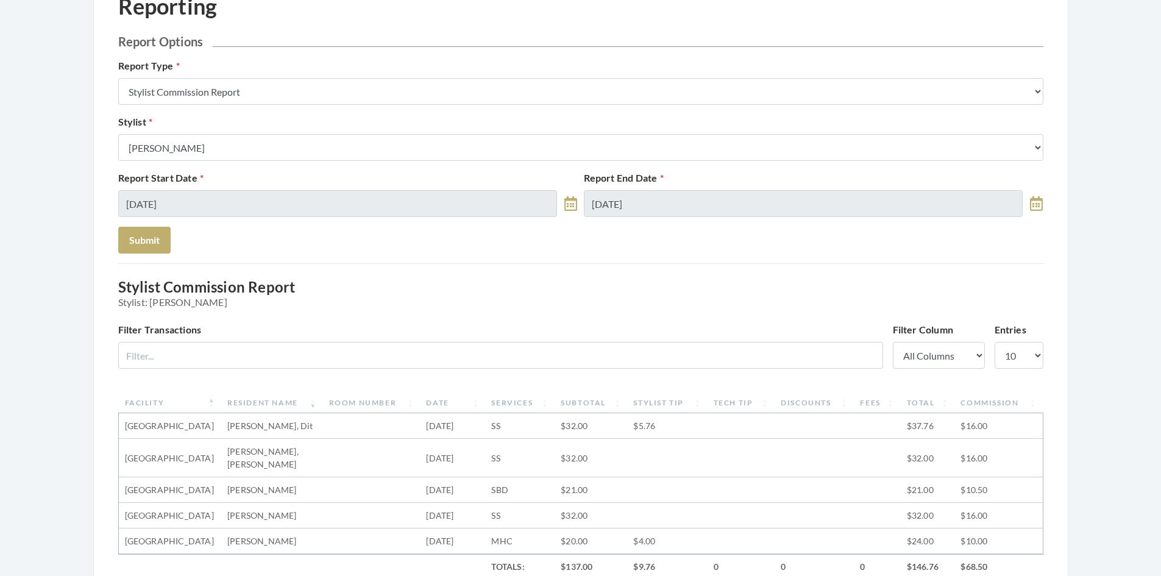
scroll to position [122, 0]
